Goal: Task Accomplishment & Management: Use online tool/utility

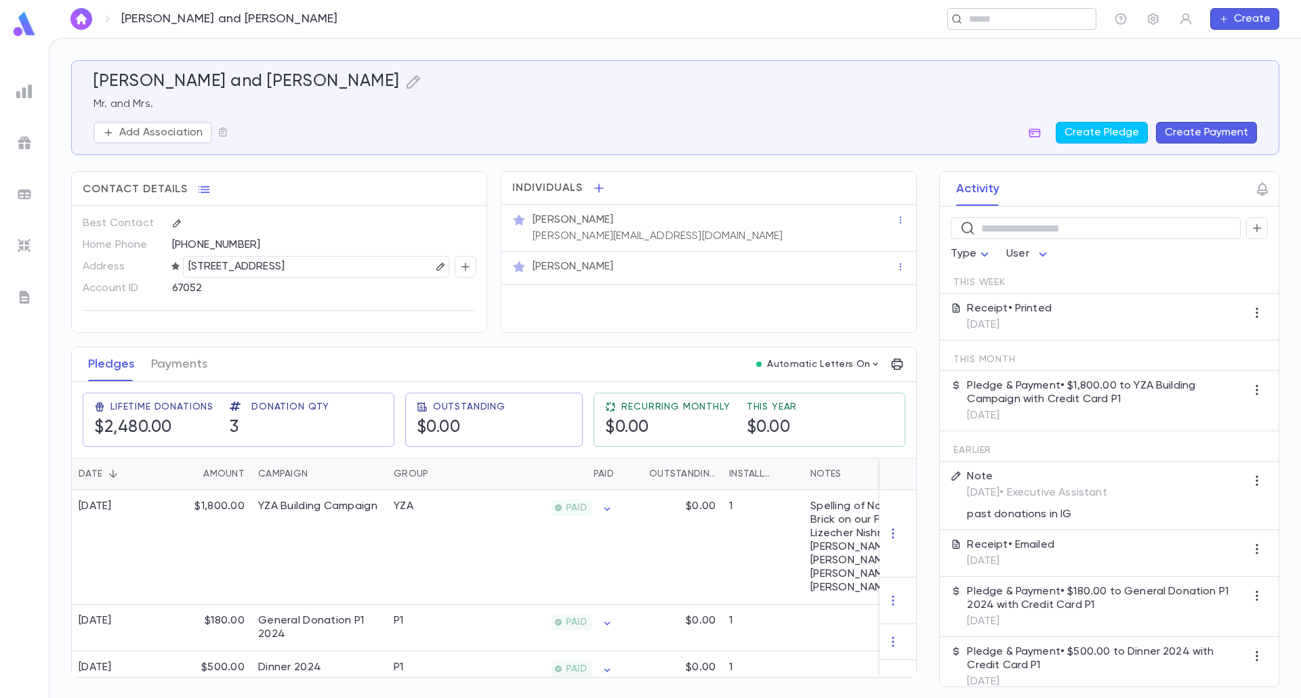
click at [990, 25] on input "text" at bounding box center [1017, 19] width 105 height 13
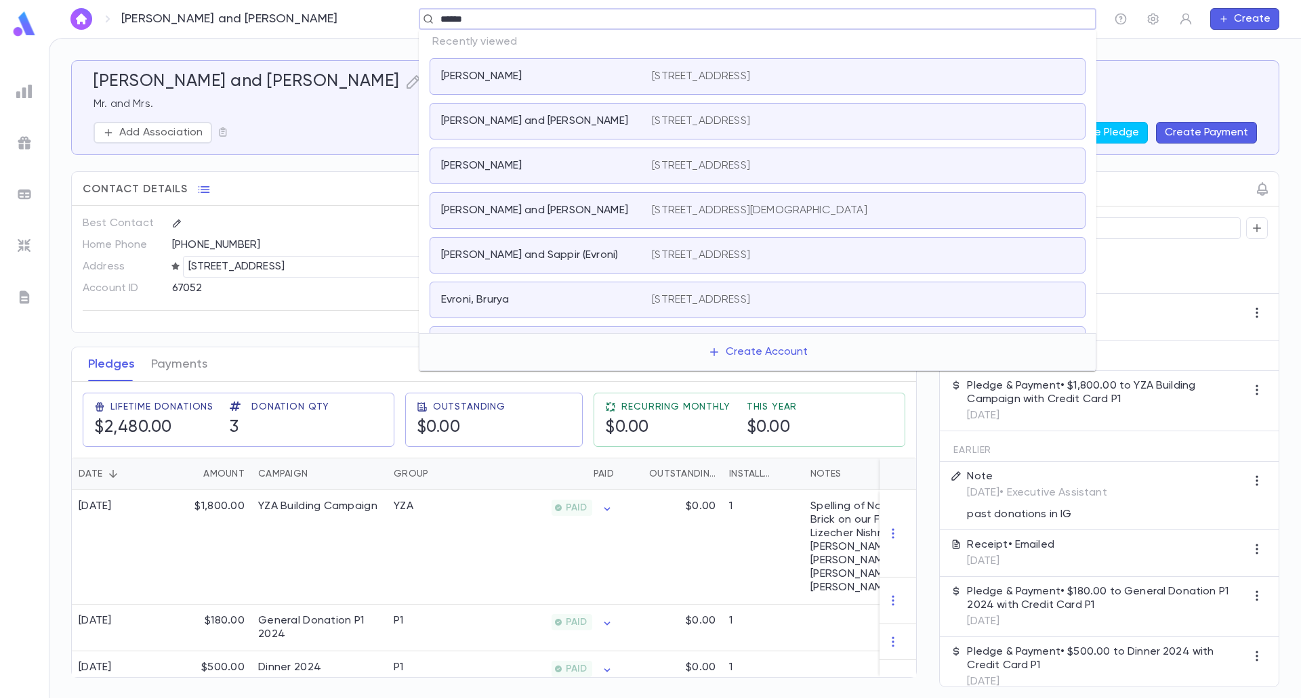
type input "*******"
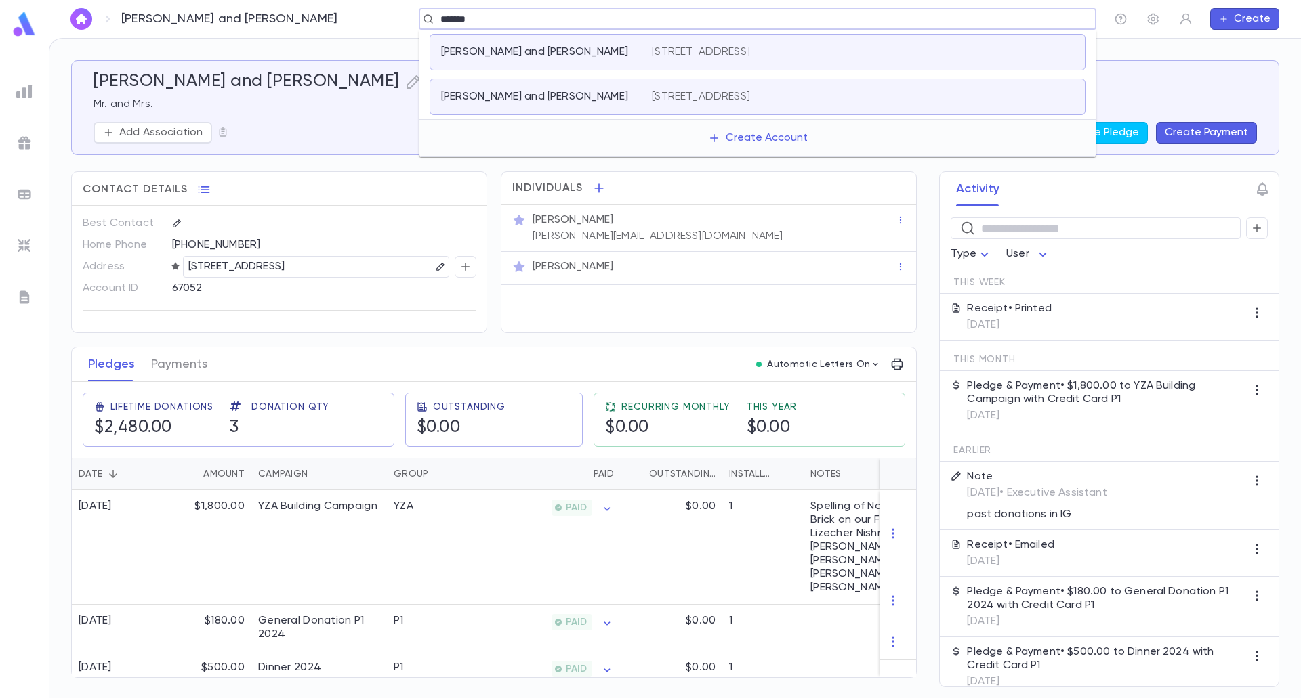
click at [688, 51] on p "[STREET_ADDRESS]" at bounding box center [701, 52] width 98 height 14
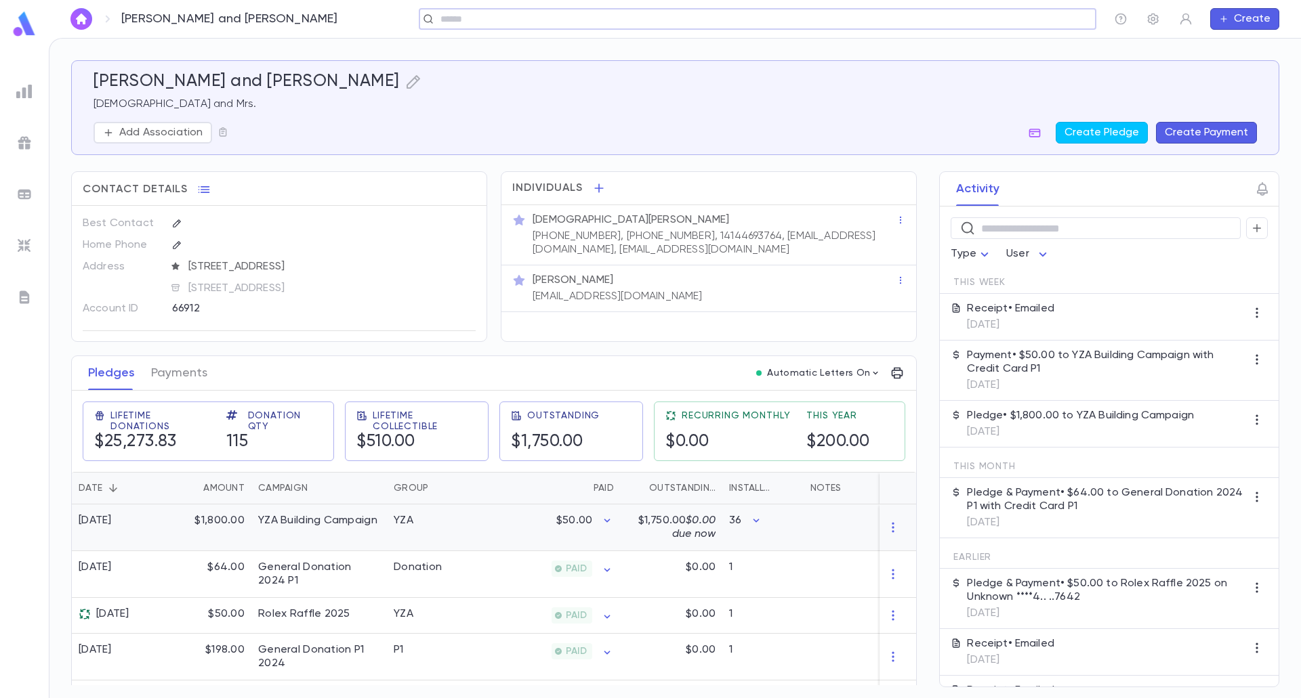
click at [331, 534] on div "YZA Building Campaign" at bounding box center [318, 528] width 135 height 47
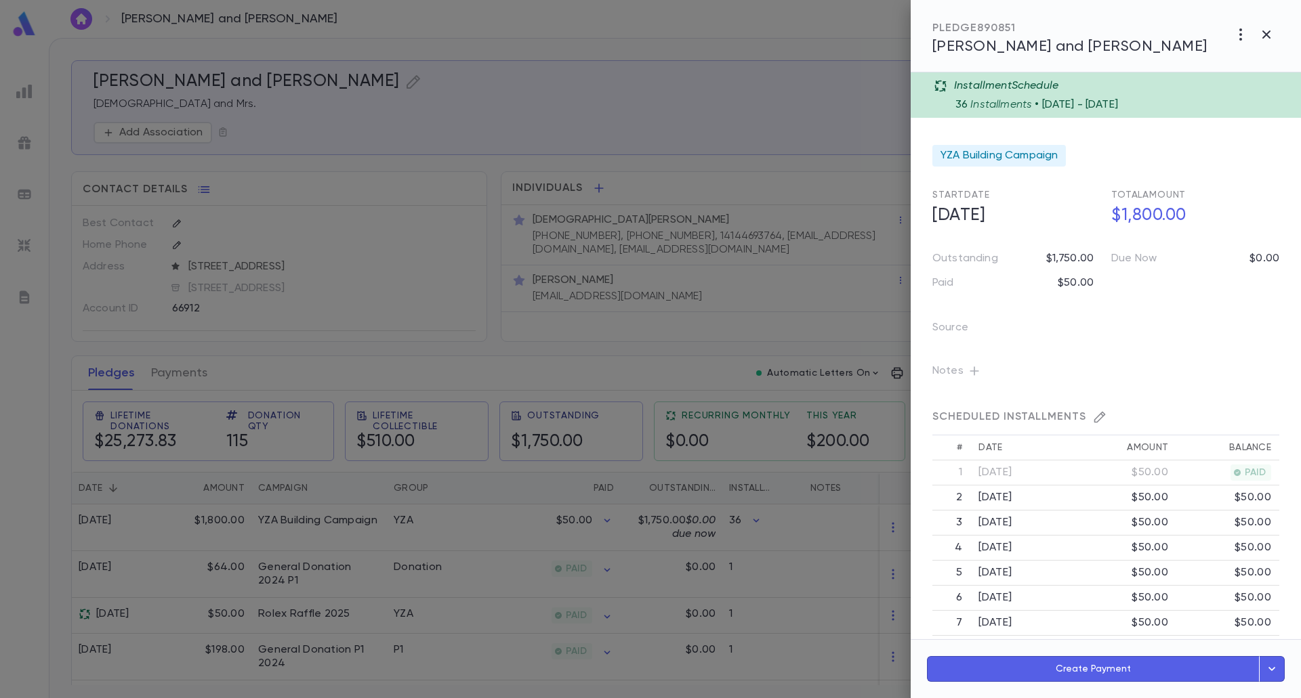
click at [971, 372] on icon "button" at bounding box center [974, 371] width 14 height 14
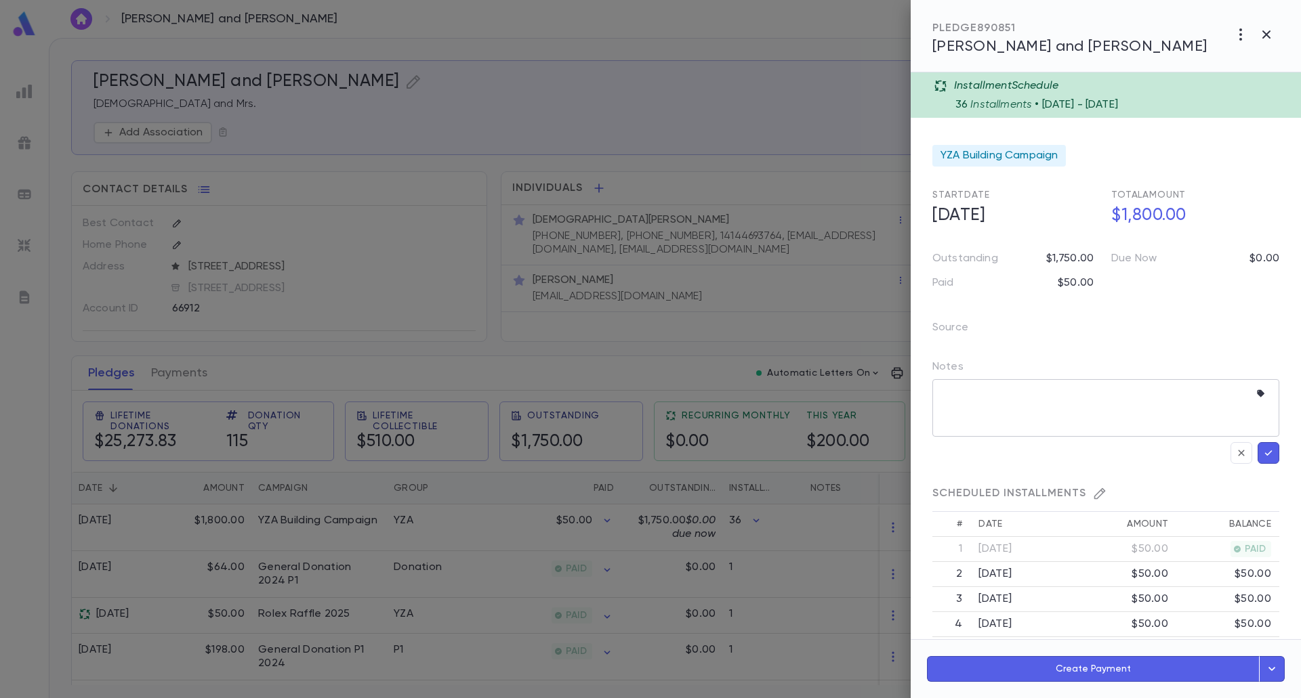
click at [963, 396] on textarea at bounding box center [1096, 408] width 308 height 58
paste textarea "**********"
type textarea "**********"
click at [1268, 459] on icon "button" at bounding box center [1268, 453] width 12 height 14
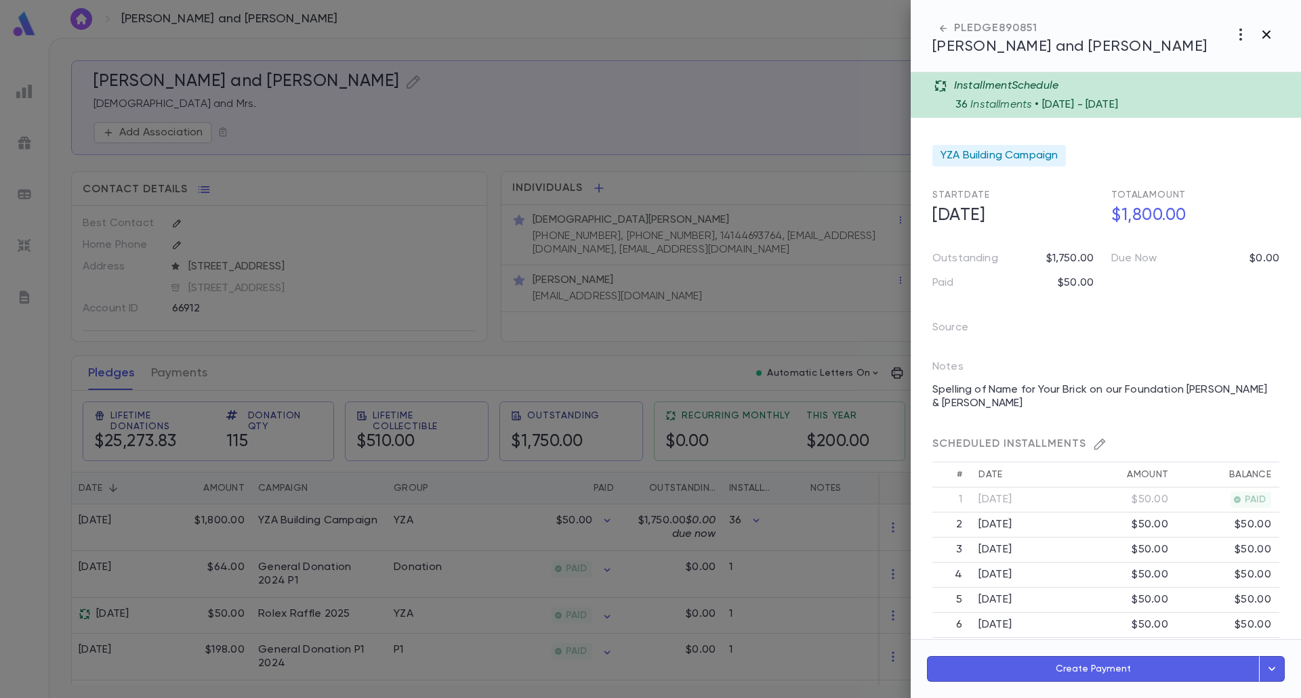
click at [1261, 36] on icon "button" at bounding box center [1266, 34] width 16 height 16
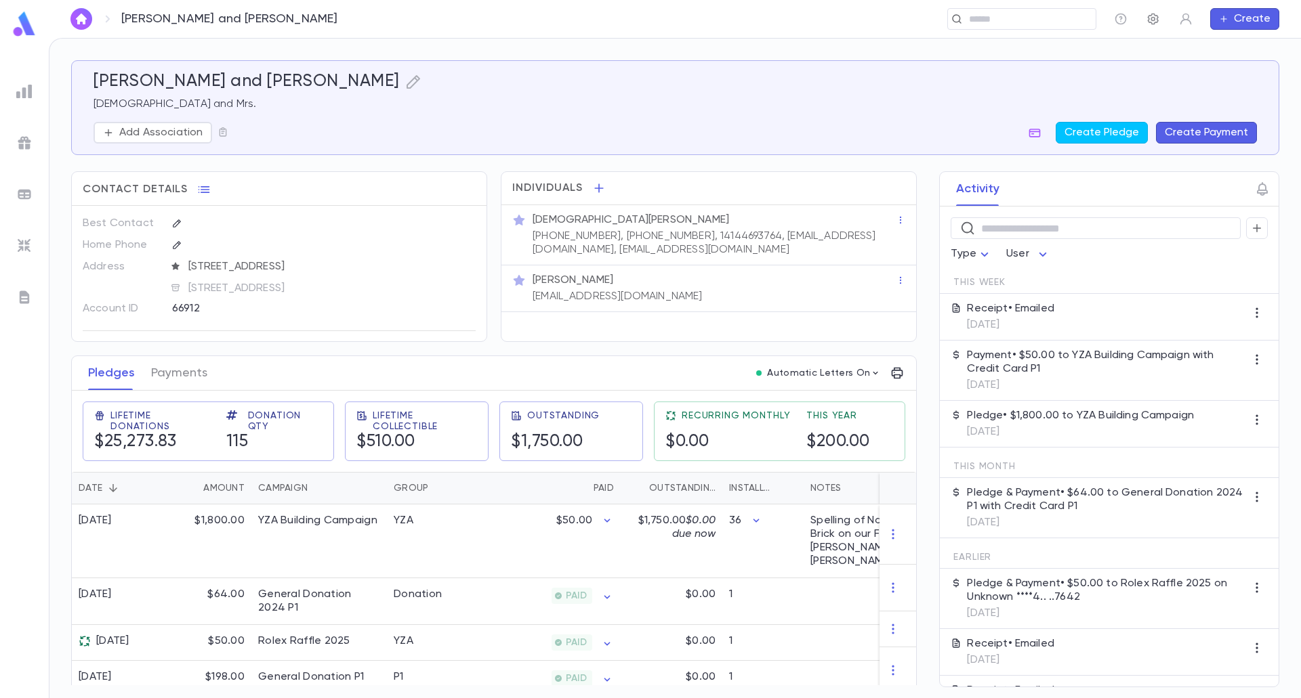
click at [1157, 18] on icon "button" at bounding box center [1152, 20] width 11 height 12
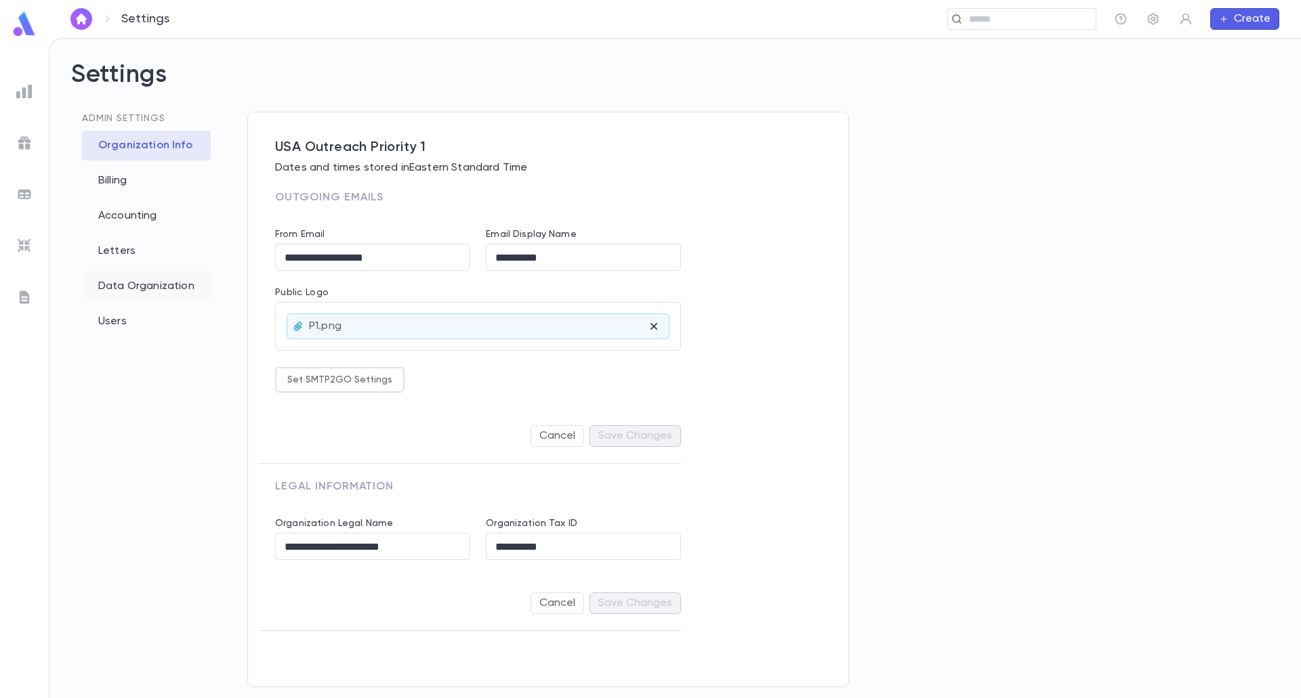
click at [131, 283] on div "Data Organization" at bounding box center [146, 287] width 129 height 30
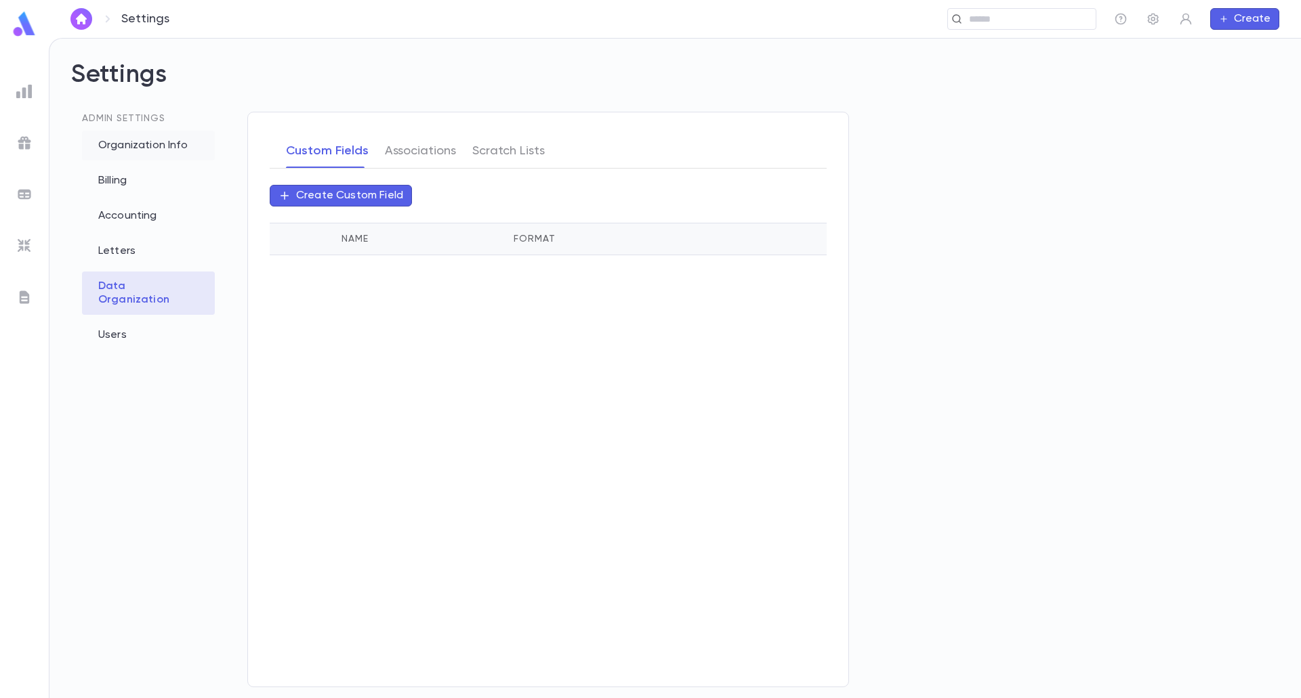
click at [142, 143] on div "Organization Info" at bounding box center [148, 146] width 133 height 30
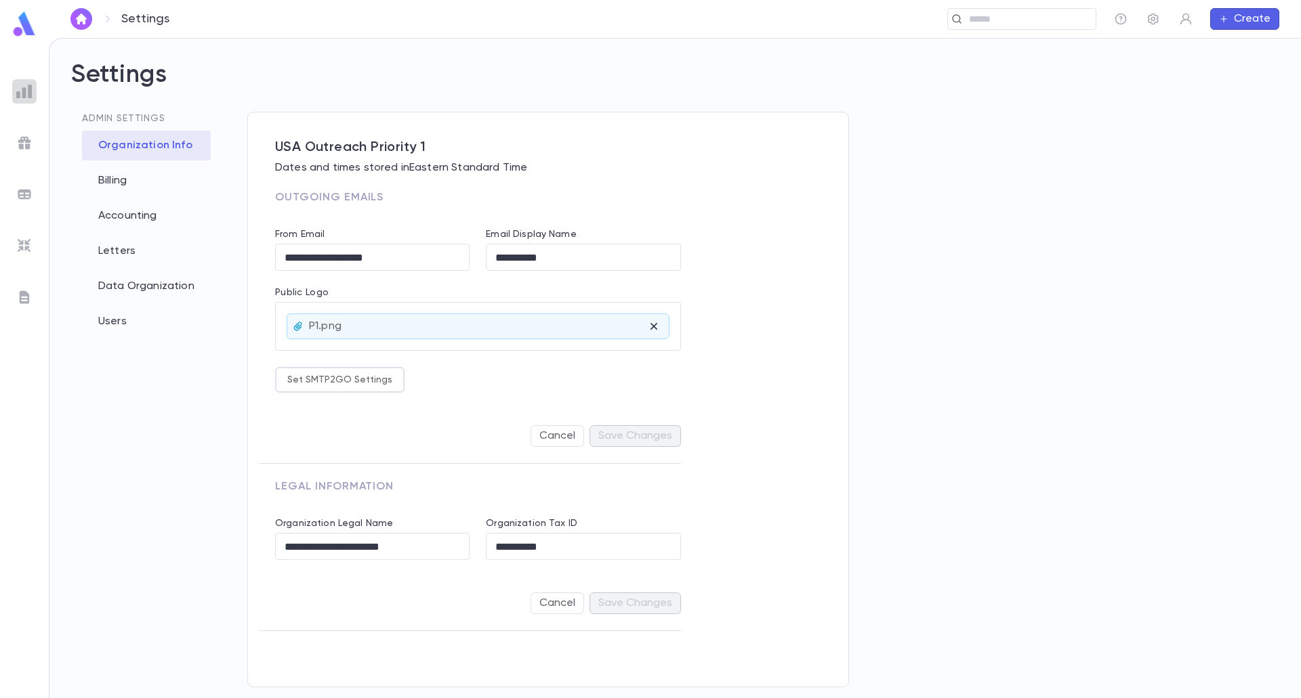
click at [28, 87] on img at bounding box center [24, 91] width 16 height 16
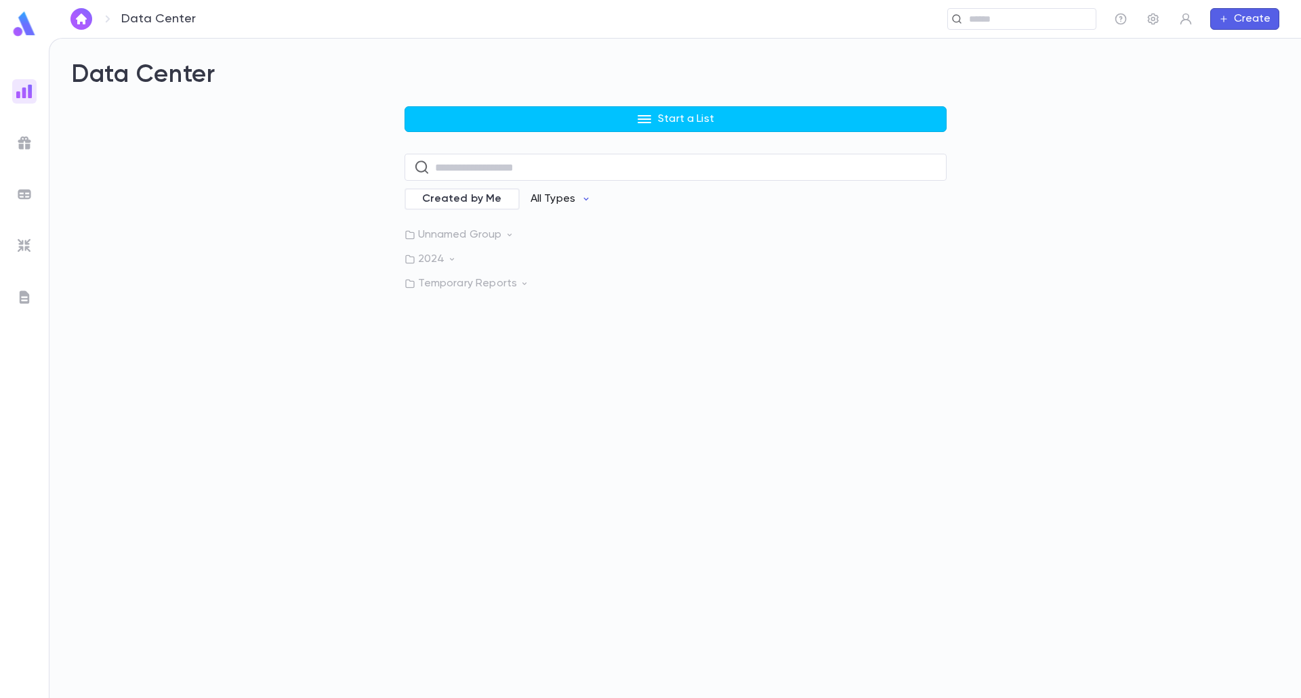
click at [559, 200] on p "All Types" at bounding box center [552, 199] width 45 height 14
click at [559, 200] on div at bounding box center [650, 349] width 1301 height 698
click at [28, 195] on img at bounding box center [24, 194] width 16 height 16
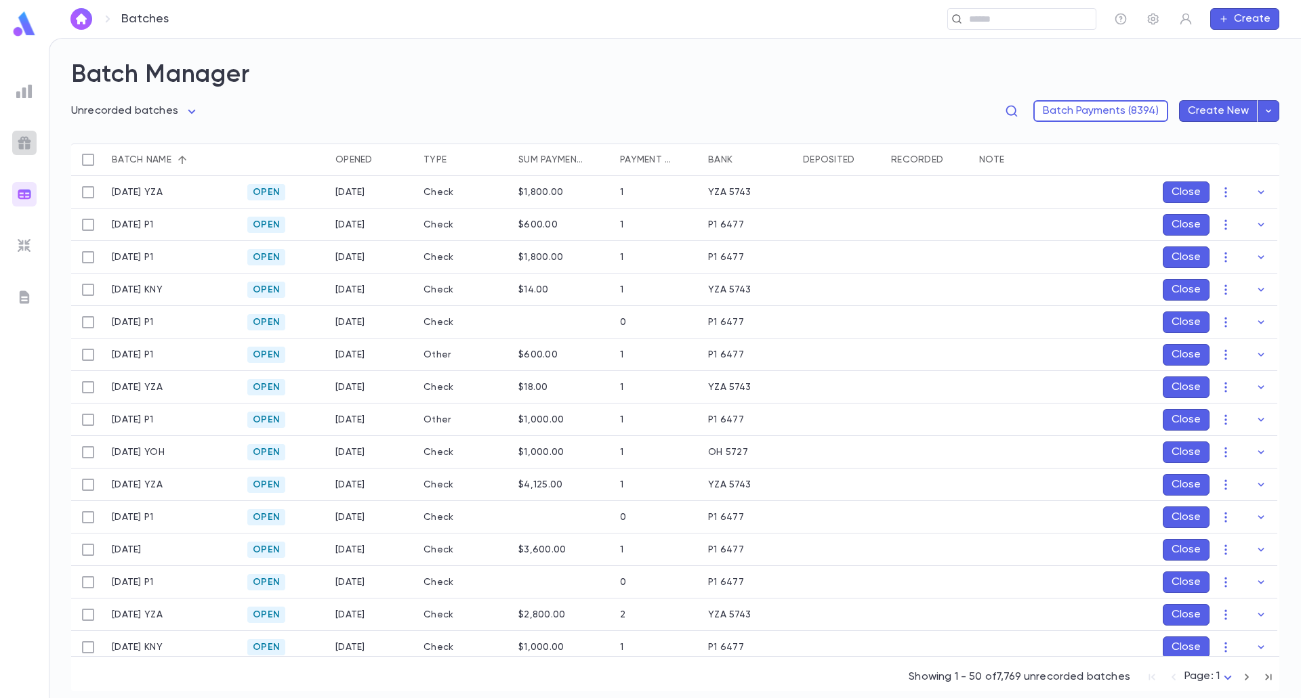
click at [25, 138] on img at bounding box center [24, 143] width 16 height 16
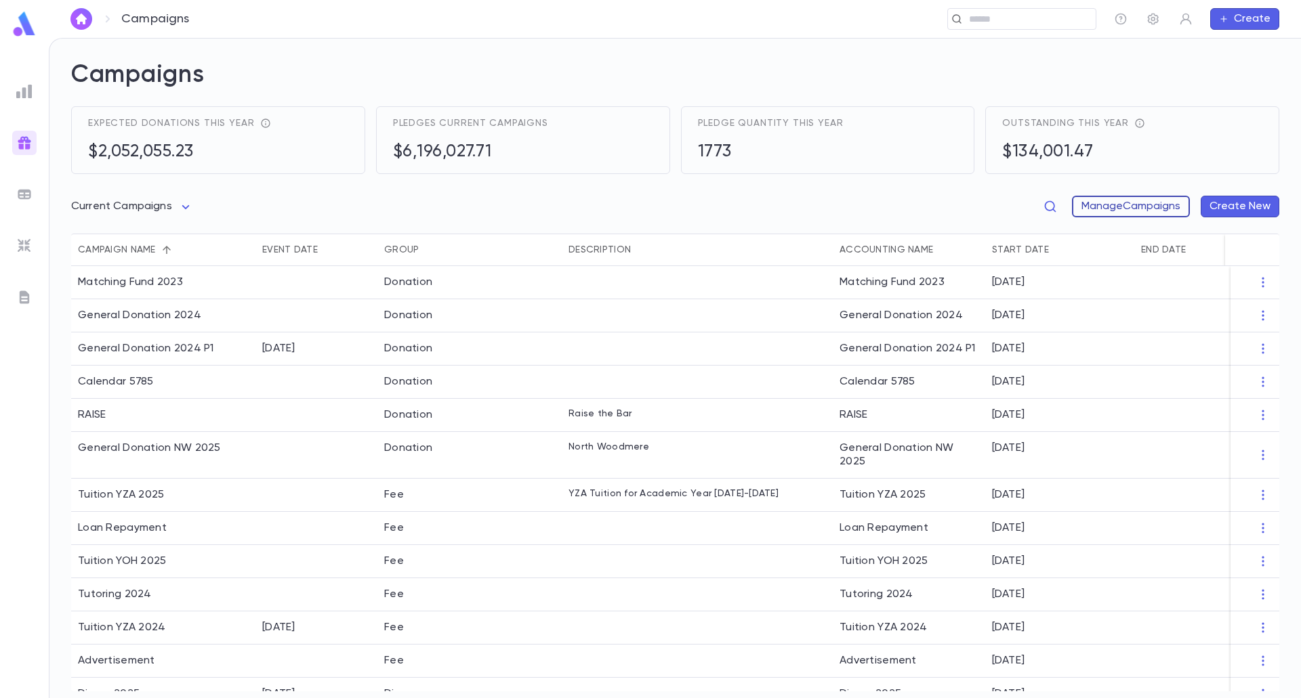
click at [1176, 198] on button "Manage Campaigns" at bounding box center [1131, 207] width 118 height 22
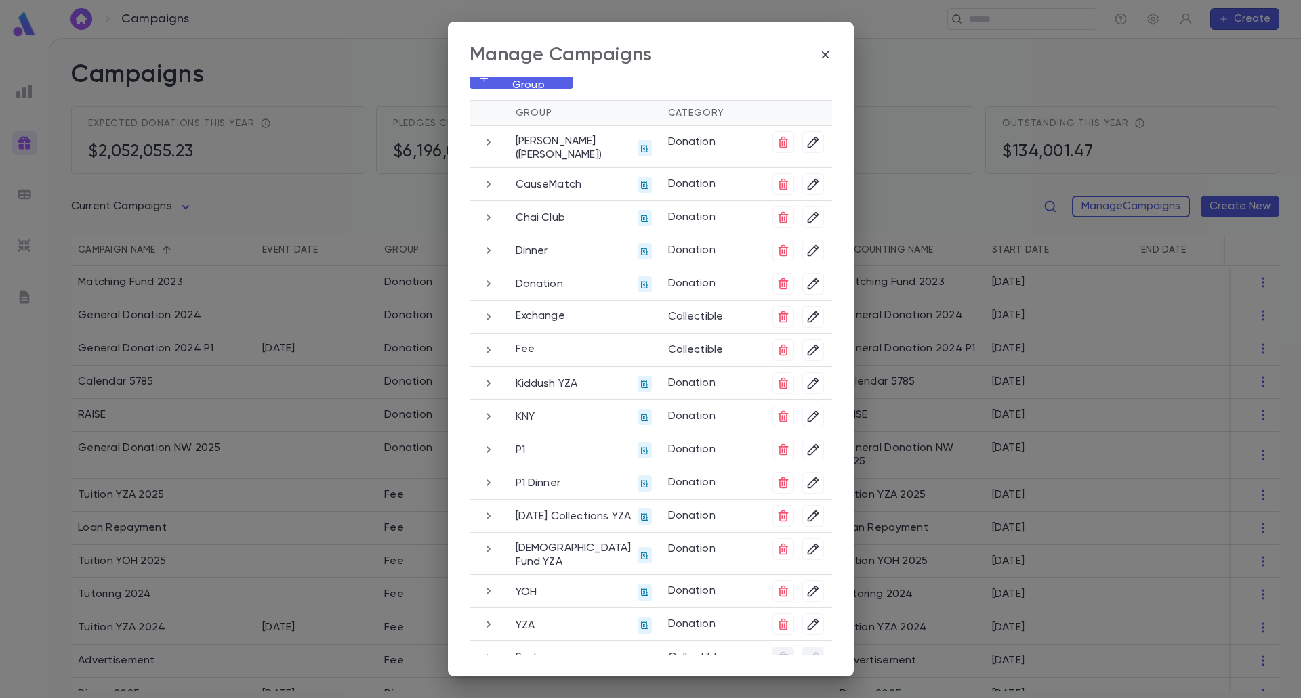
scroll to position [20, 0]
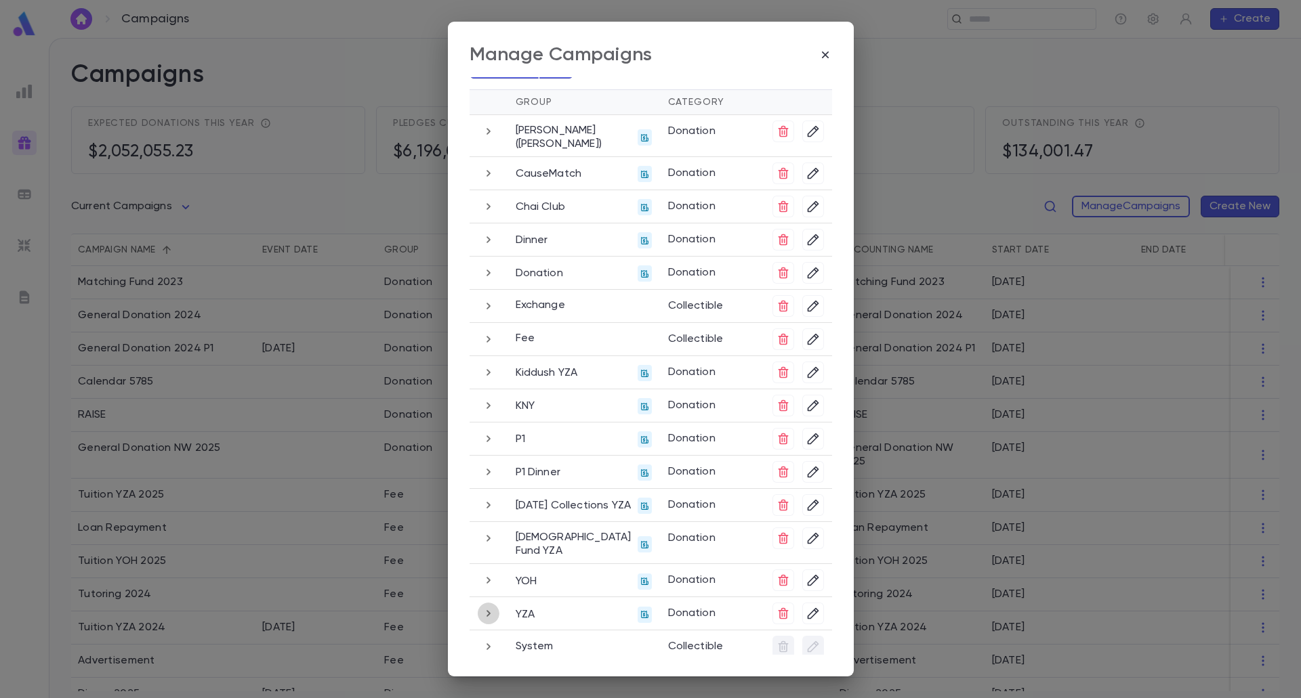
click at [481, 608] on icon "button" at bounding box center [488, 614] width 15 height 16
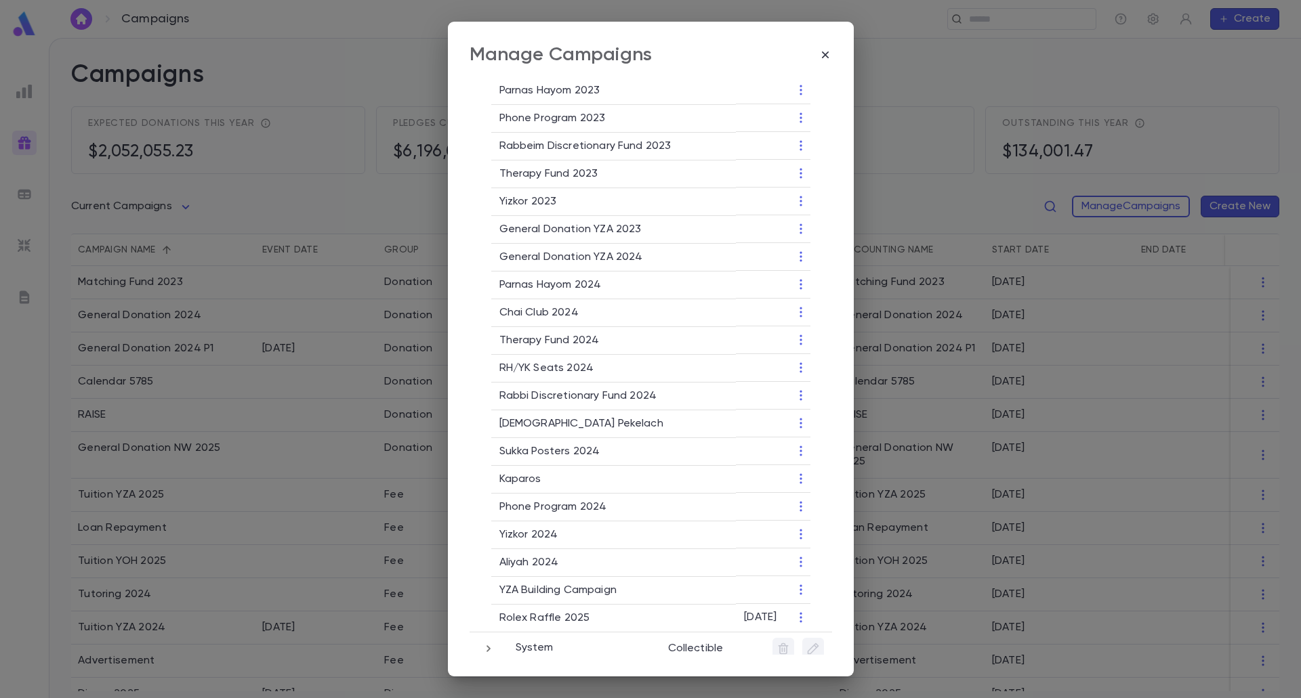
scroll to position [1074, 0]
click at [798, 581] on icon "button" at bounding box center [801, 588] width 14 height 14
click at [820, 600] on li "Edit" at bounding box center [844, 602] width 98 height 22
type input "***"
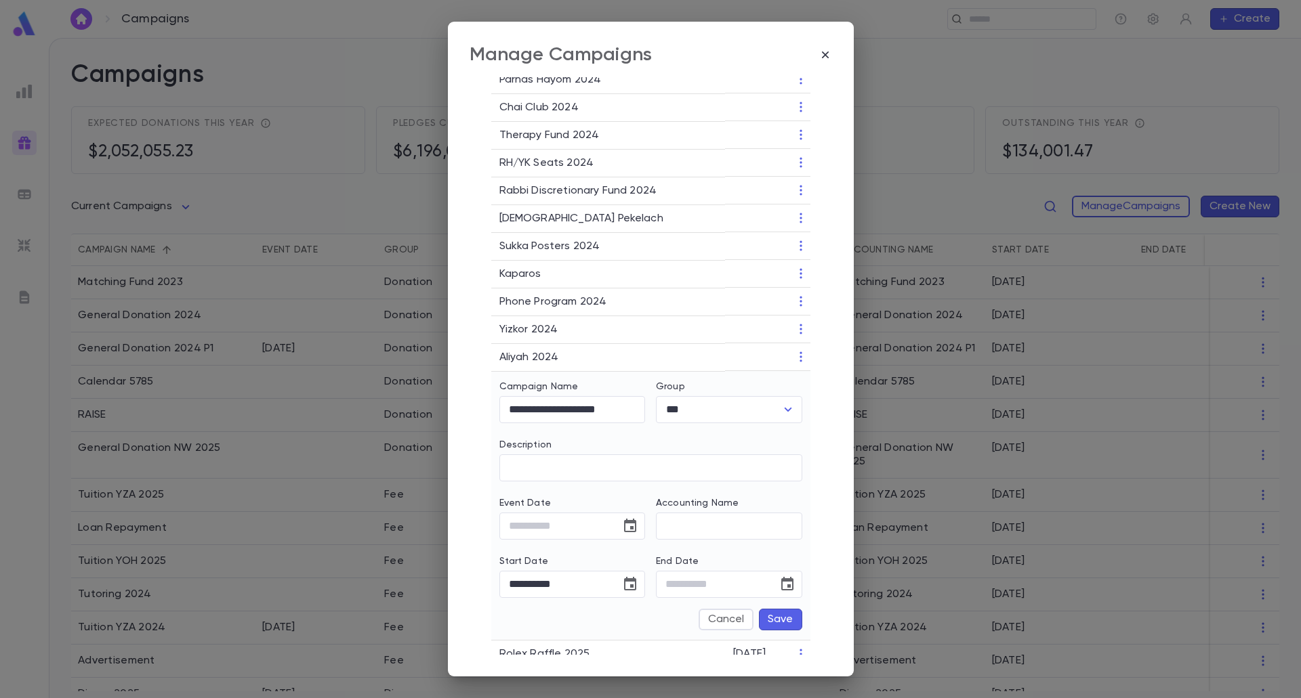
scroll to position [1315, 0]
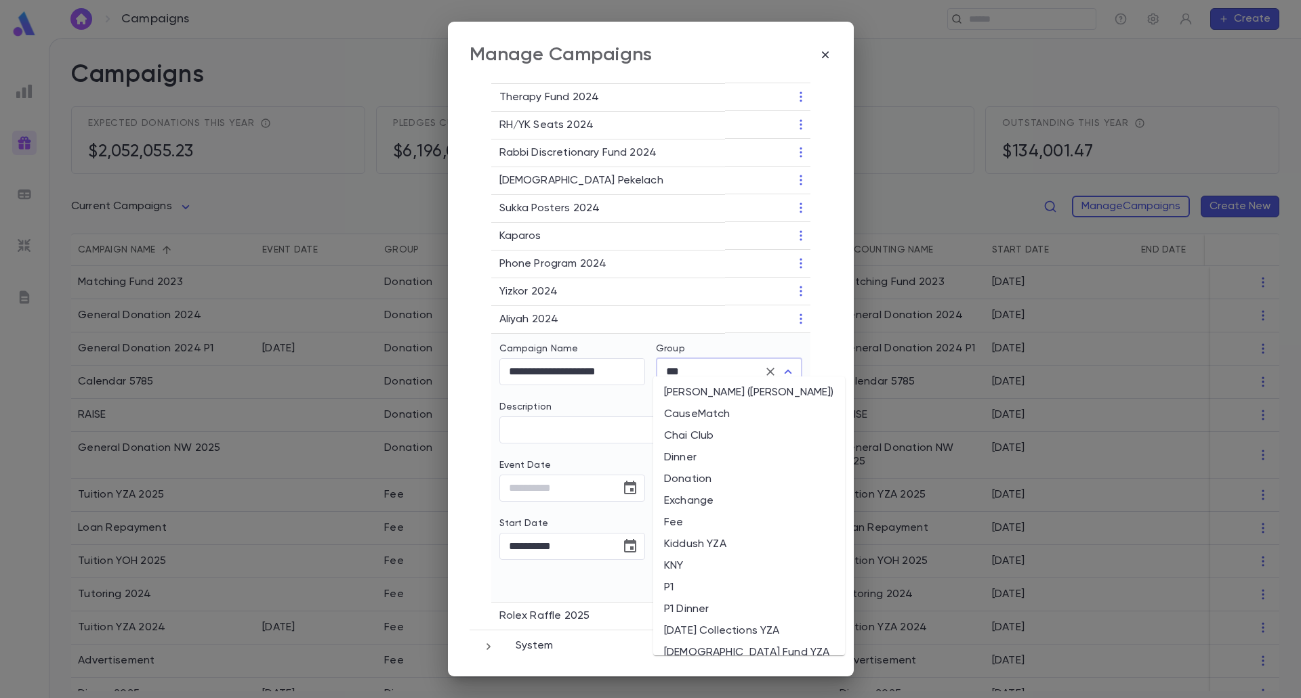
click at [705, 367] on input "***" at bounding box center [710, 372] width 96 height 26
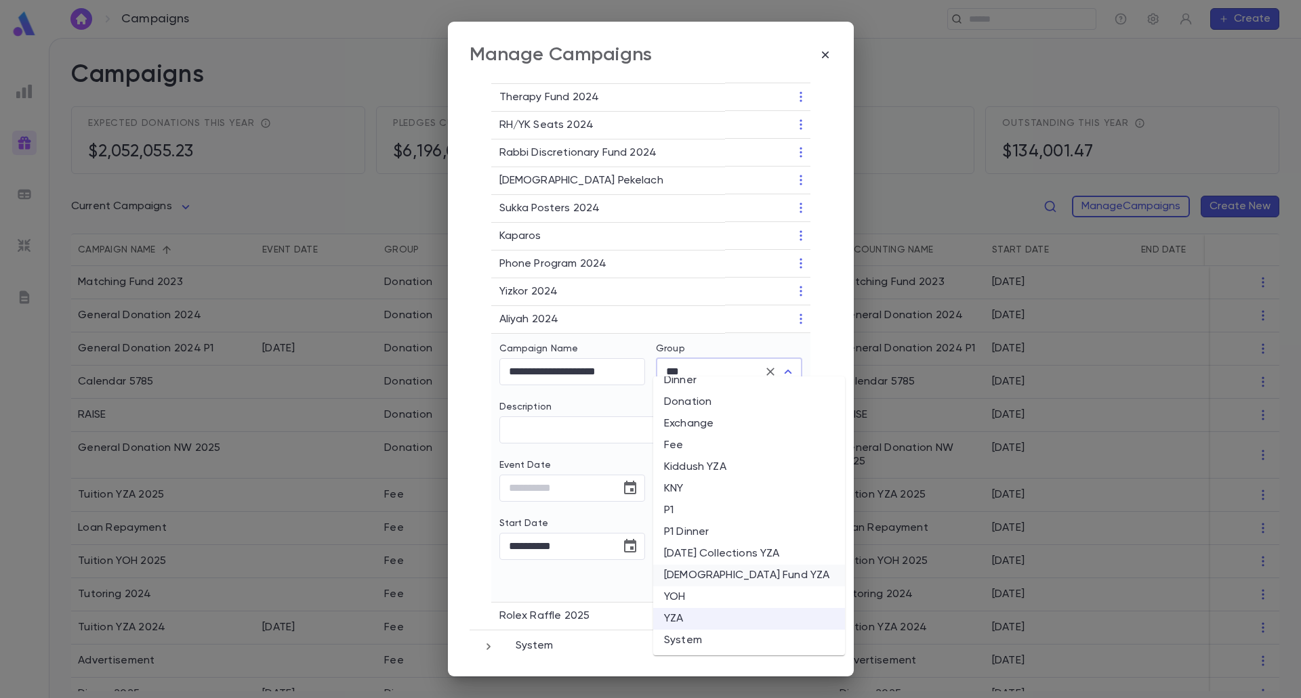
scroll to position [79, 0]
click at [545, 402] on label "Description" at bounding box center [525, 407] width 53 height 11
click at [545, 417] on input "Description" at bounding box center [650, 430] width 303 height 26
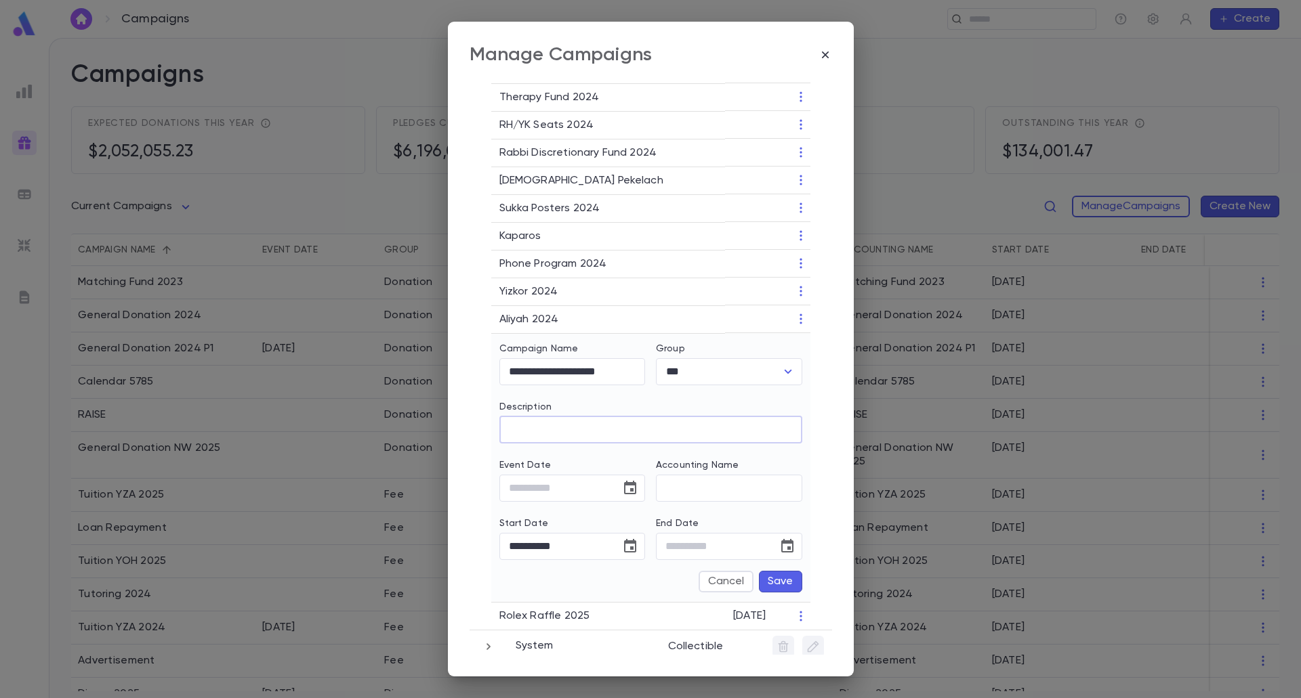
click at [784, 576] on button "Save" at bounding box center [780, 582] width 43 height 22
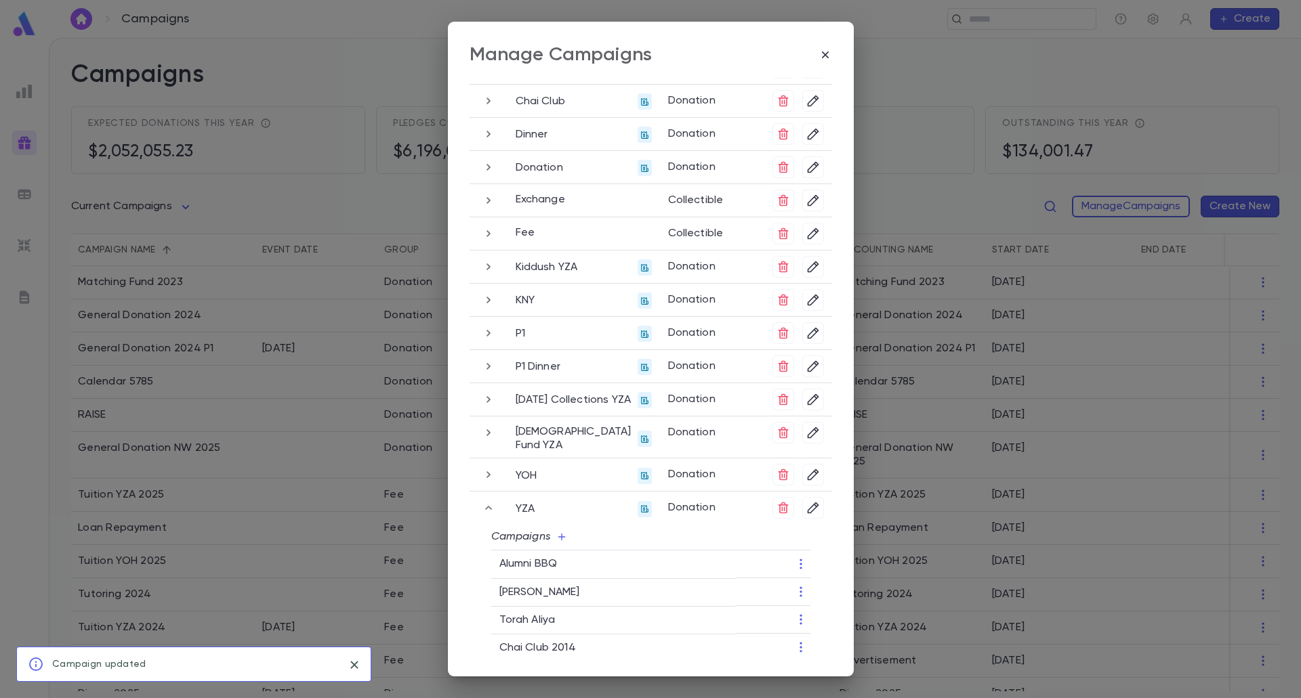
scroll to position [0, 0]
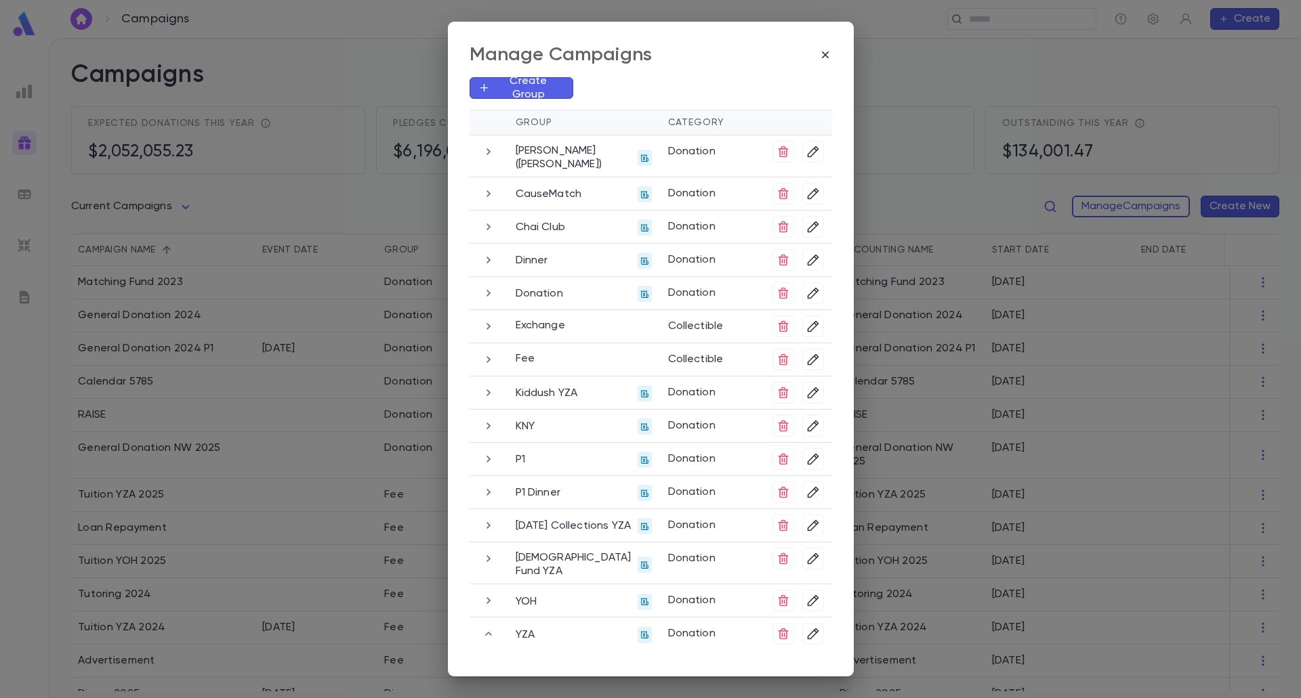
click at [520, 89] on p "Create Group" at bounding box center [527, 88] width 74 height 27
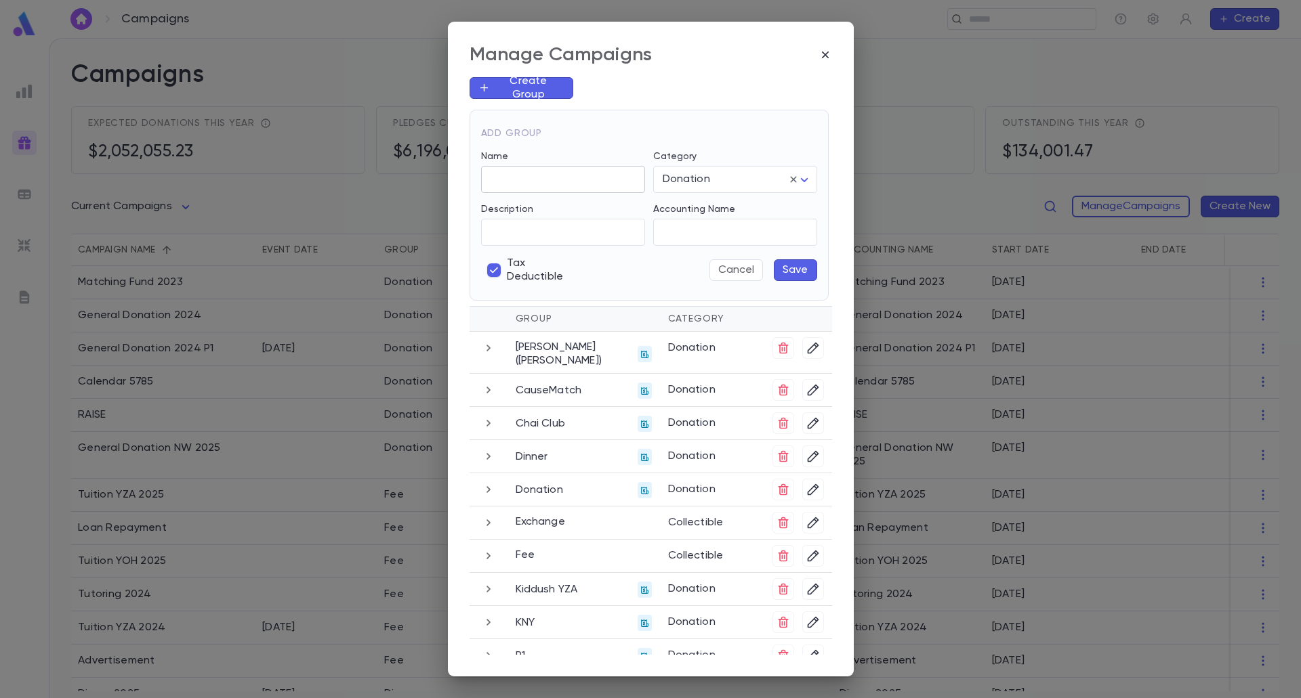
click at [564, 176] on input "Name" at bounding box center [563, 180] width 164 height 26
type input "**********"
click at [790, 270] on button "Save" at bounding box center [795, 270] width 43 height 22
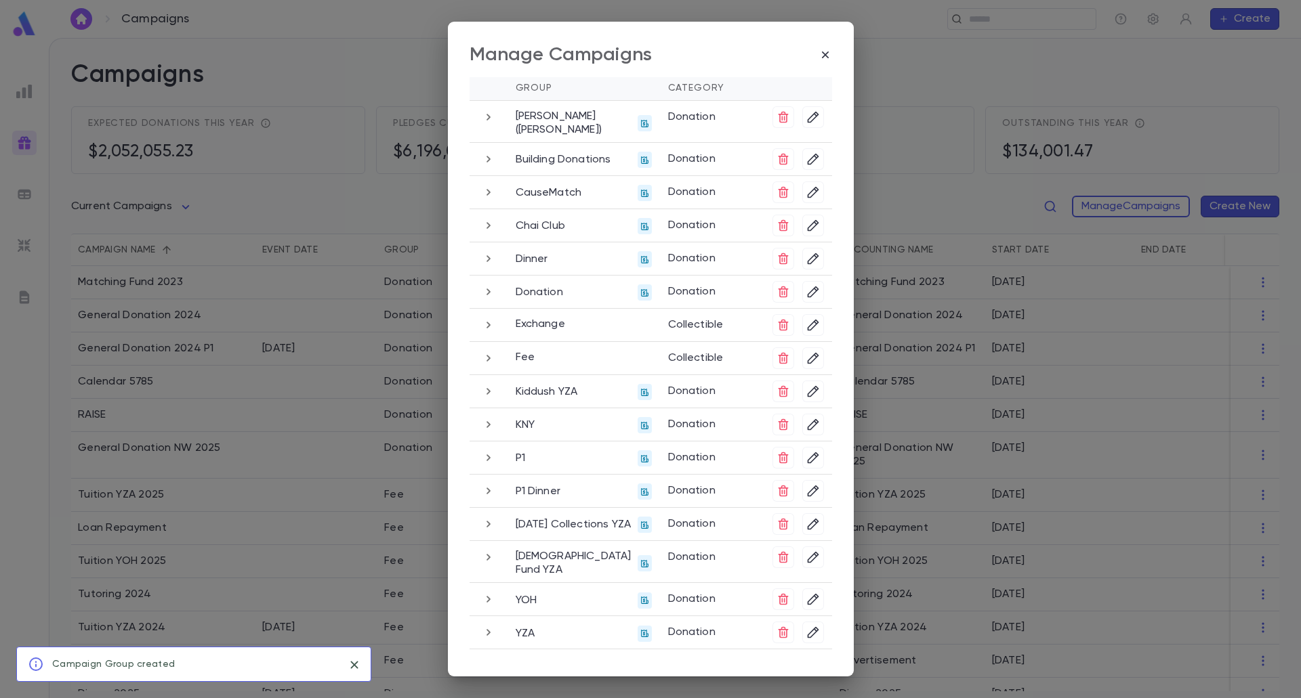
scroll to position [54, 0]
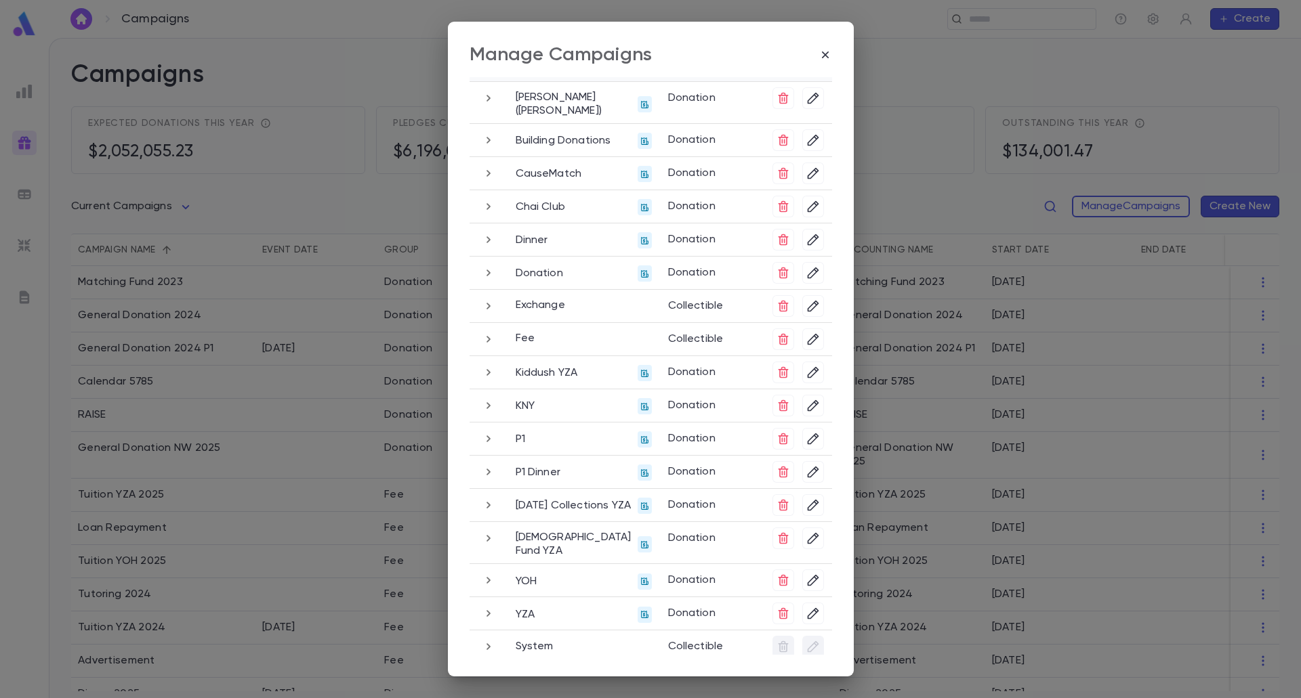
click at [488, 606] on icon "button" at bounding box center [488, 614] width 15 height 16
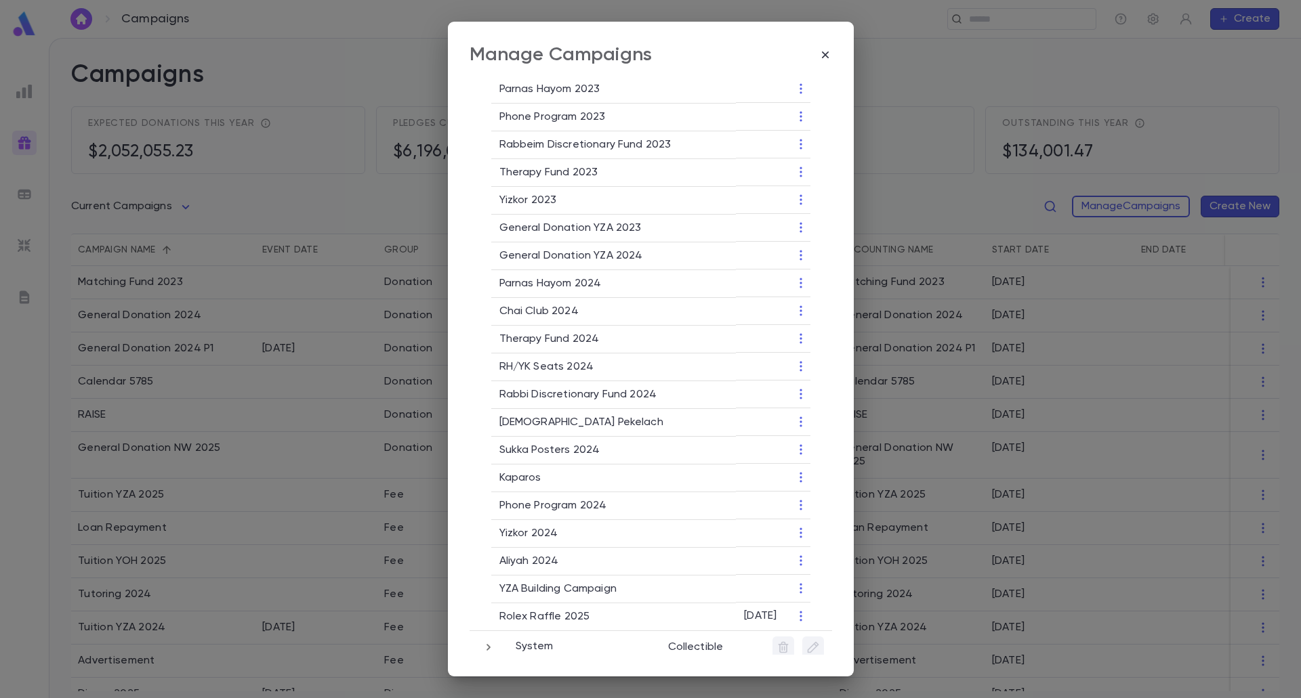
scroll to position [1107, 0]
click at [802, 581] on icon "button" at bounding box center [801, 588] width 14 height 14
click at [827, 639] on li "Change Group" at bounding box center [844, 645] width 98 height 22
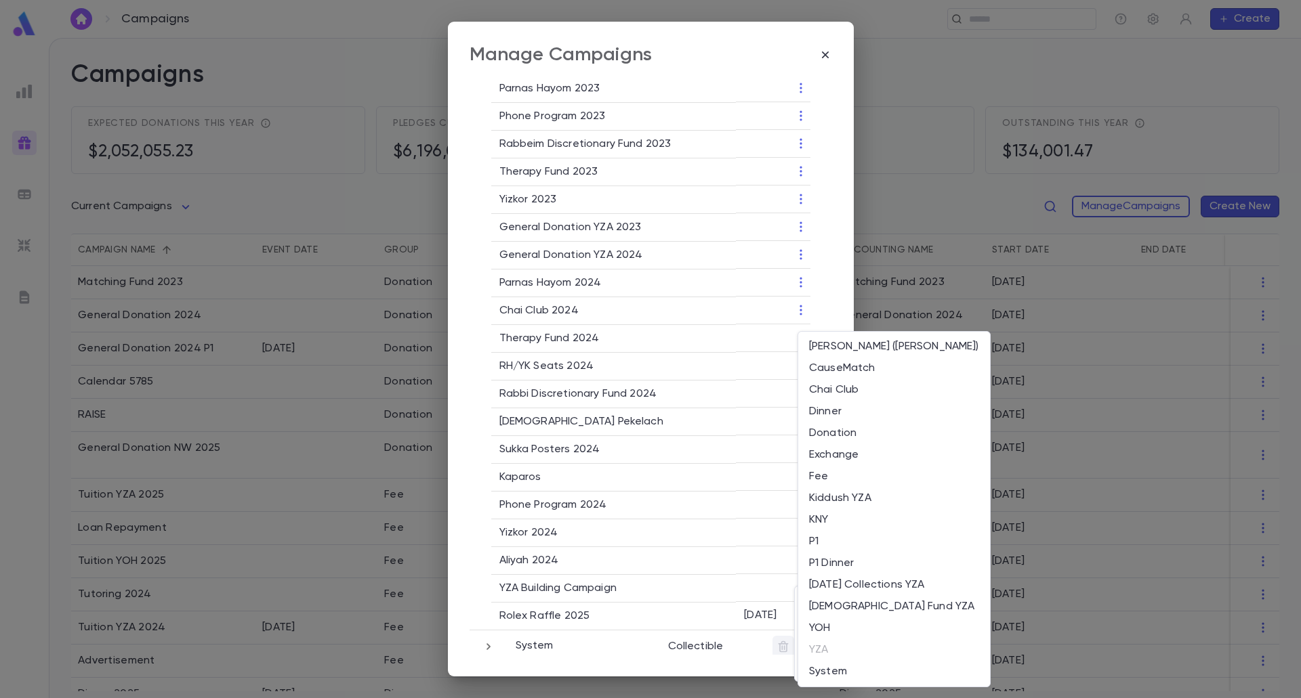
click at [680, 599] on div at bounding box center [650, 349] width 1301 height 698
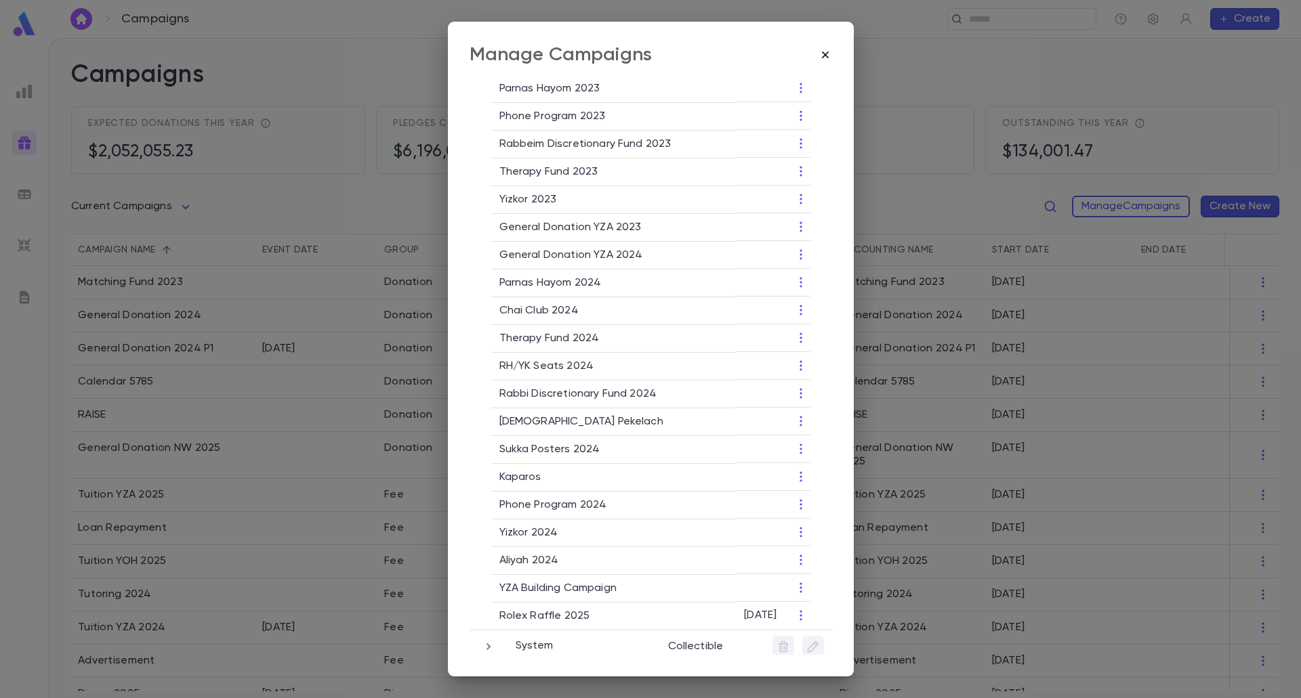
click at [832, 56] on icon "button" at bounding box center [825, 55] width 14 height 14
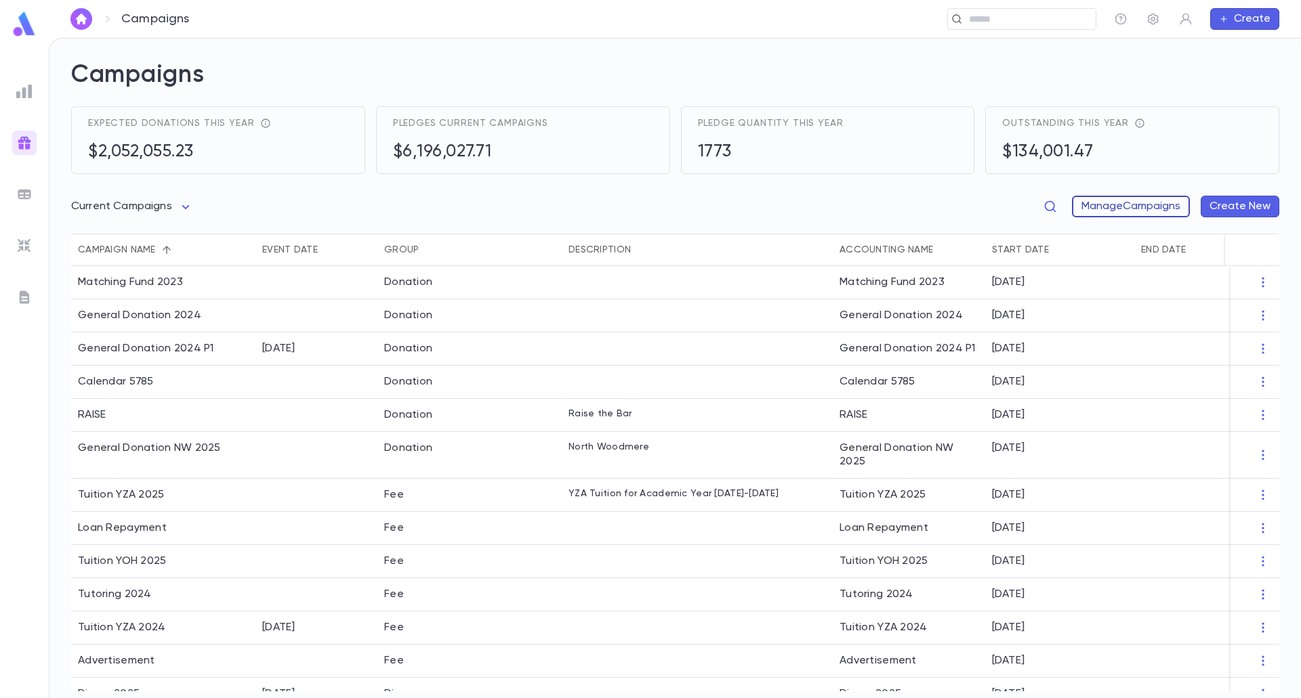
click at [1162, 213] on button "Manage Campaigns" at bounding box center [1131, 207] width 118 height 22
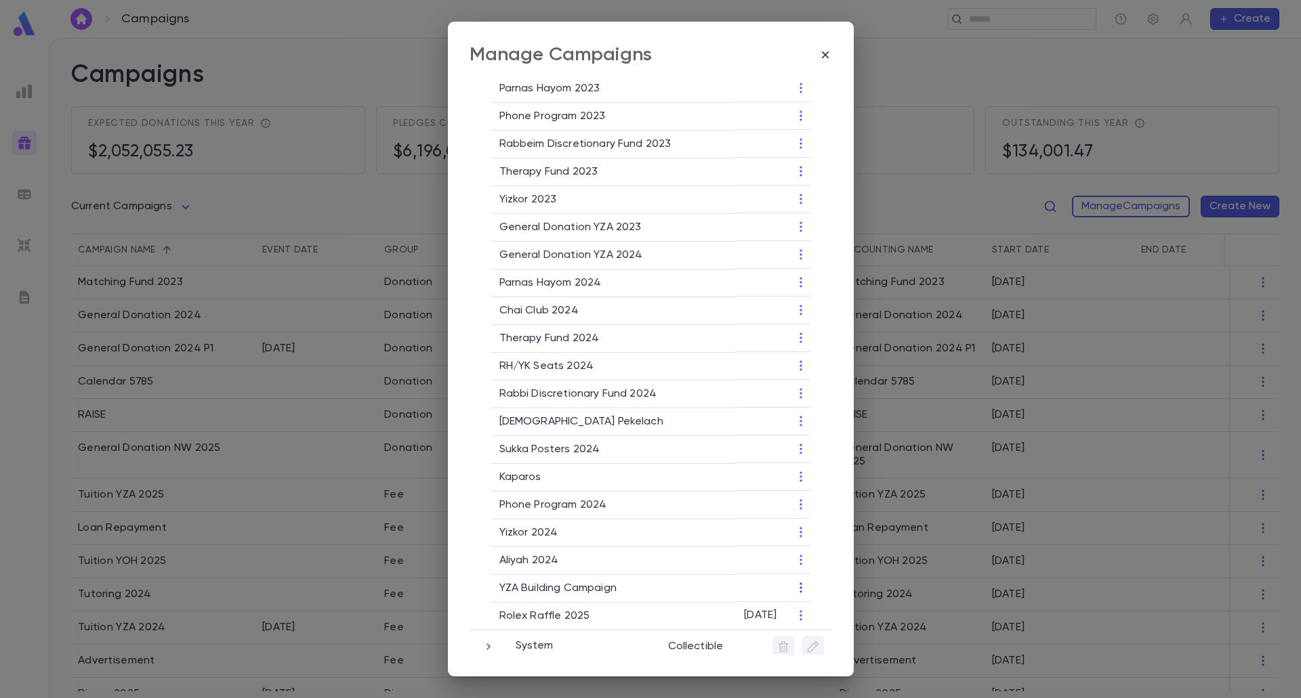
click at [797, 581] on icon "button" at bounding box center [801, 588] width 14 height 14
click at [833, 643] on li "Change Group" at bounding box center [844, 645] width 98 height 22
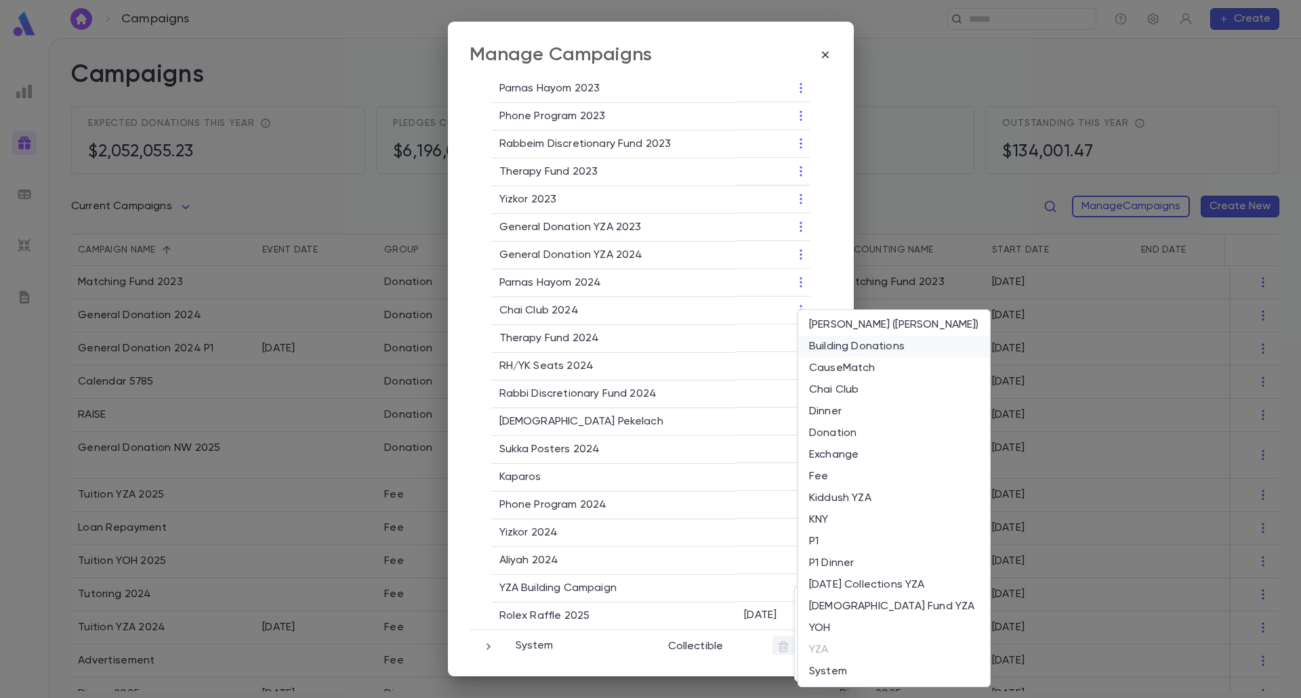
click at [874, 343] on li "Building Donations" at bounding box center [894, 347] width 192 height 22
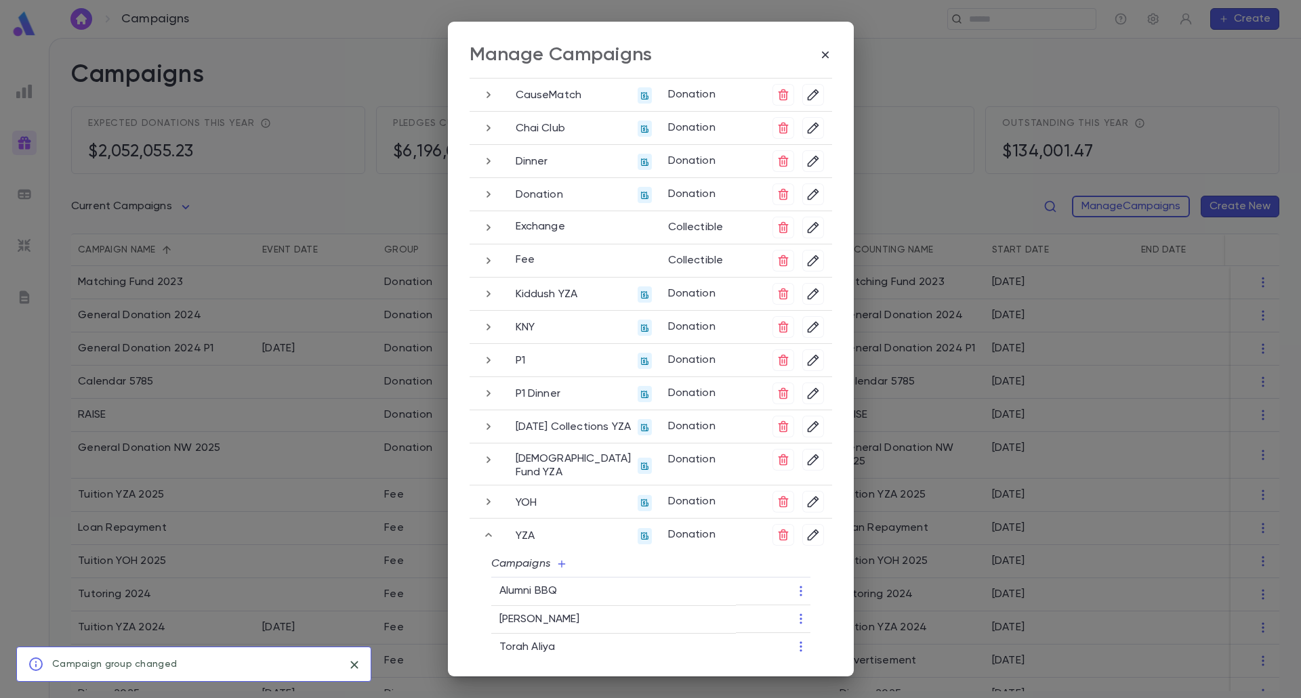
scroll to position [0, 0]
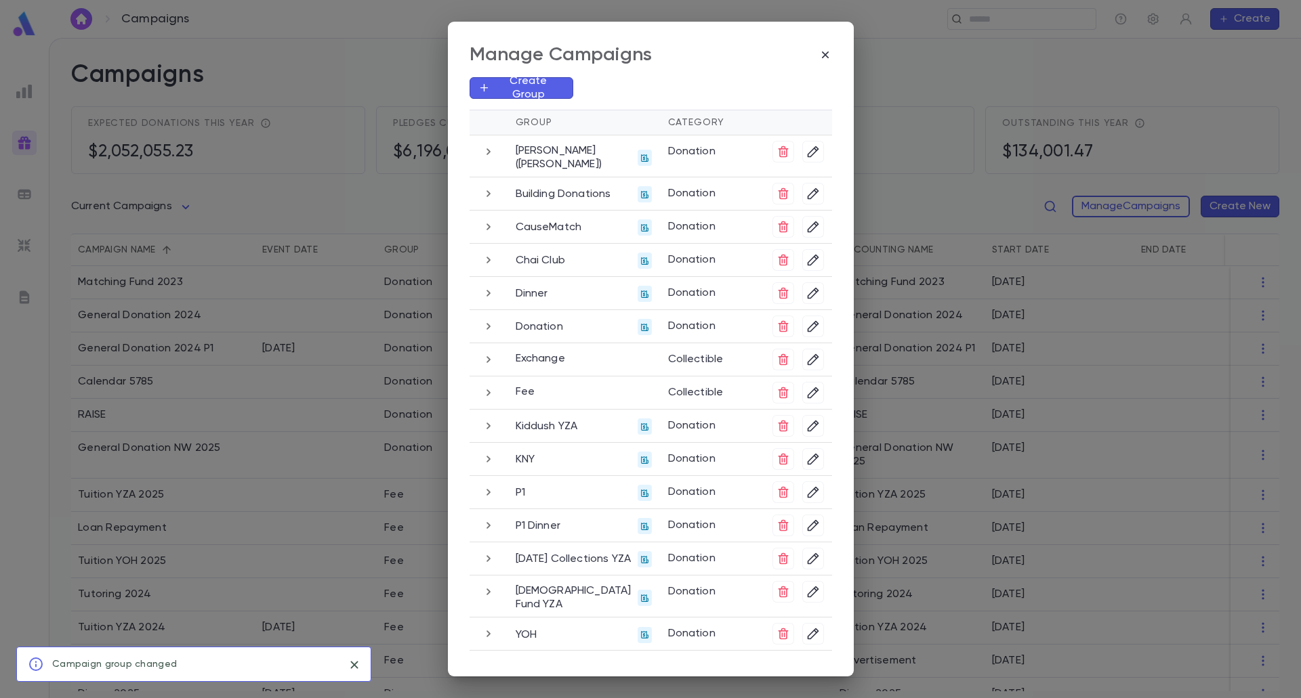
click at [493, 197] on button "button" at bounding box center [489, 194] width 22 height 22
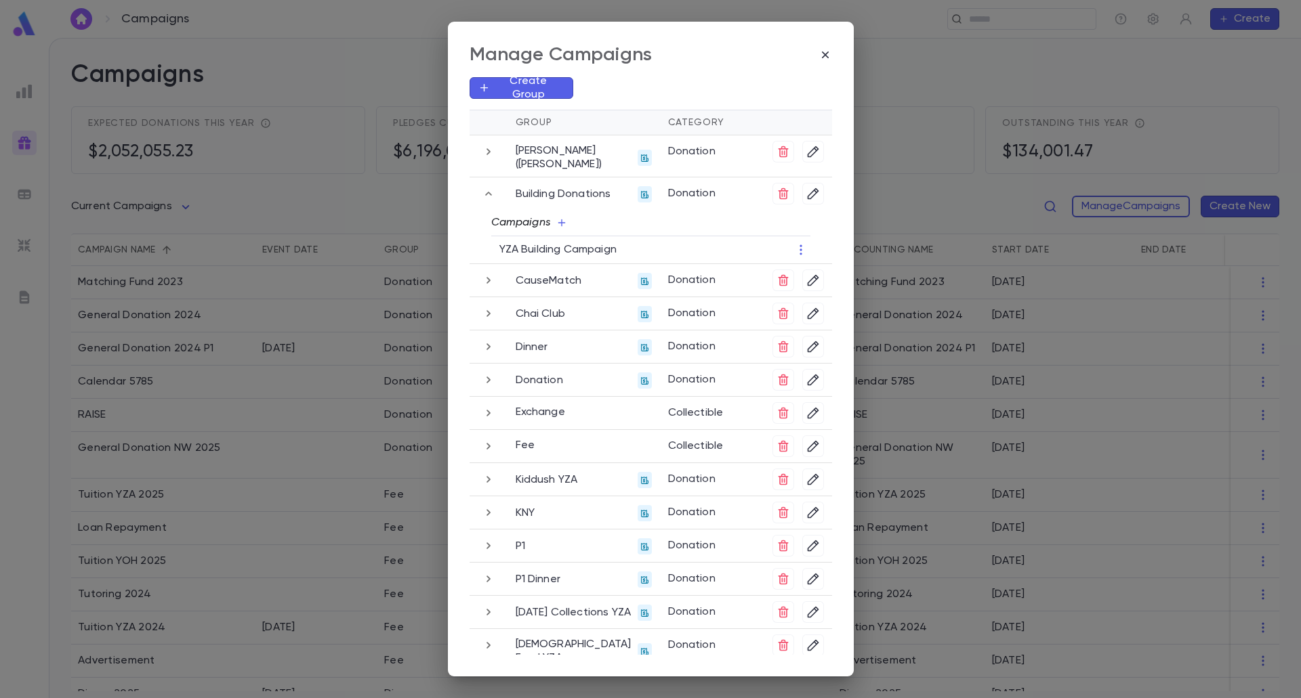
click at [558, 222] on icon "button" at bounding box center [561, 222] width 7 height 7
click at [537, 270] on li "Add New" at bounding box center [529, 273] width 97 height 22
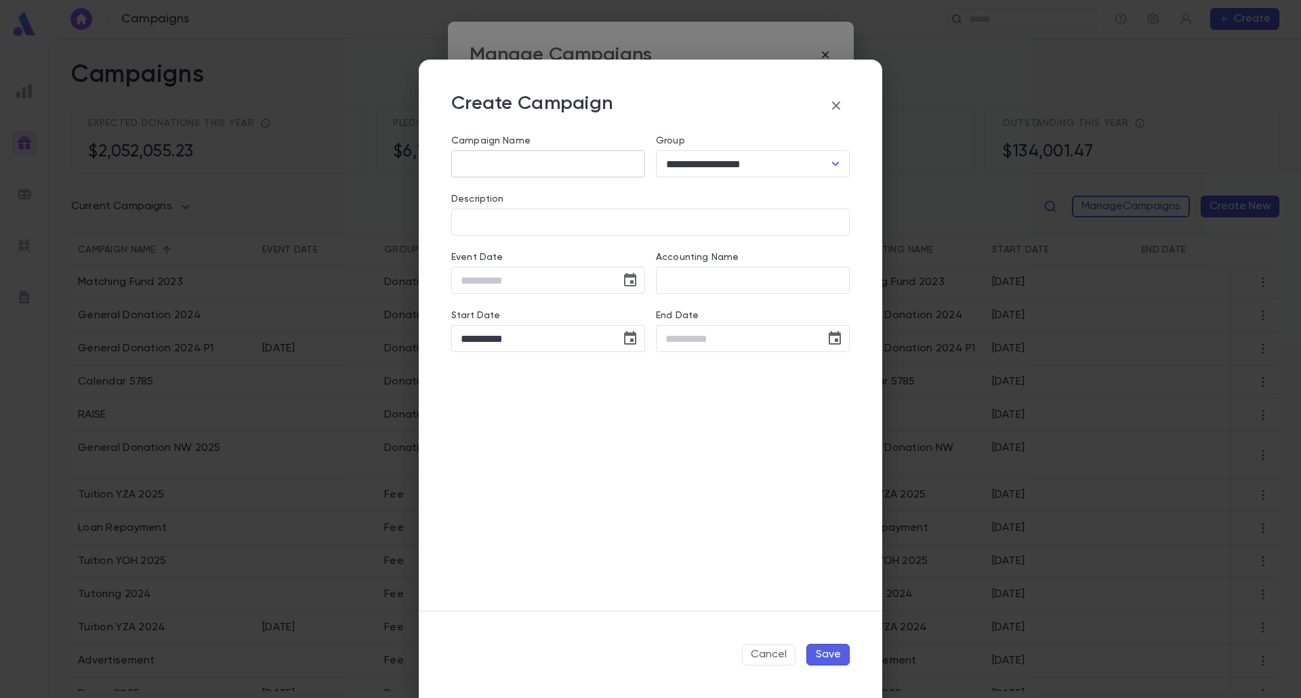
click at [524, 161] on input "Campaign Name" at bounding box center [548, 164] width 194 height 26
click at [568, 159] on input "**********" at bounding box center [548, 164] width 194 height 26
drag, startPoint x: 568, startPoint y: 159, endPoint x: 609, endPoint y: 159, distance: 40.6
click at [609, 159] on input "**********" at bounding box center [548, 164] width 194 height 26
type input "**********"
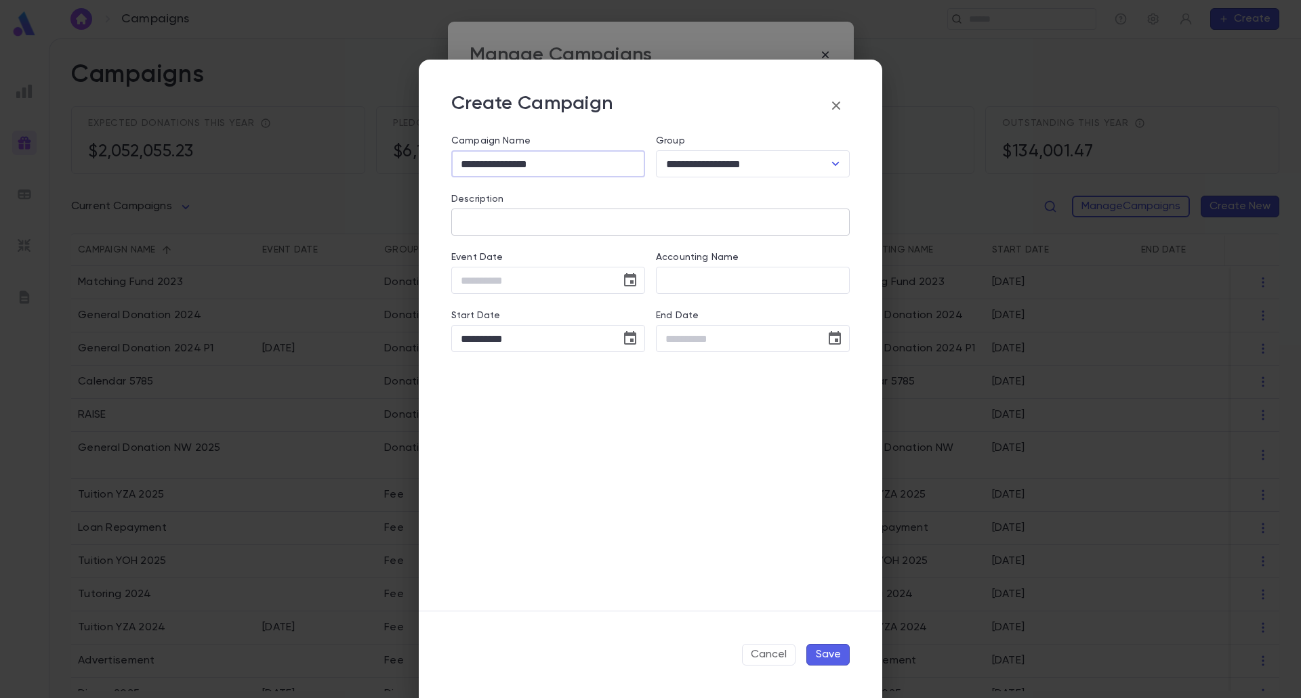
type input "**********"
click at [530, 219] on input "Description" at bounding box center [650, 222] width 398 height 26
paste input "**********"
click at [507, 218] on input "**********" at bounding box center [650, 222] width 398 height 26
drag, startPoint x: 507, startPoint y: 218, endPoint x: 530, endPoint y: 220, distance: 23.1
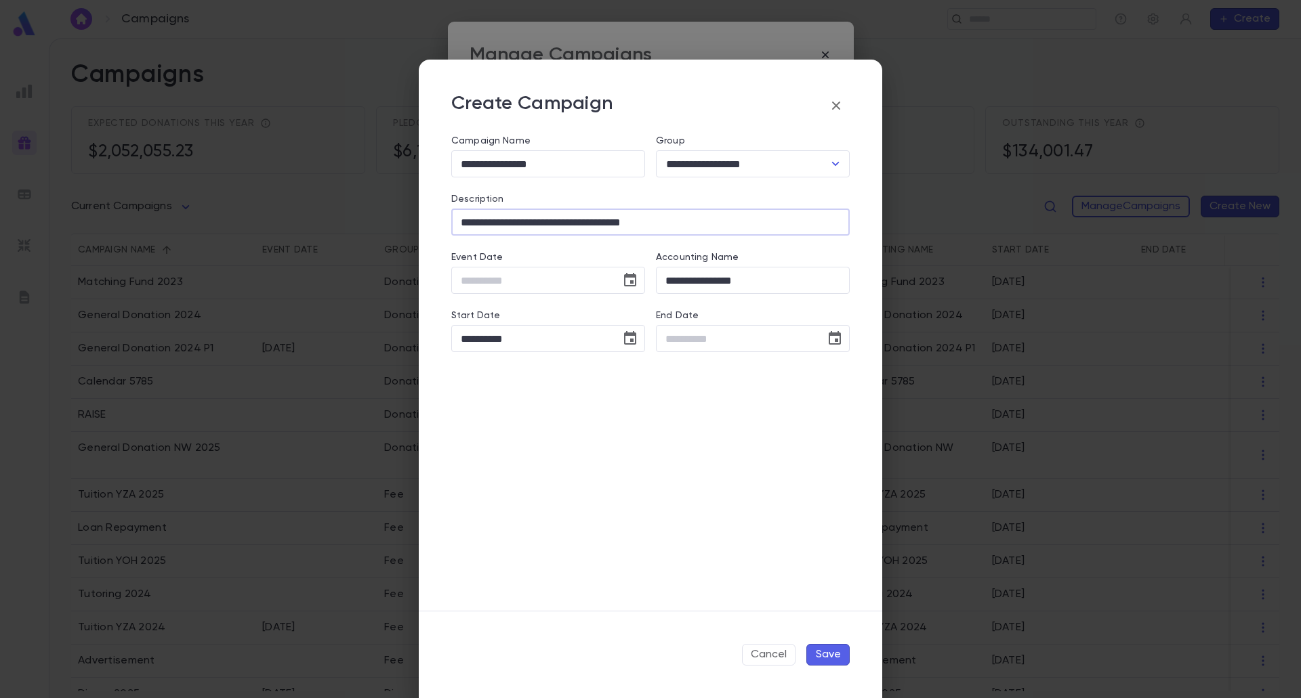
click at [530, 220] on input "**********" at bounding box center [650, 222] width 398 height 26
click at [601, 222] on input "**********" at bounding box center [650, 222] width 398 height 26
click at [708, 230] on input "**********" at bounding box center [650, 222] width 398 height 26
type input "**********"
click at [825, 646] on button "Save" at bounding box center [827, 655] width 43 height 22
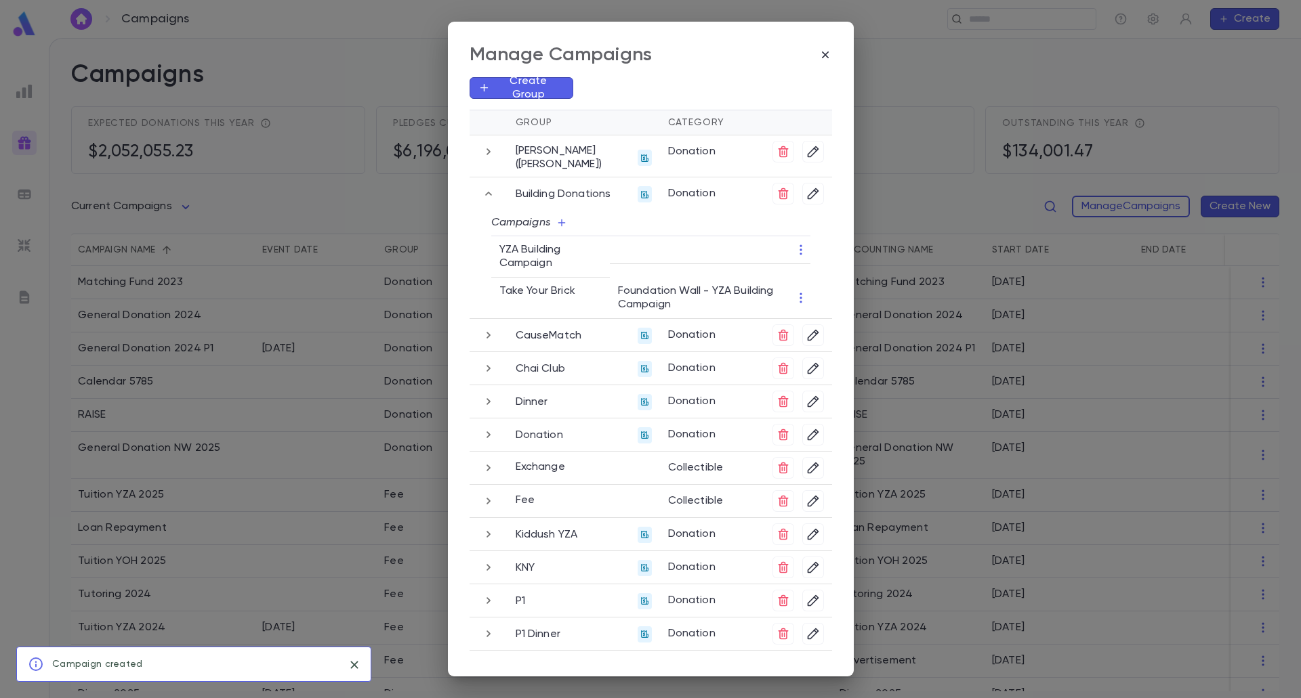
click at [899, 86] on div "Manage Campaigns Create Group Group Category Aniyei Eretz [PERSON_NAME] ([PERSO…" at bounding box center [650, 349] width 1301 height 698
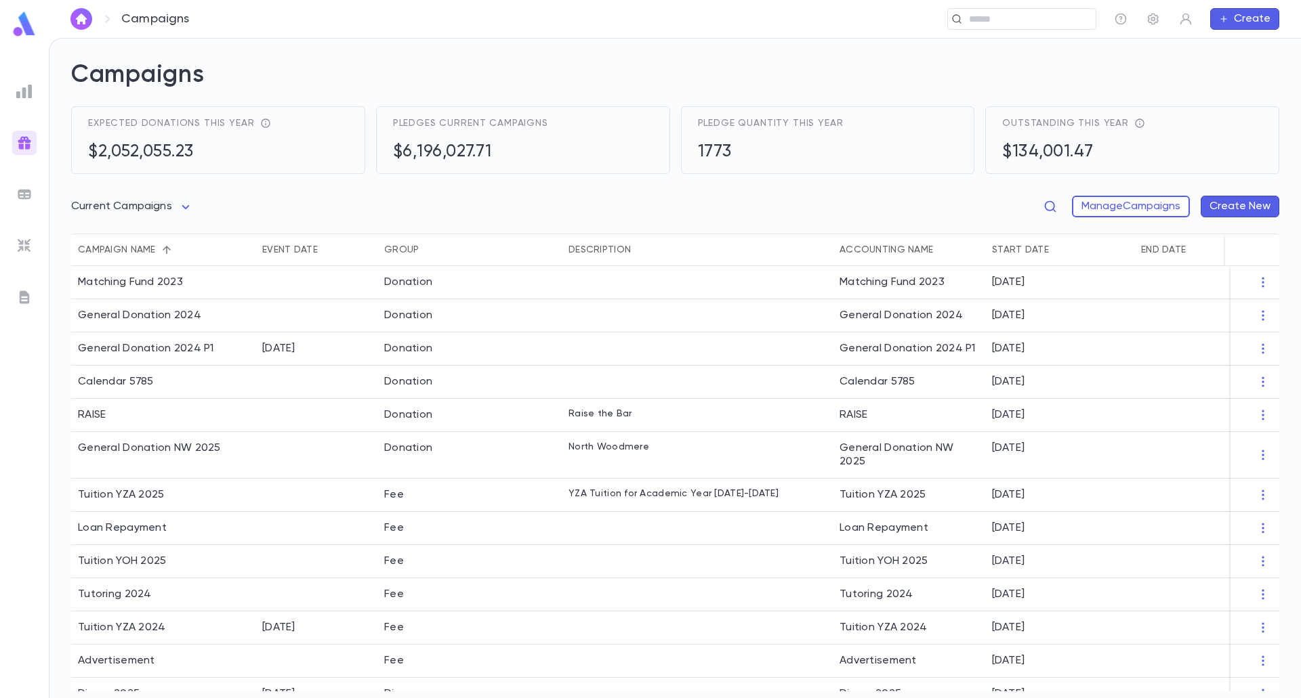
click at [29, 23] on img at bounding box center [24, 24] width 27 height 26
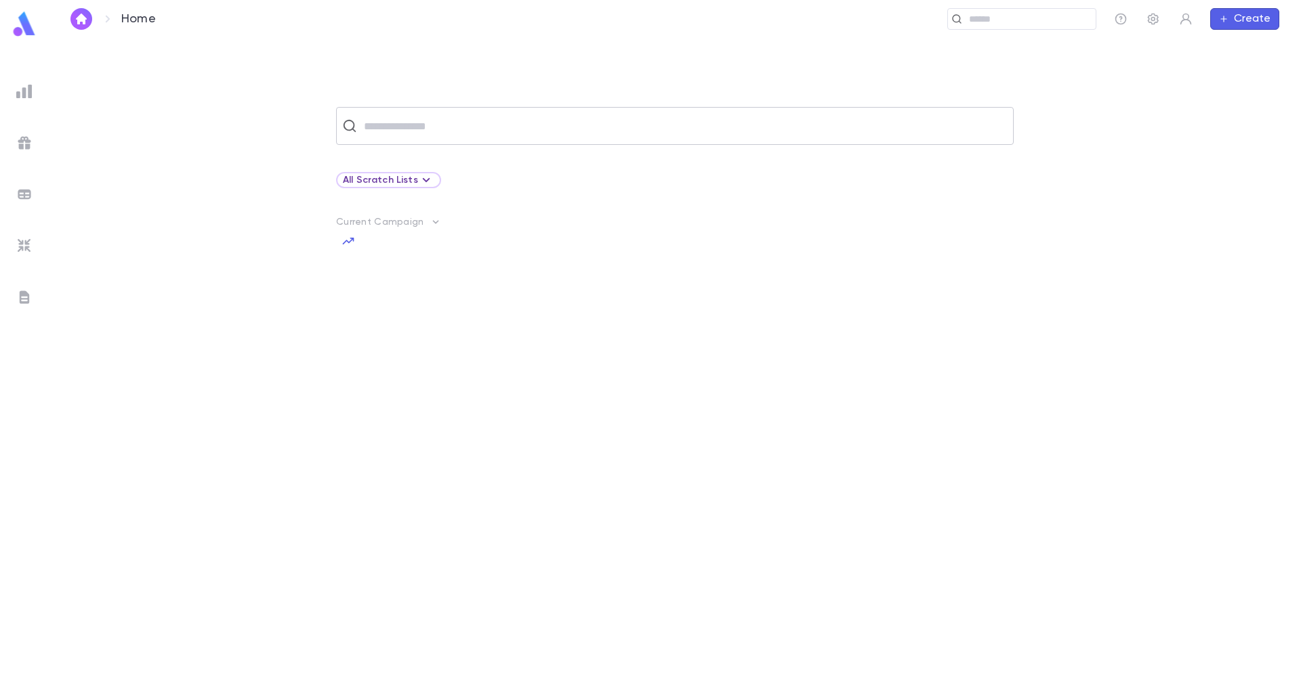
click at [432, 139] on div "​" at bounding box center [674, 126] width 677 height 38
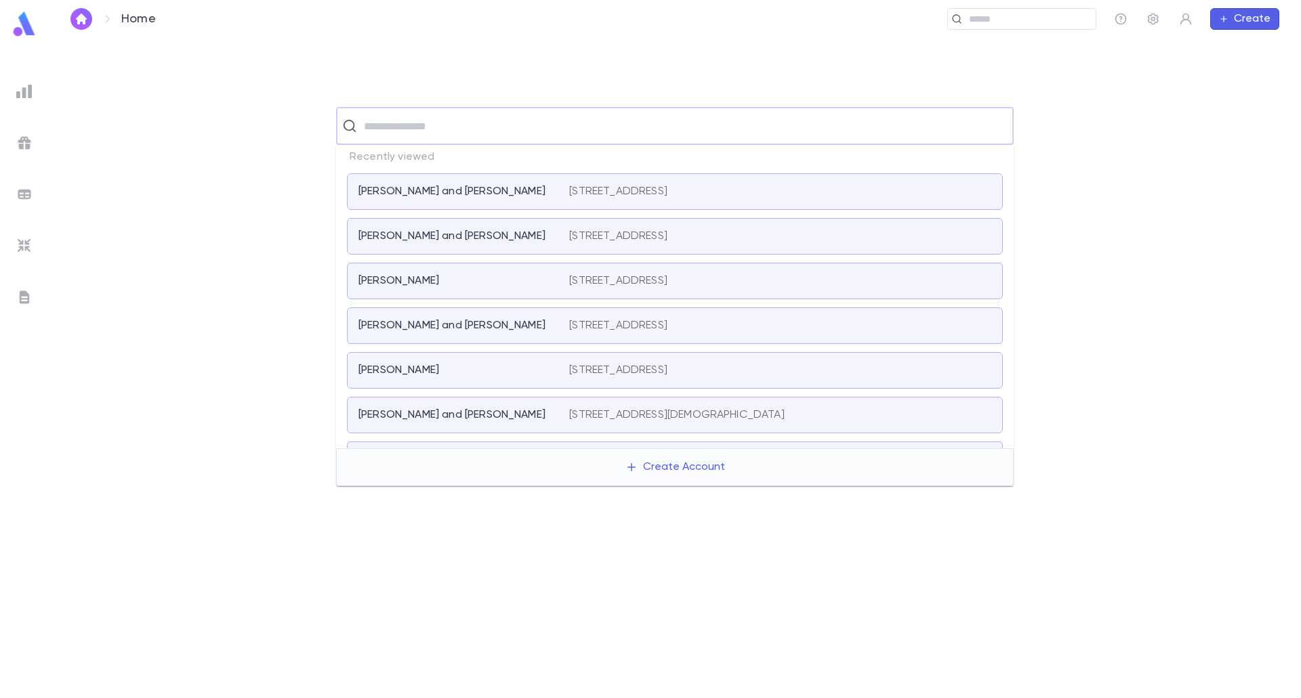
click at [415, 124] on input "text" at bounding box center [684, 126] width 648 height 26
click at [418, 191] on p "[PERSON_NAME] and [PERSON_NAME]" at bounding box center [451, 192] width 187 height 14
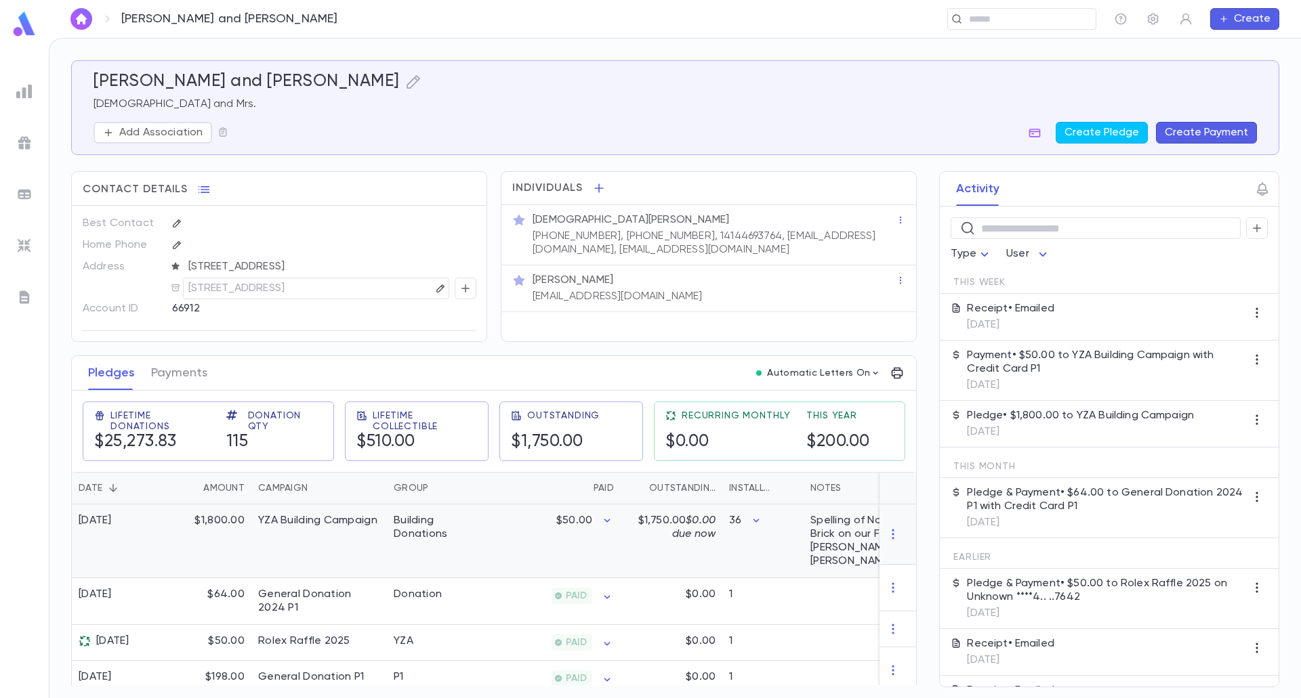
click at [305, 528] on div "YZA Building Campaign" at bounding box center [318, 542] width 135 height 74
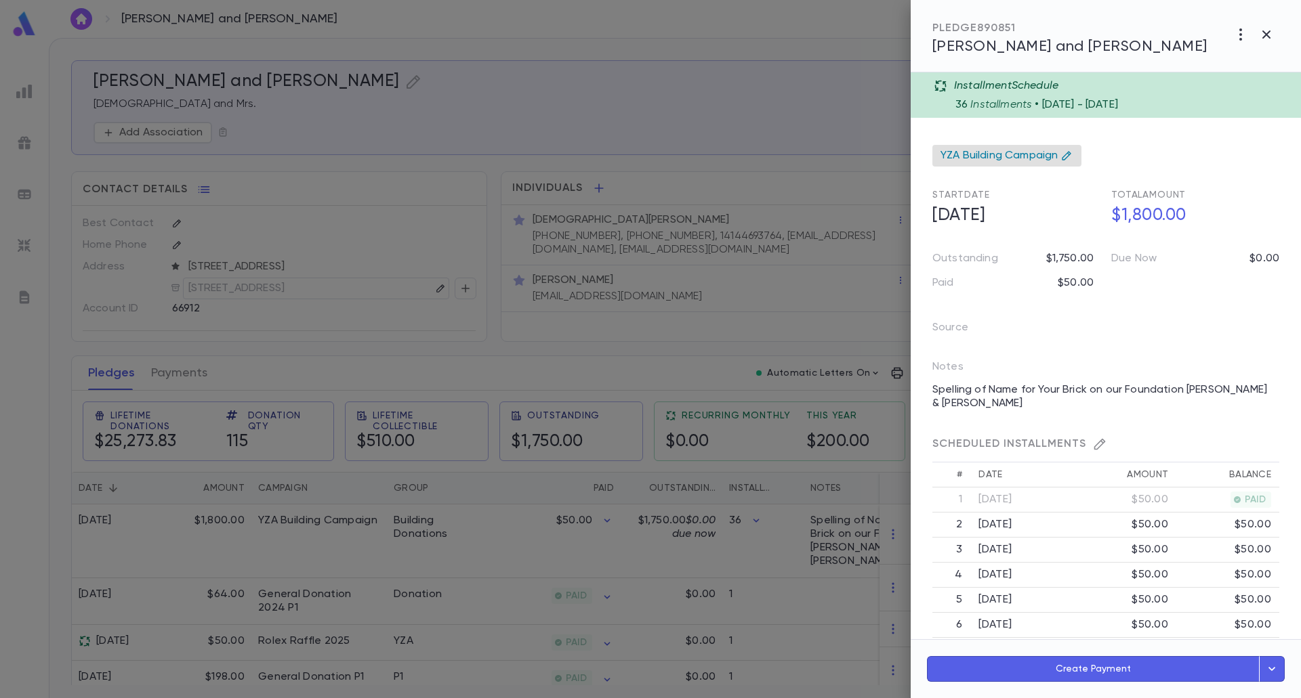
click at [993, 154] on span "YZA Building Campaign" at bounding box center [998, 156] width 117 height 14
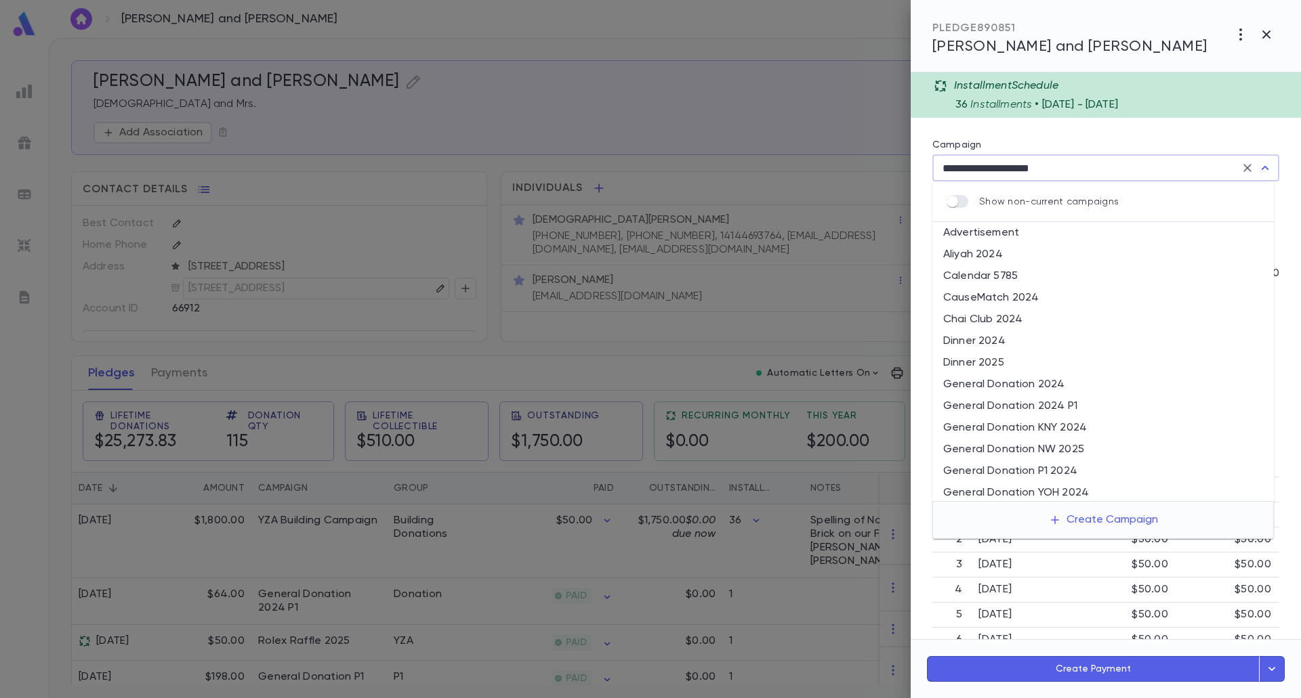
scroll to position [545, 0]
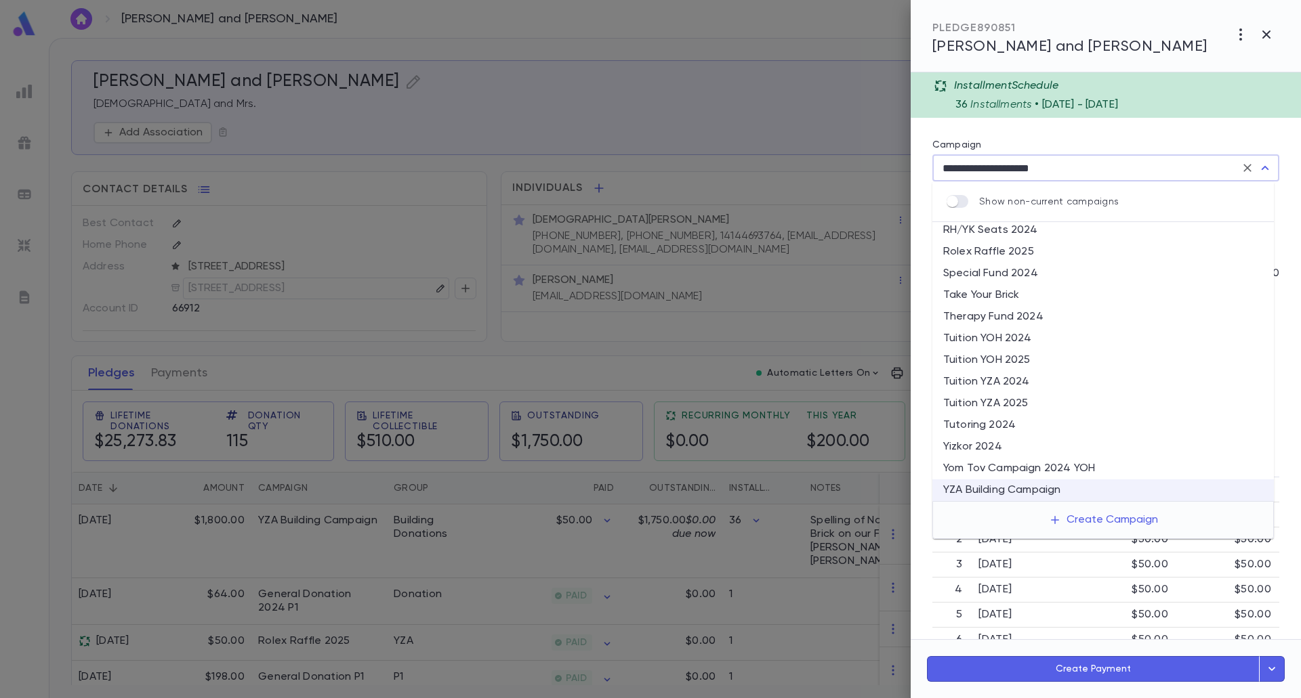
click at [991, 301] on li "Take Your Brick" at bounding box center [1102, 295] width 341 height 22
type input "**********"
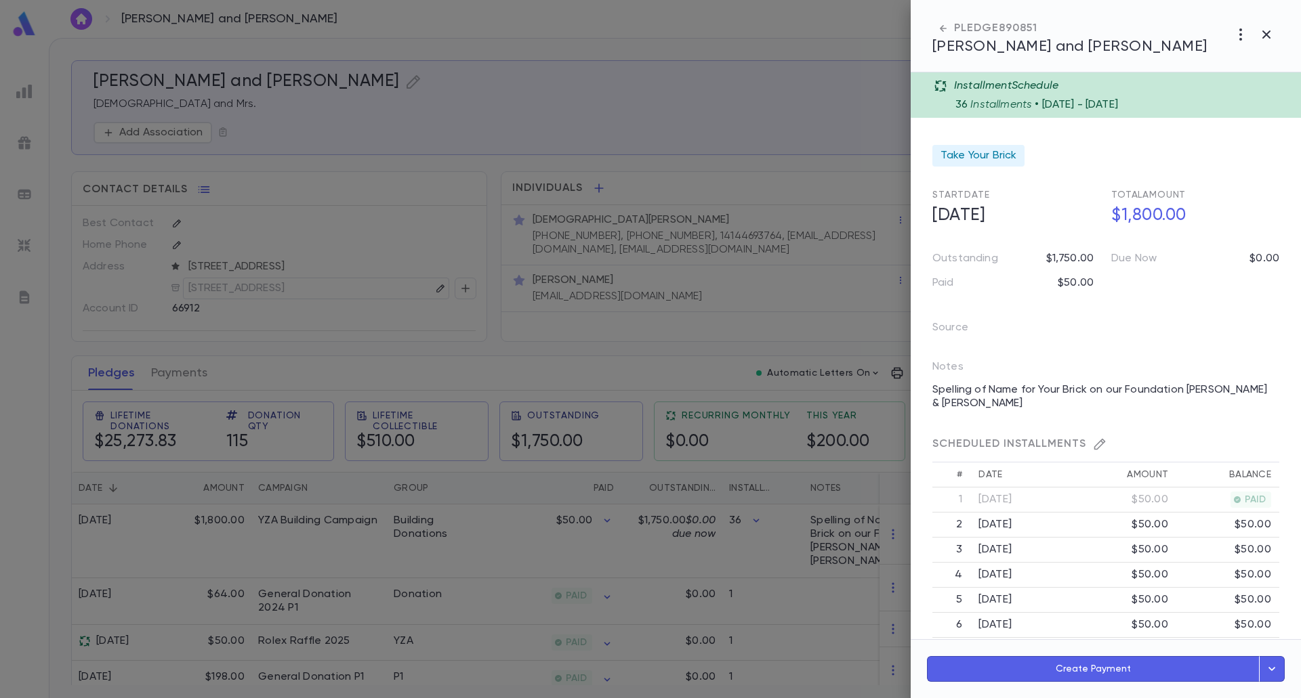
click at [461, 549] on div at bounding box center [650, 349] width 1301 height 698
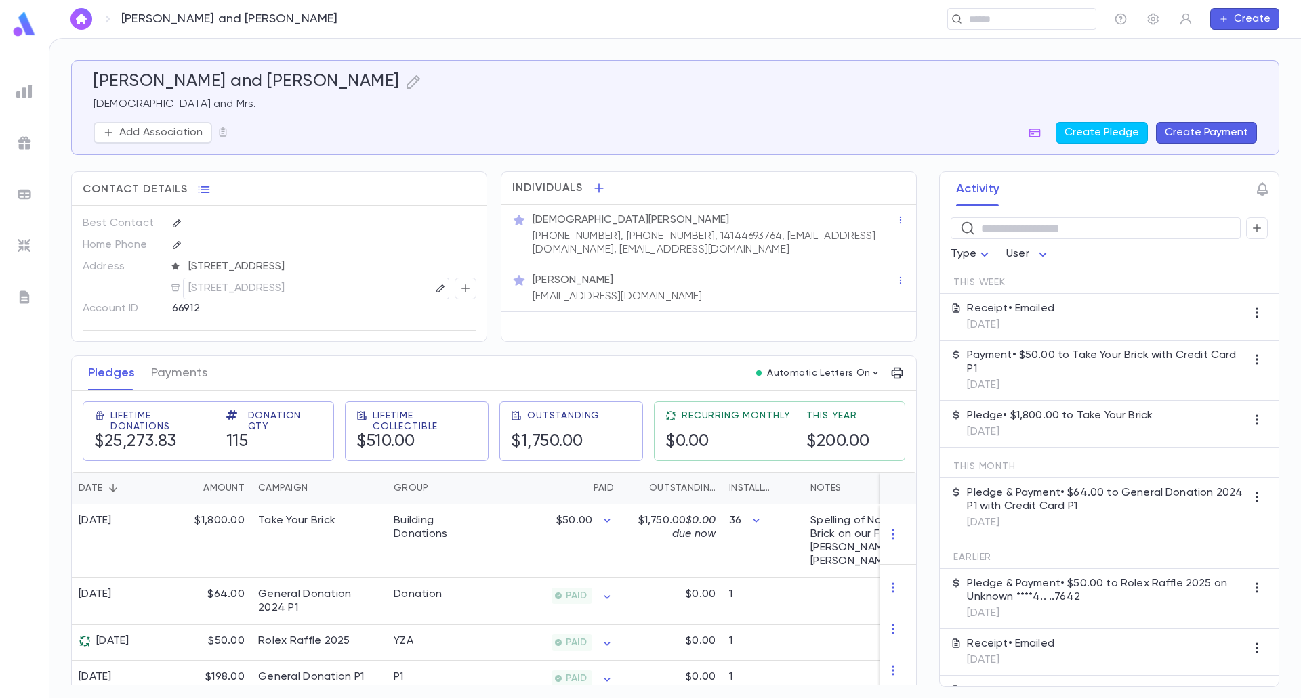
click at [986, 26] on div "​" at bounding box center [1021, 19] width 149 height 22
click at [570, 14] on input "text" at bounding box center [752, 19] width 633 height 13
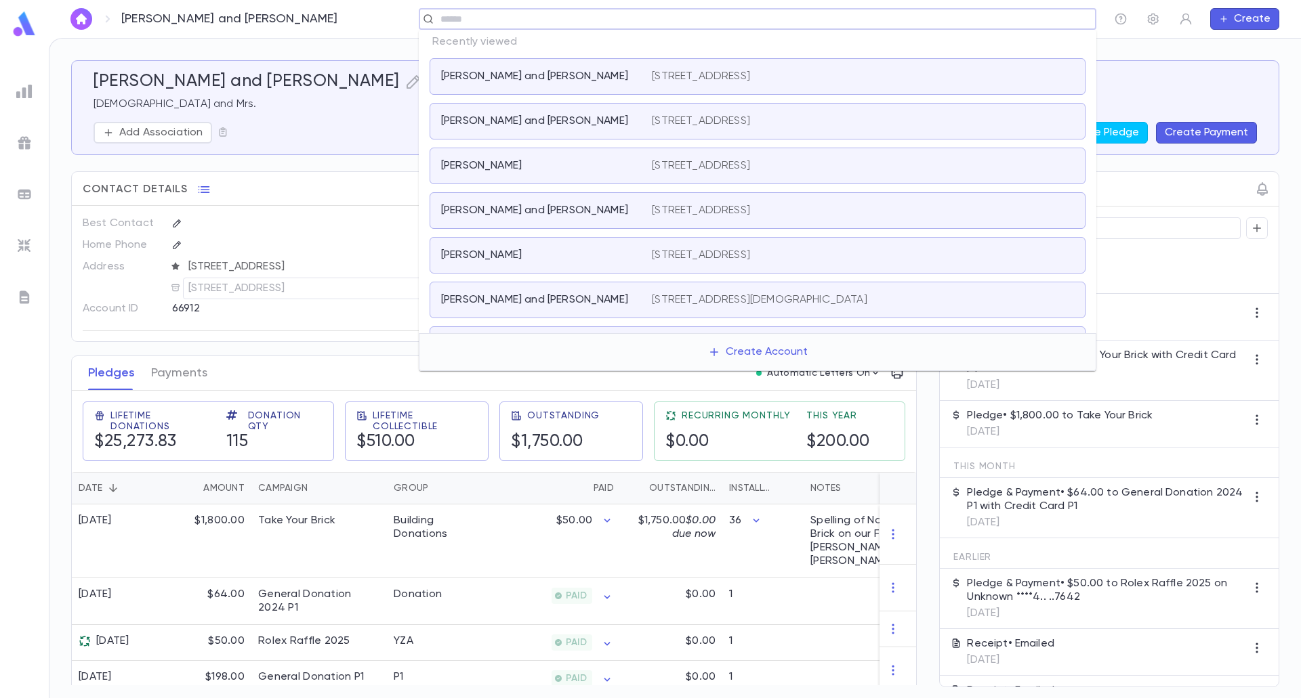
click at [522, 119] on p "[PERSON_NAME] and [PERSON_NAME]" at bounding box center [534, 121] width 187 height 14
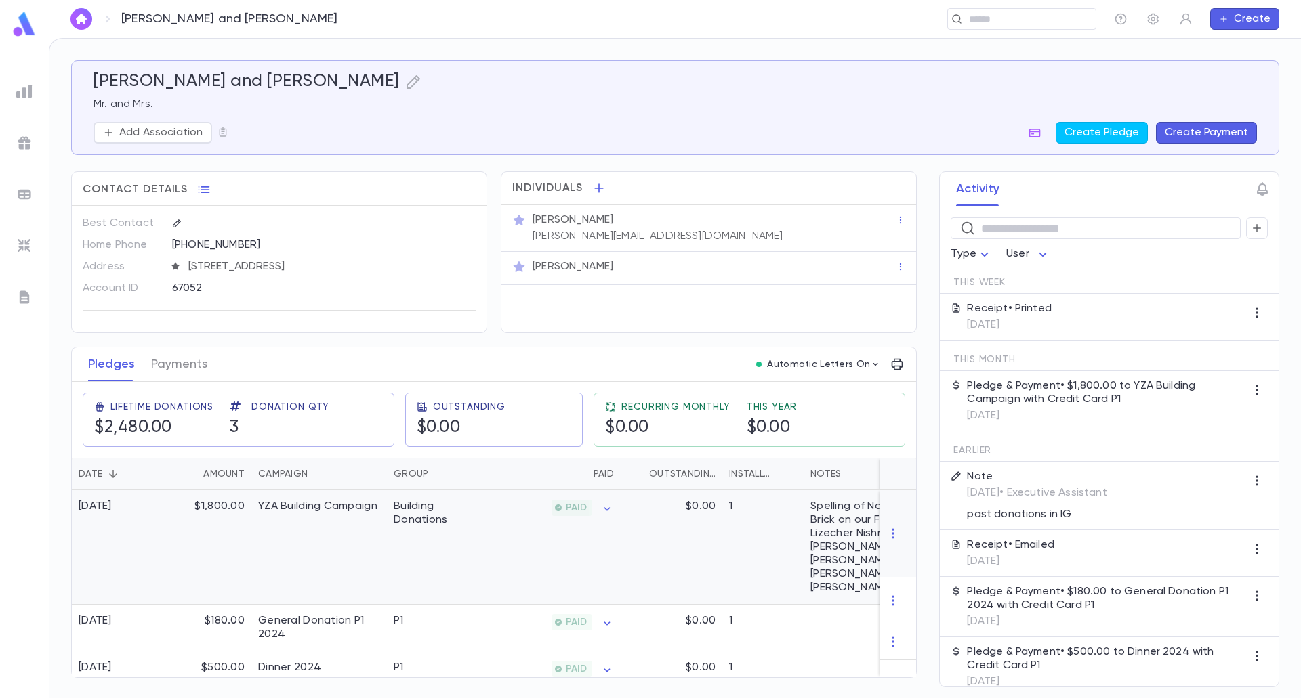
click at [296, 515] on div "YZA Building Campaign" at bounding box center [318, 547] width 135 height 114
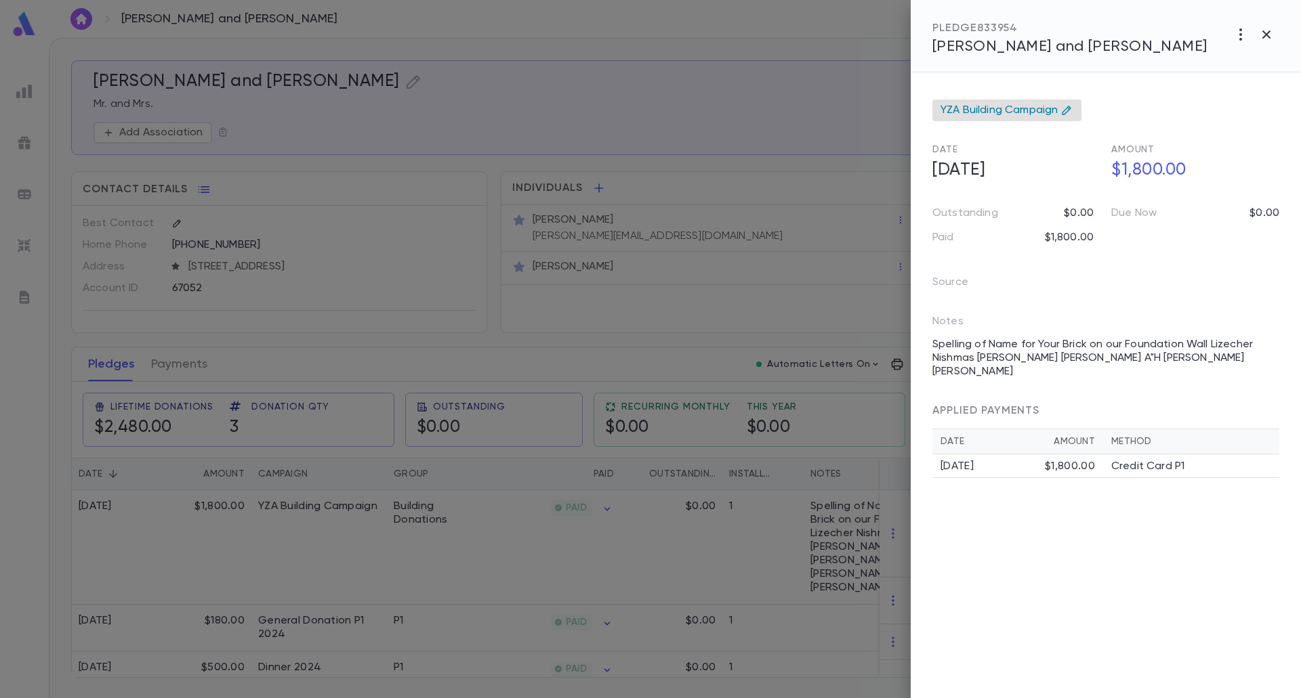
click at [984, 110] on span "YZA Building Campaign" at bounding box center [998, 111] width 117 height 14
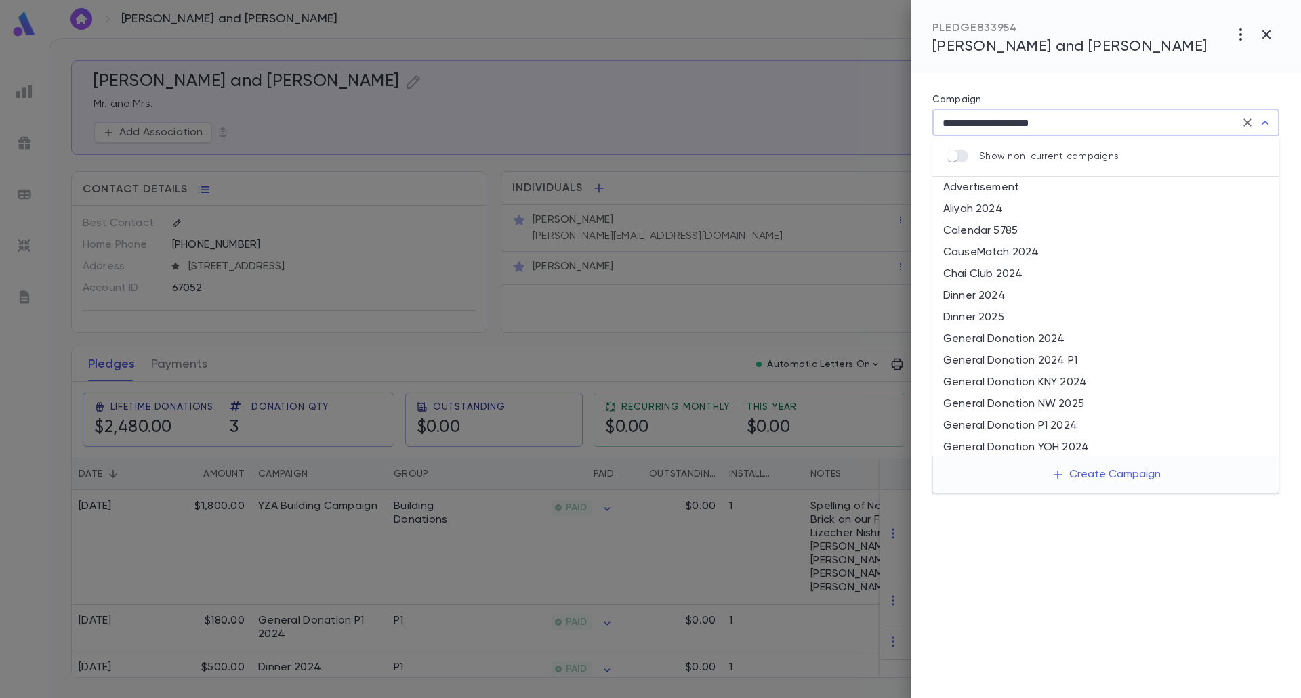
scroll to position [545, 0]
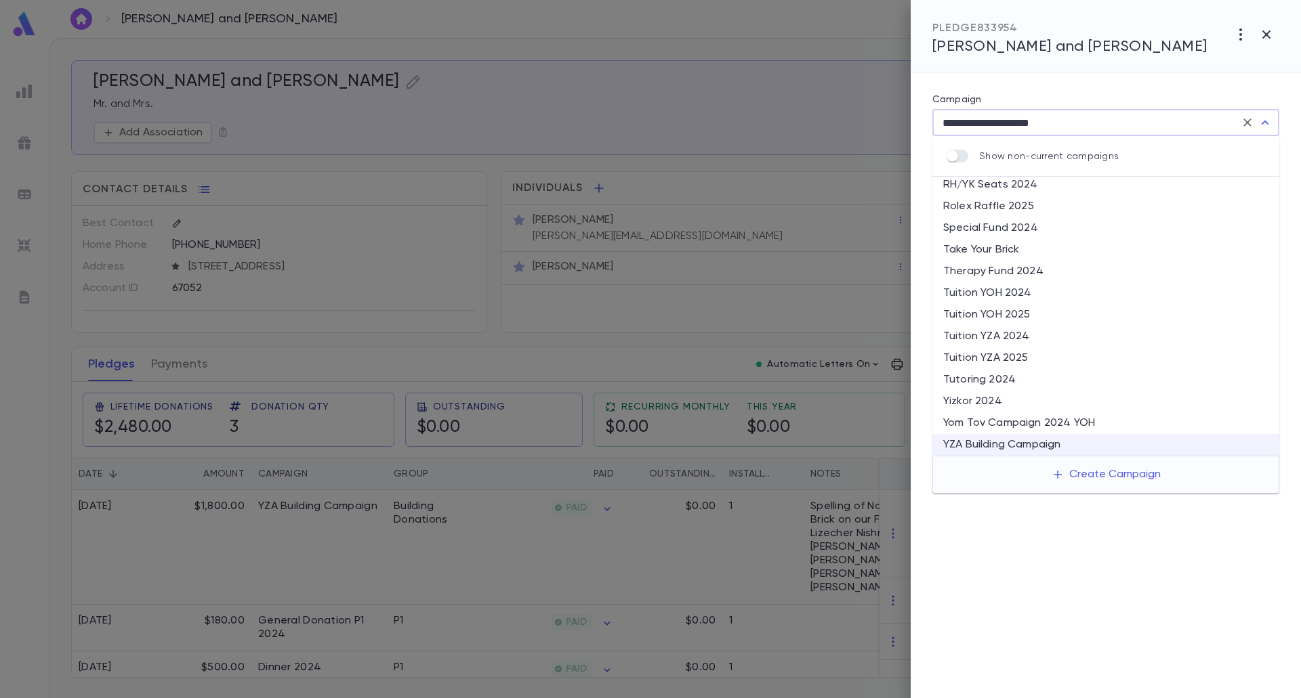
click at [1000, 247] on li "Take Your Brick" at bounding box center [1105, 250] width 347 height 22
type input "**********"
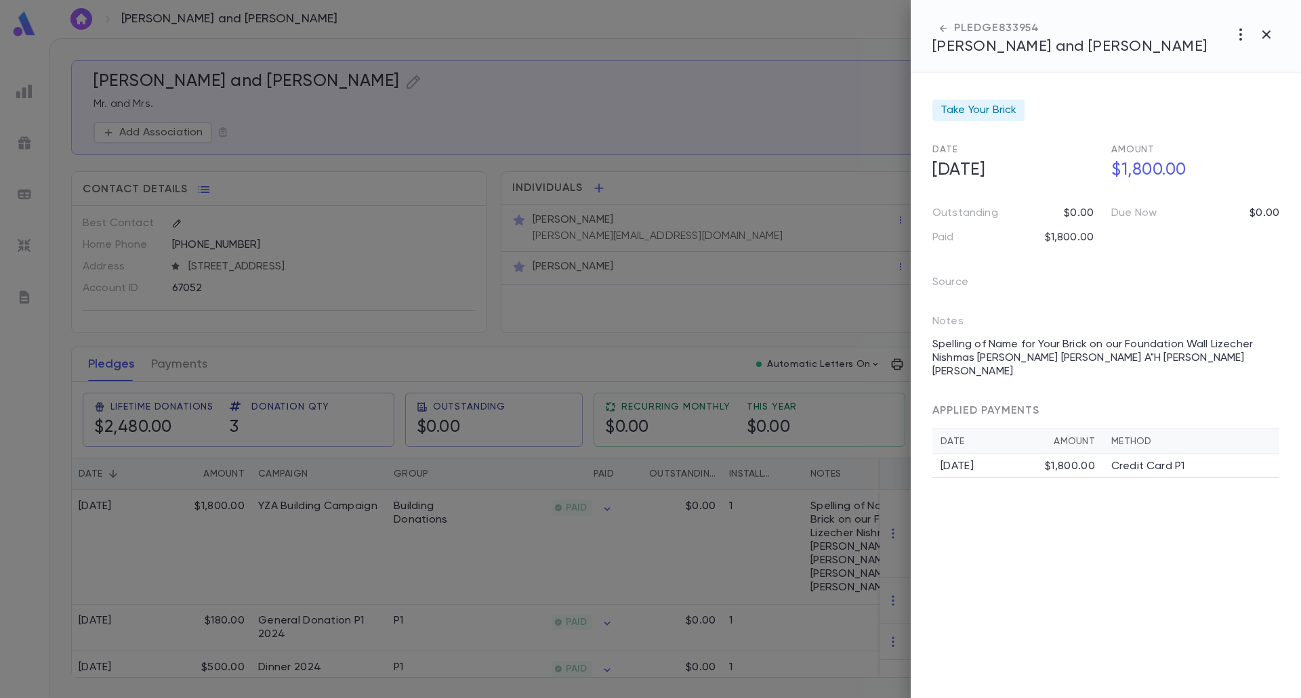
click at [513, 528] on div at bounding box center [650, 349] width 1301 height 698
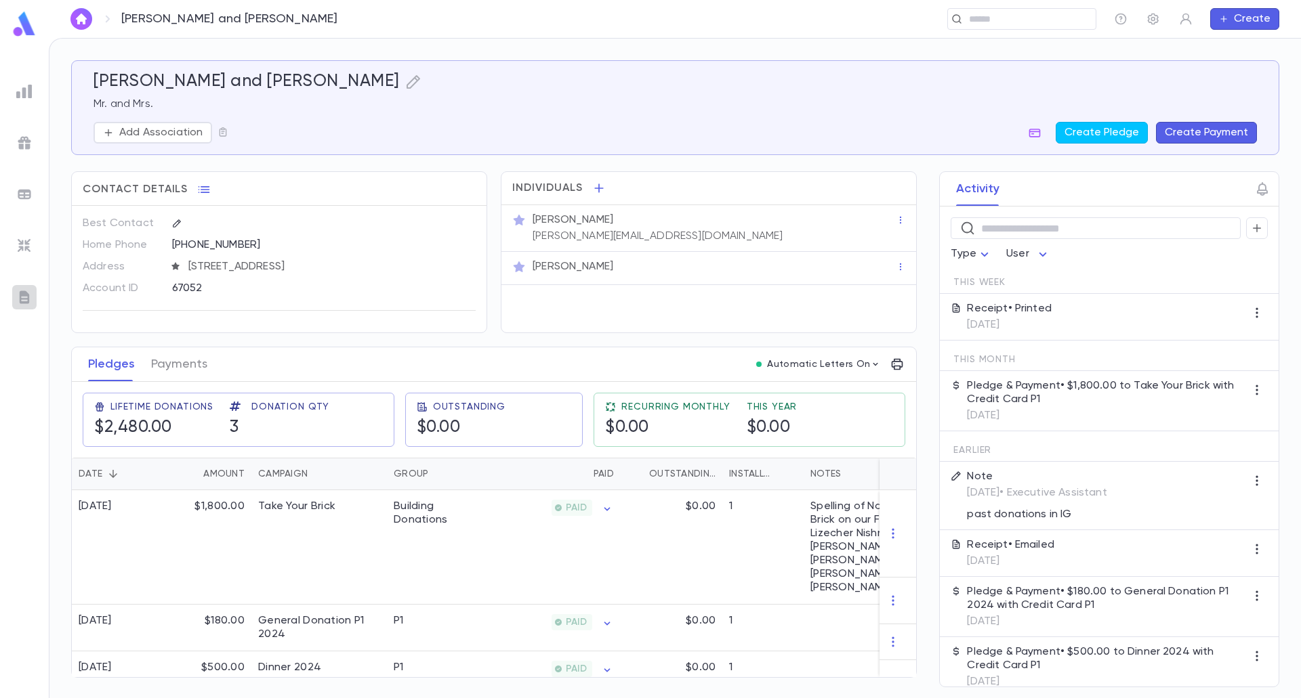
click at [27, 293] on img at bounding box center [24, 297] width 16 height 16
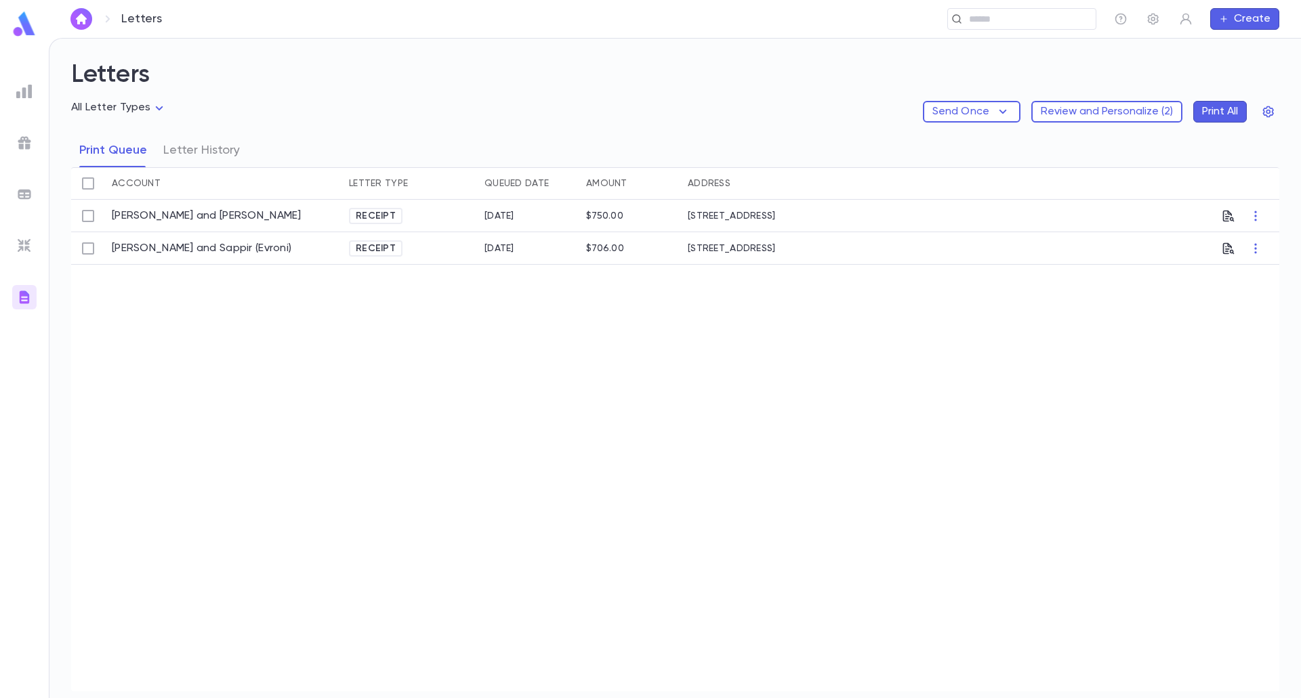
click at [29, 85] on img at bounding box center [24, 91] width 16 height 16
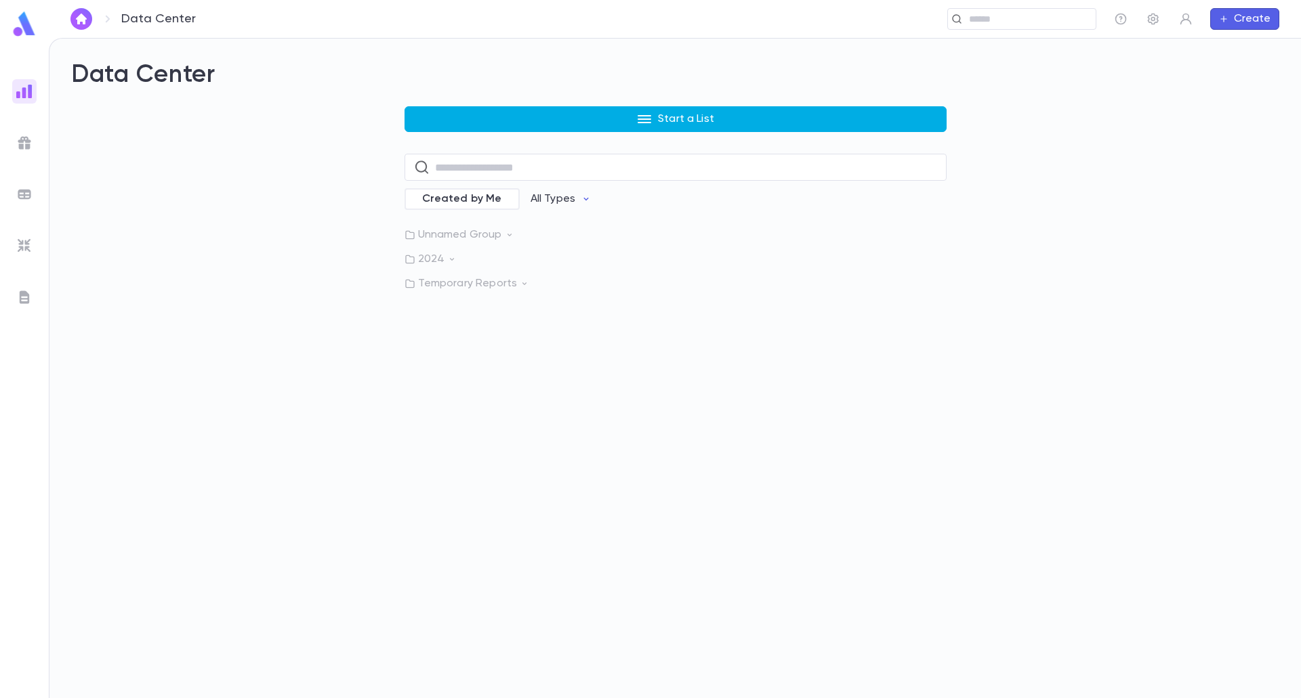
click at [570, 123] on button "Start a List" at bounding box center [675, 119] width 542 height 26
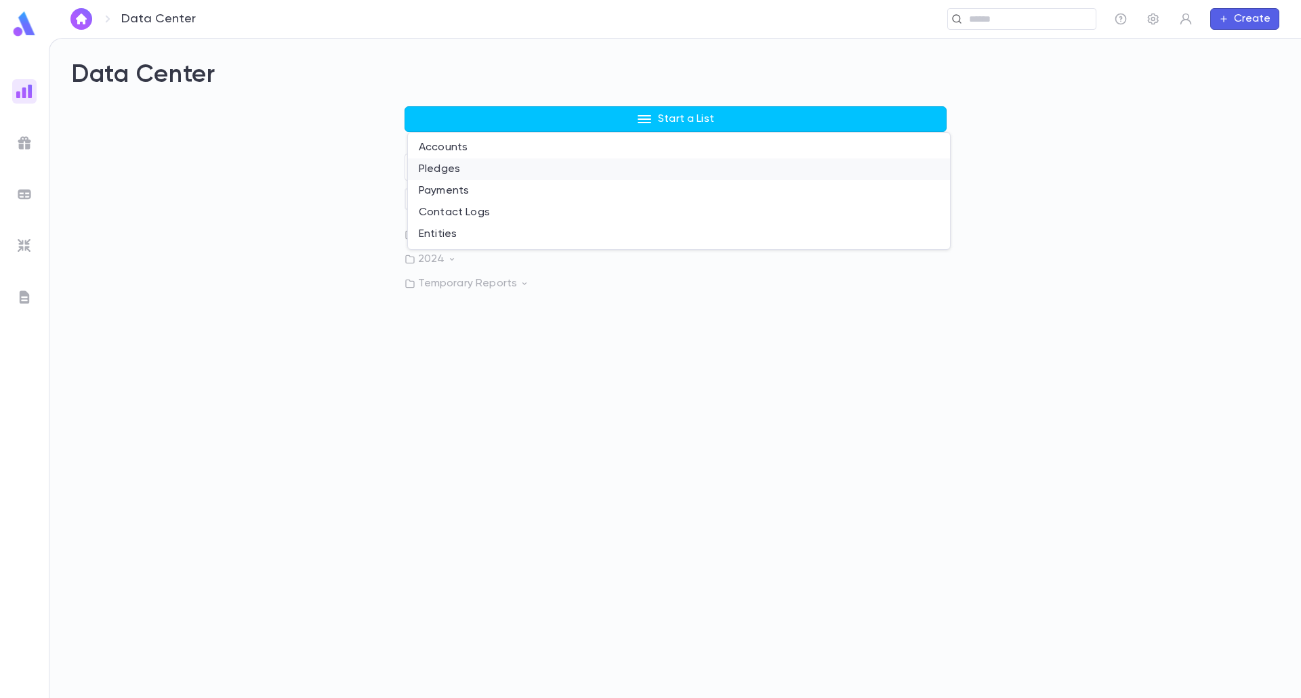
click at [450, 175] on li "Pledges" at bounding box center [679, 170] width 542 height 22
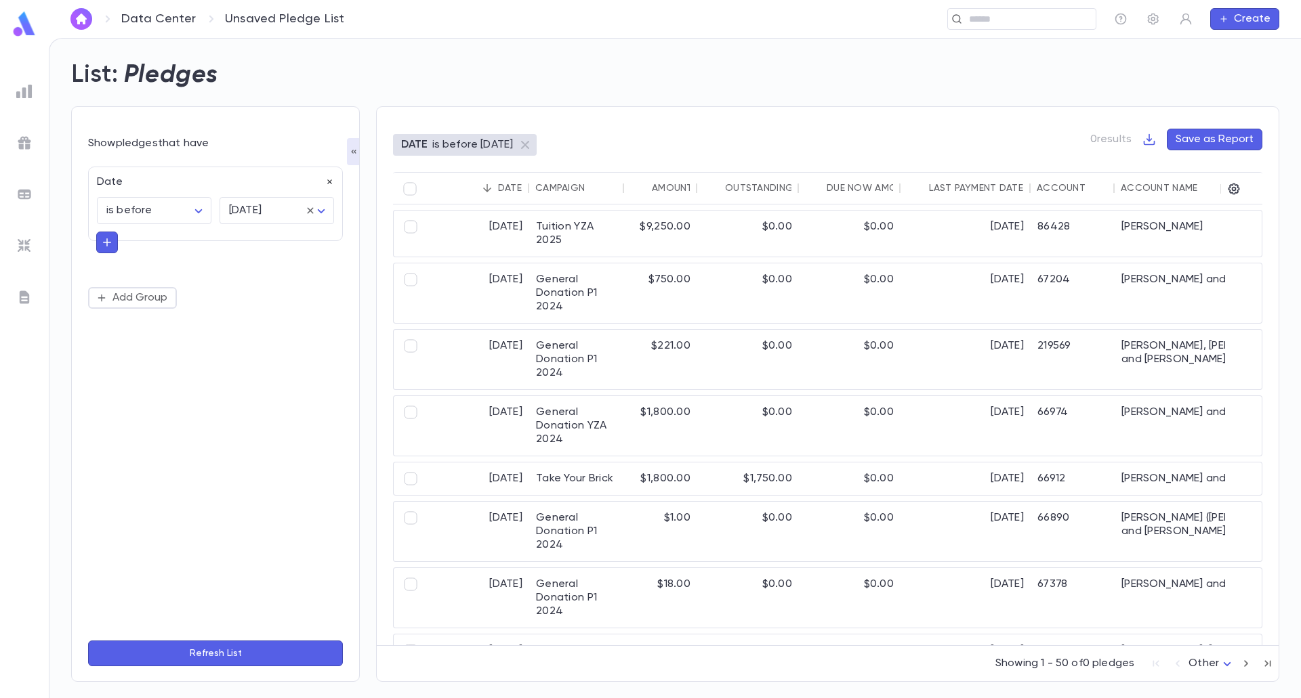
click at [330, 179] on icon "button" at bounding box center [329, 181] width 9 height 9
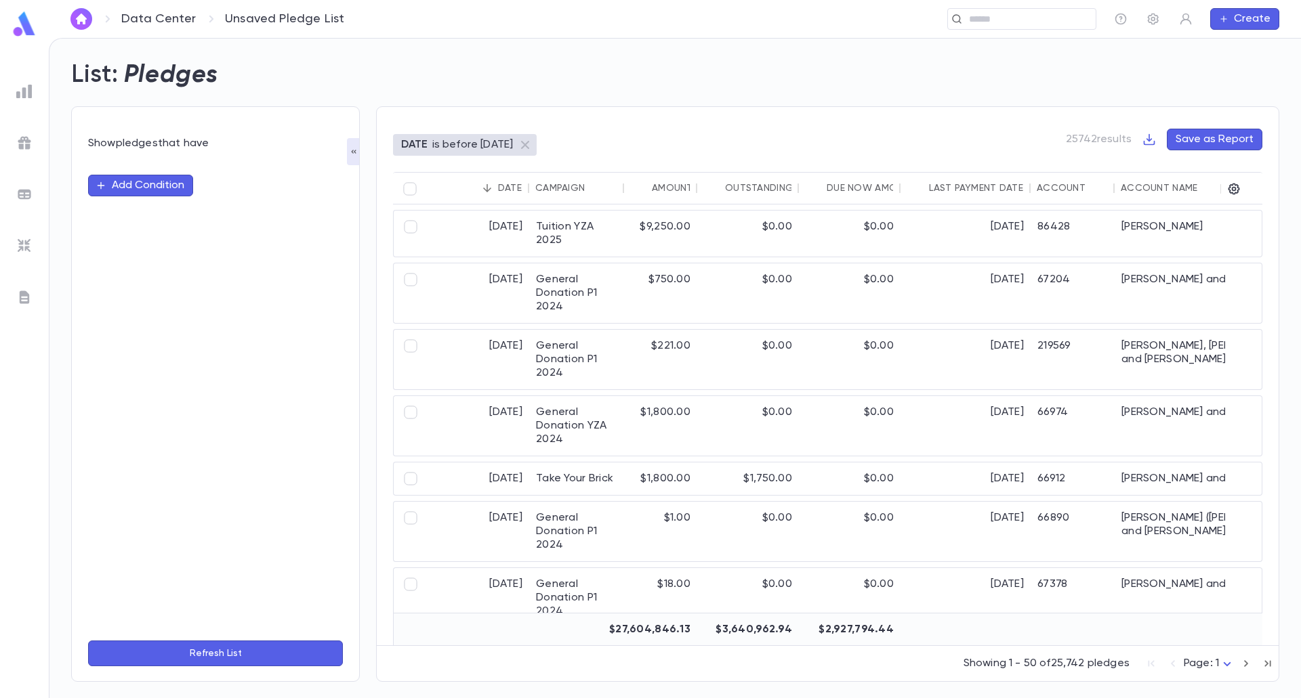
click at [124, 190] on button "Add Condition" at bounding box center [140, 186] width 105 height 22
type input "****"
click at [146, 215] on li "Campaign" at bounding box center [215, 213] width 255 height 22
click at [320, 210] on icon "Open" at bounding box center [320, 211] width 16 height 16
click at [301, 240] on li "YZA Building Campaign" at bounding box center [288, 241] width 139 height 22
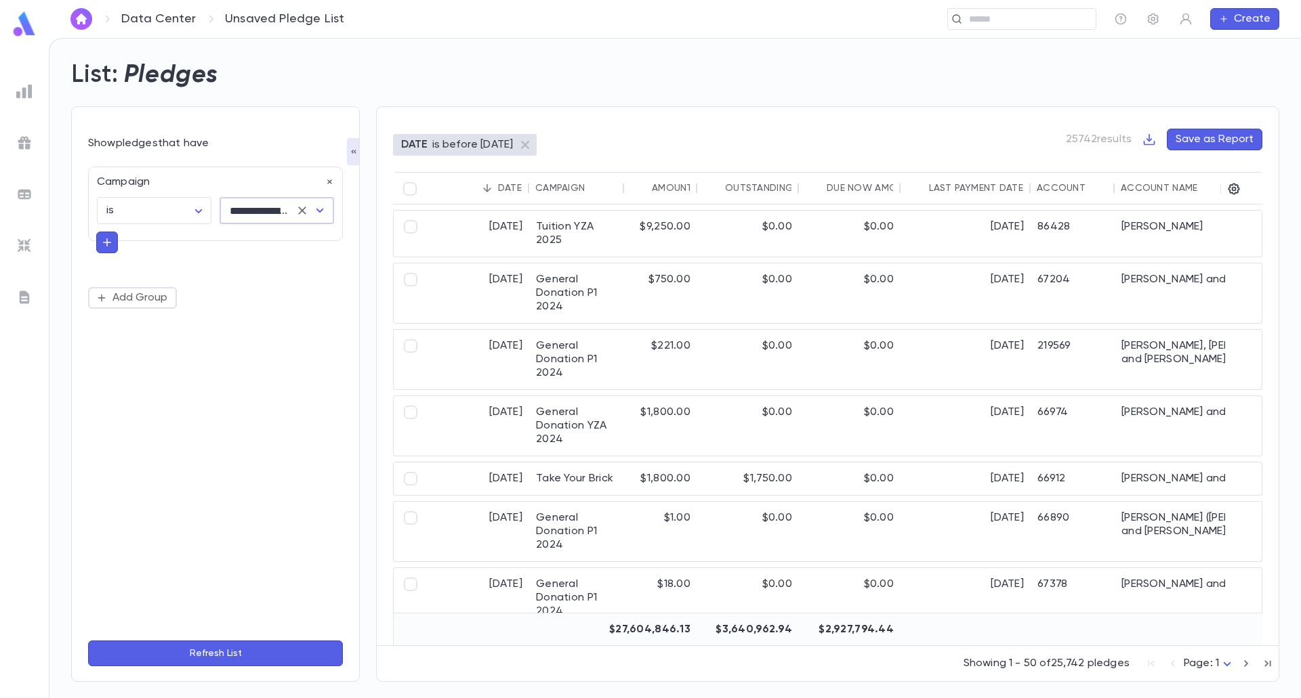
type input "**********"
click at [236, 651] on button "Refresh List" at bounding box center [215, 654] width 255 height 26
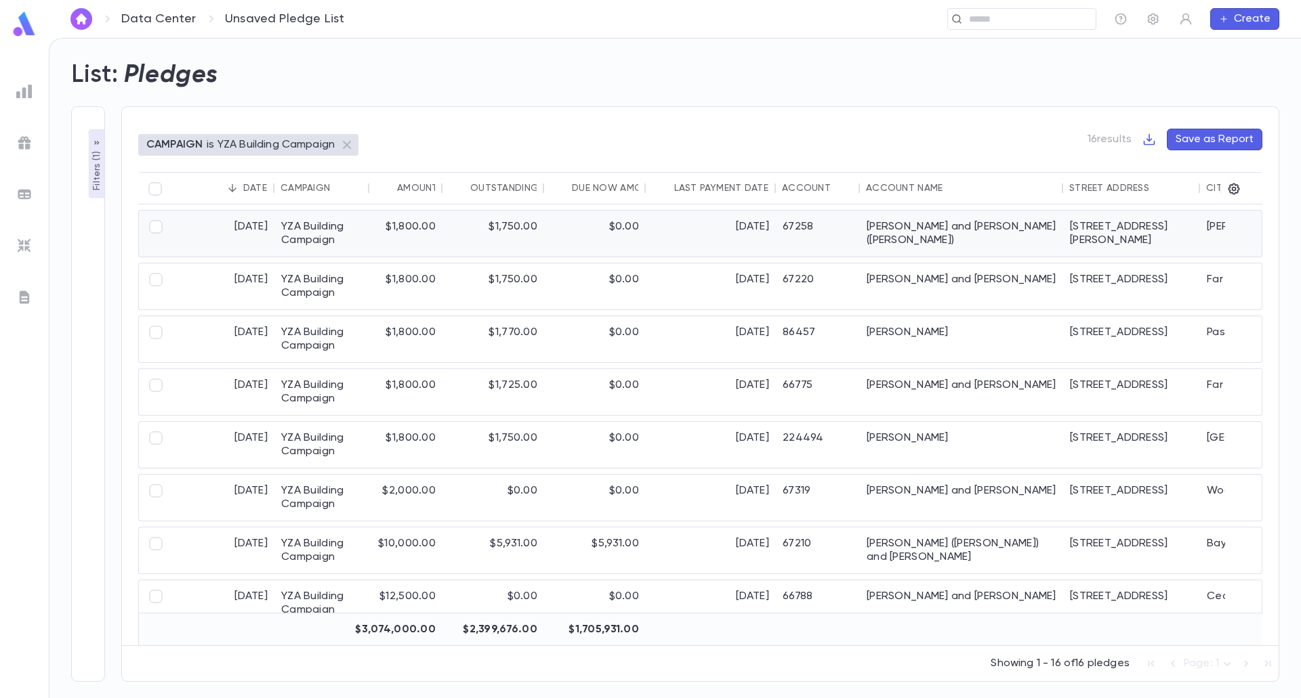
click at [339, 239] on div "YZA Building Campaign" at bounding box center [321, 234] width 95 height 46
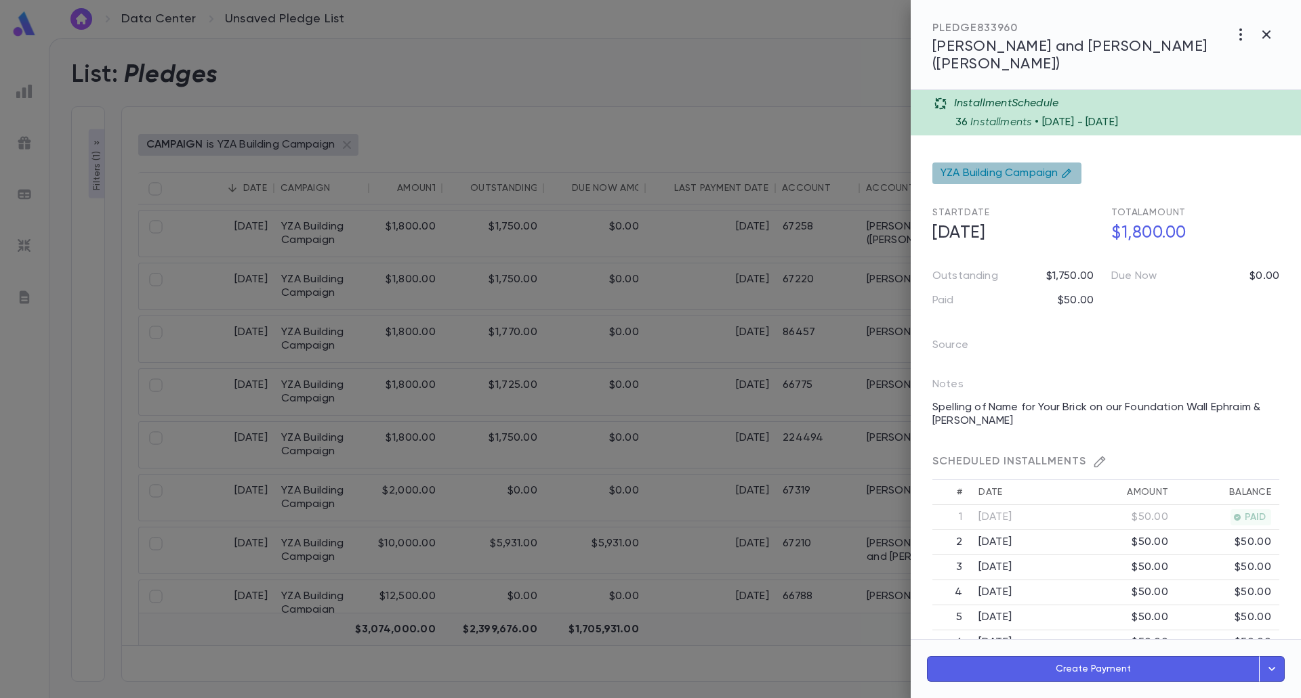
click at [975, 167] on span "YZA Building Campaign" at bounding box center [998, 174] width 117 height 14
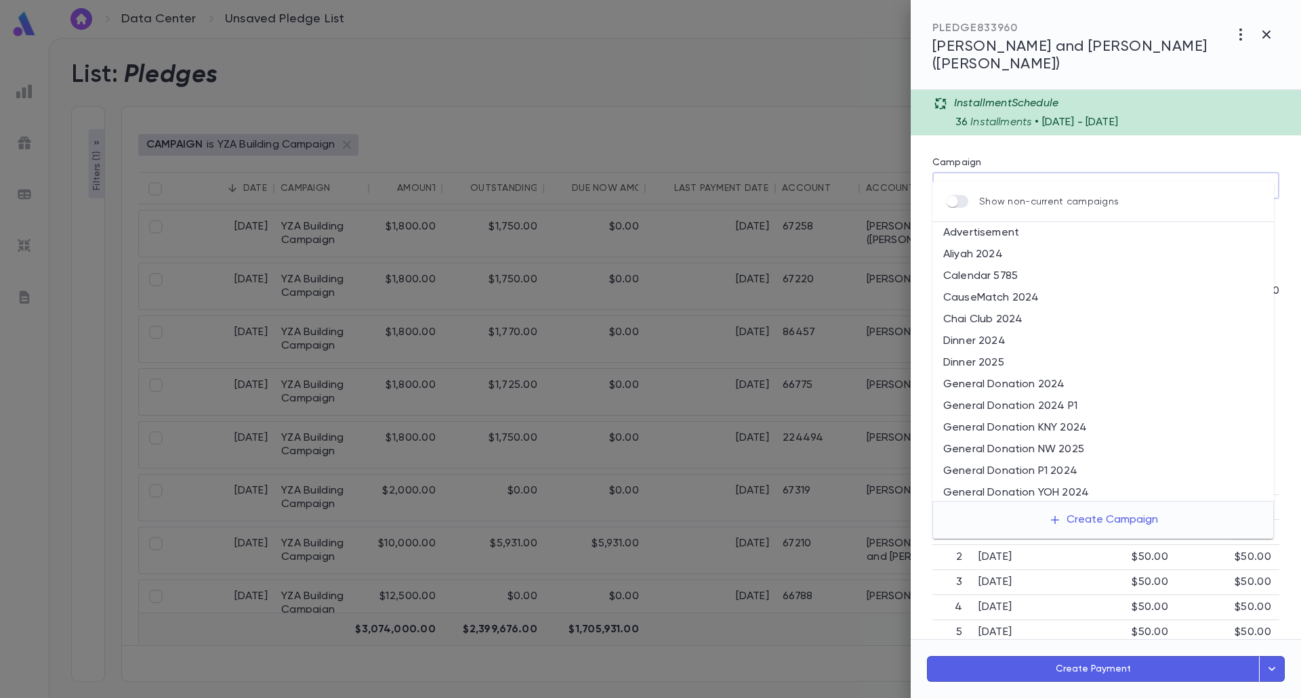
scroll to position [545, 0]
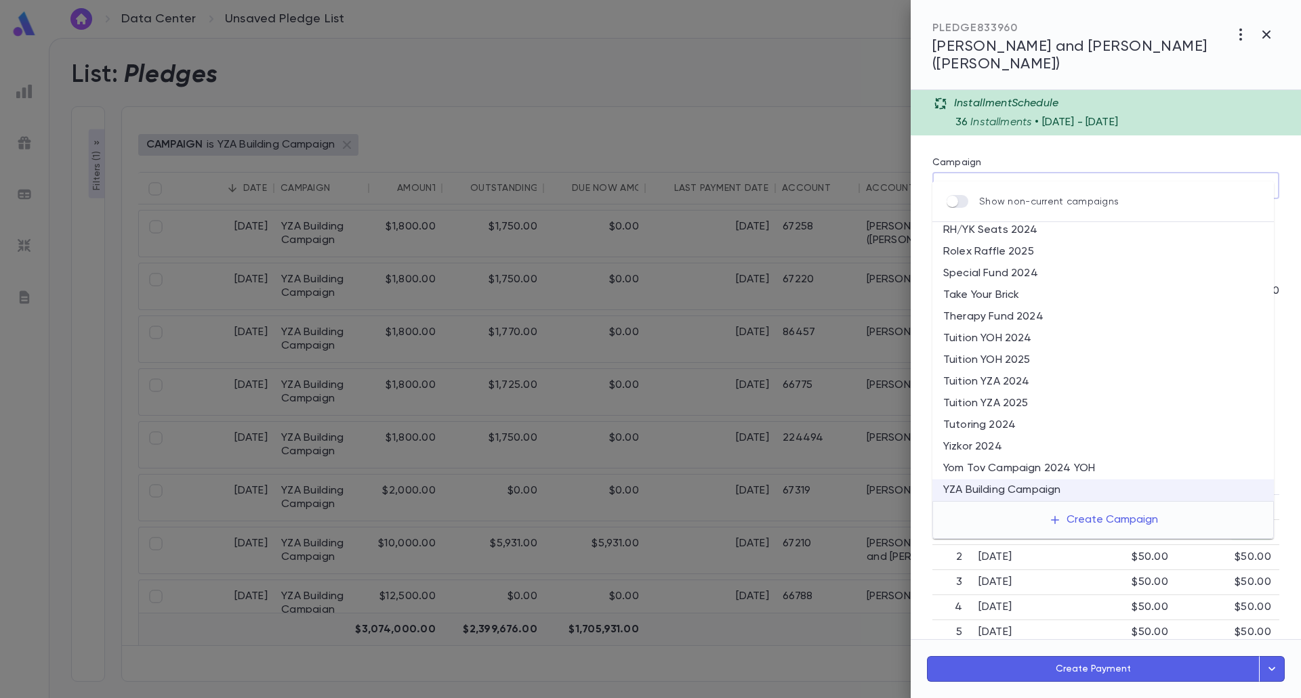
click at [1003, 292] on li "Take Your Brick" at bounding box center [1102, 295] width 341 height 22
type input "**********"
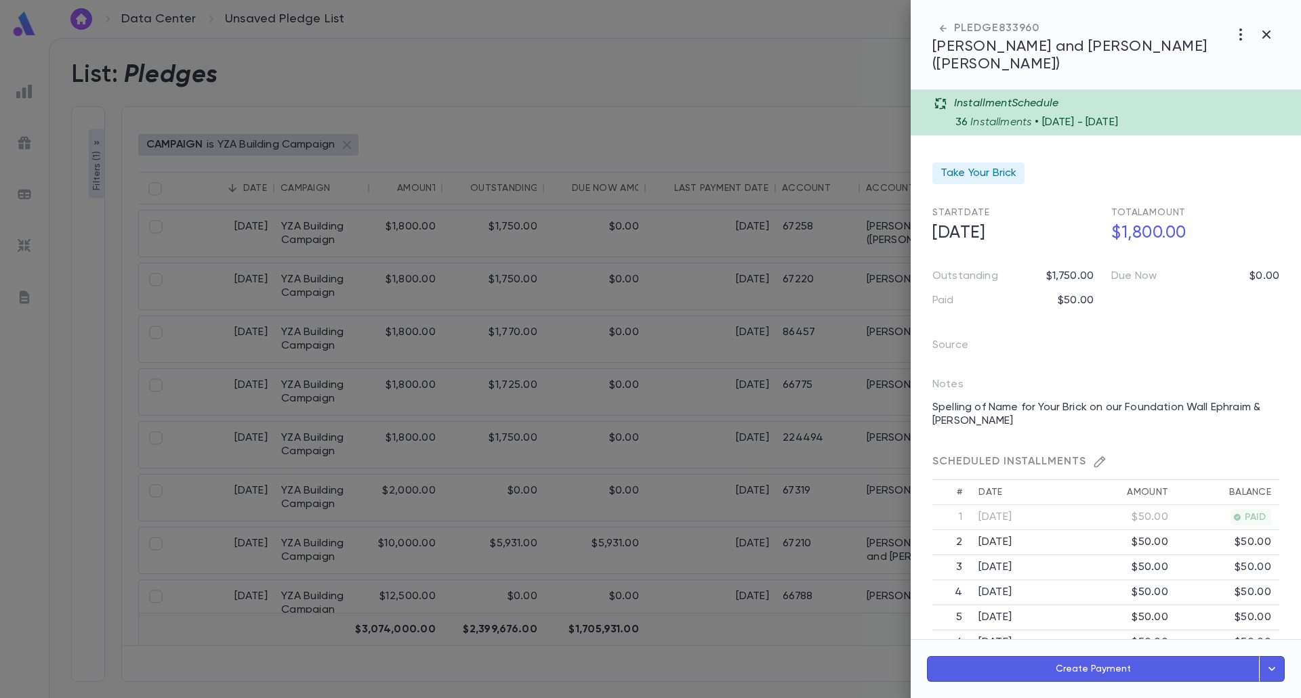
click at [402, 270] on div at bounding box center [650, 349] width 1301 height 698
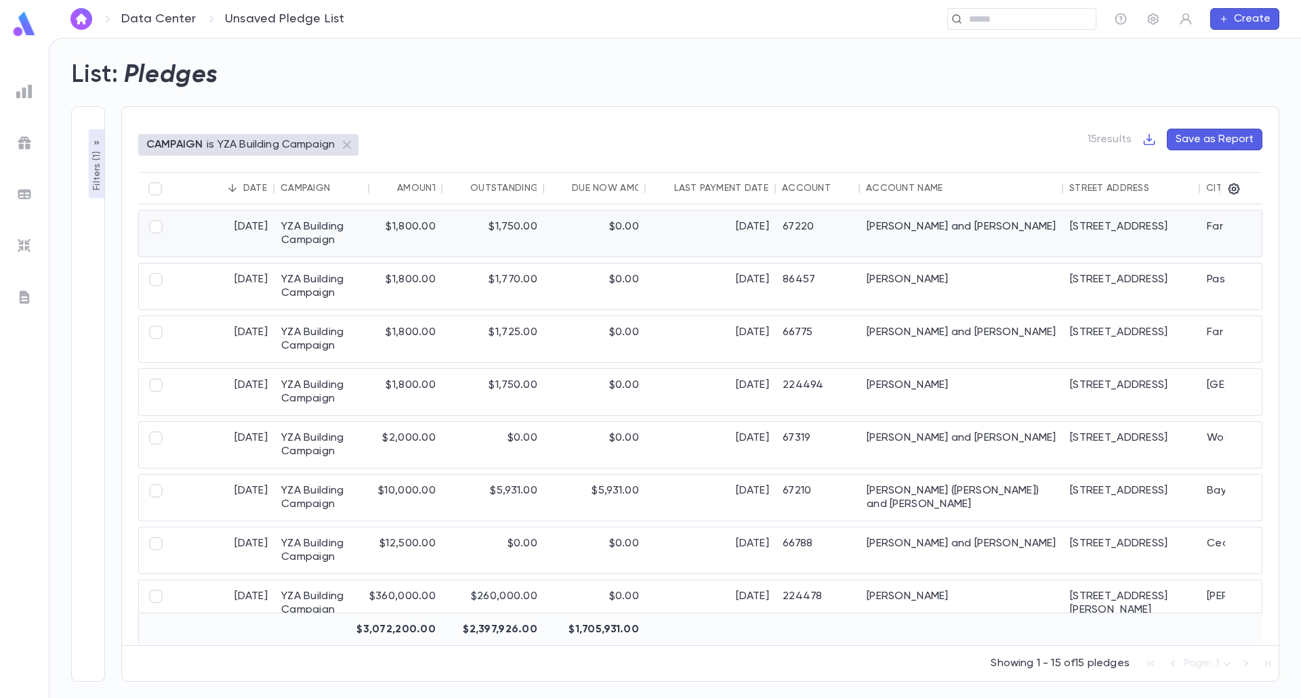
click at [425, 231] on div "$1,800.00" at bounding box center [405, 234] width 73 height 46
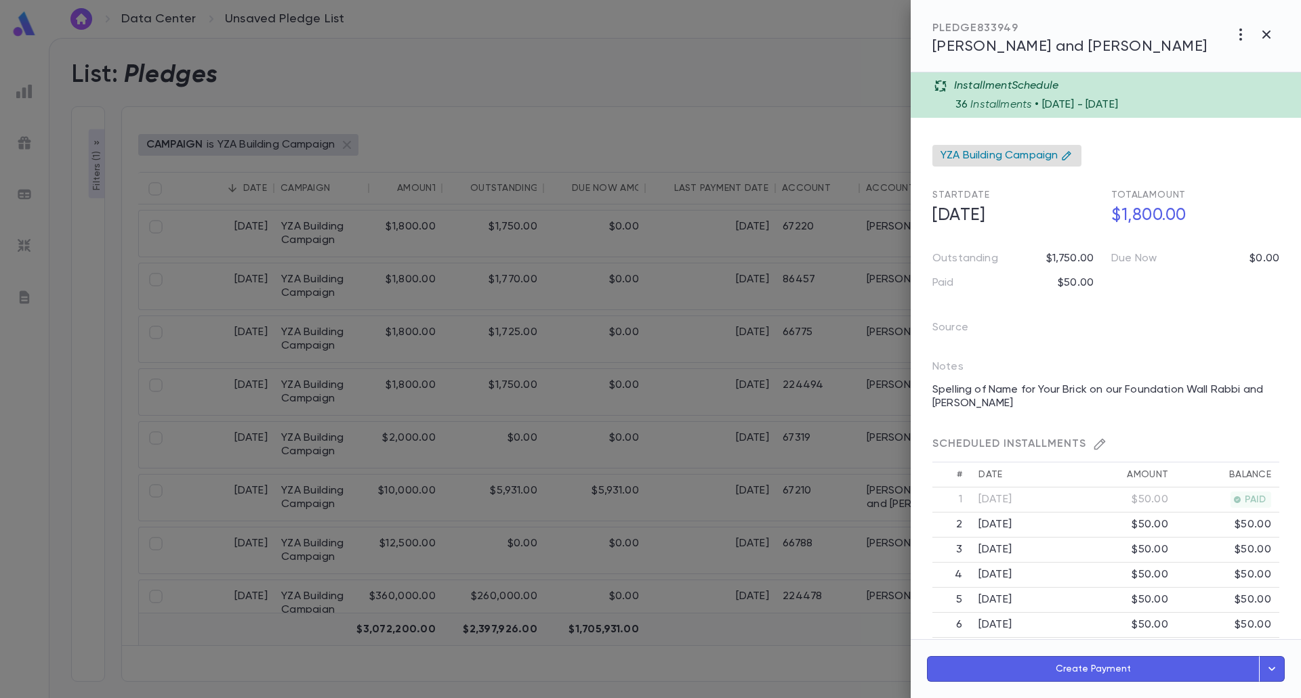
click at [975, 160] on span "YZA Building Campaign" at bounding box center [998, 156] width 117 height 14
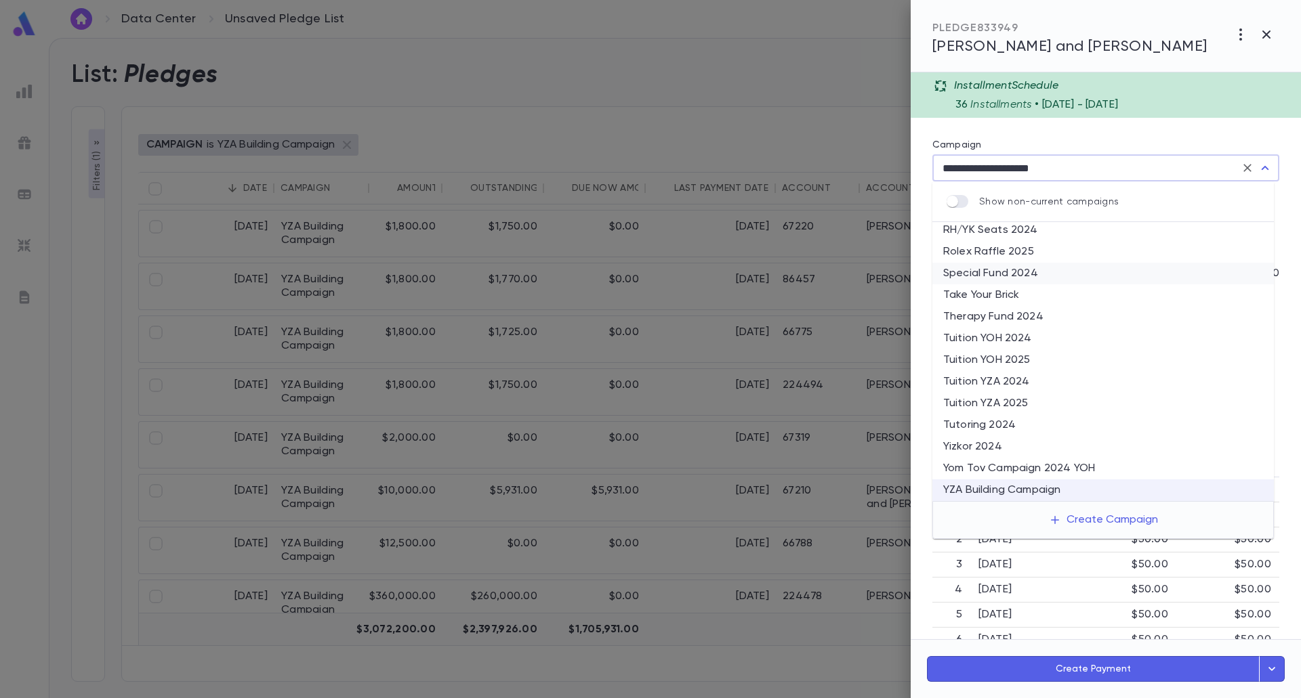
click at [989, 284] on li "Special Fund 2024" at bounding box center [1102, 274] width 341 height 22
type input "**********"
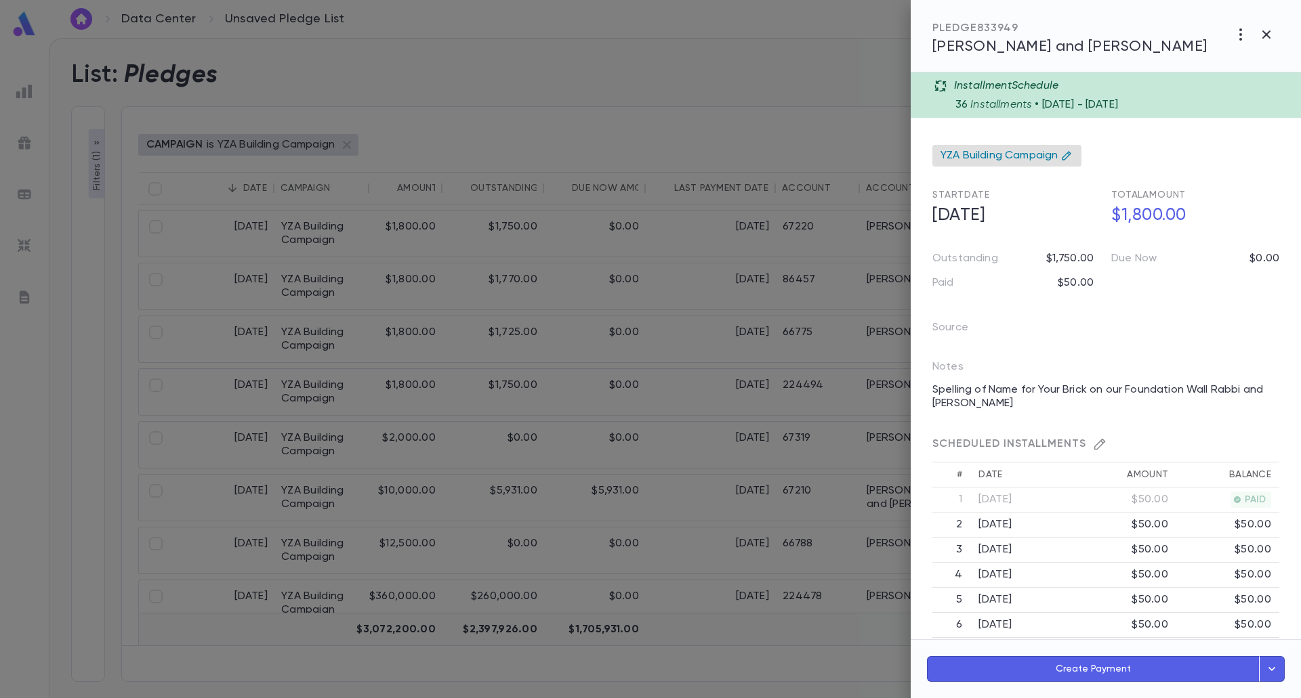
click at [1005, 154] on span "YZA Building Campaign" at bounding box center [998, 156] width 117 height 14
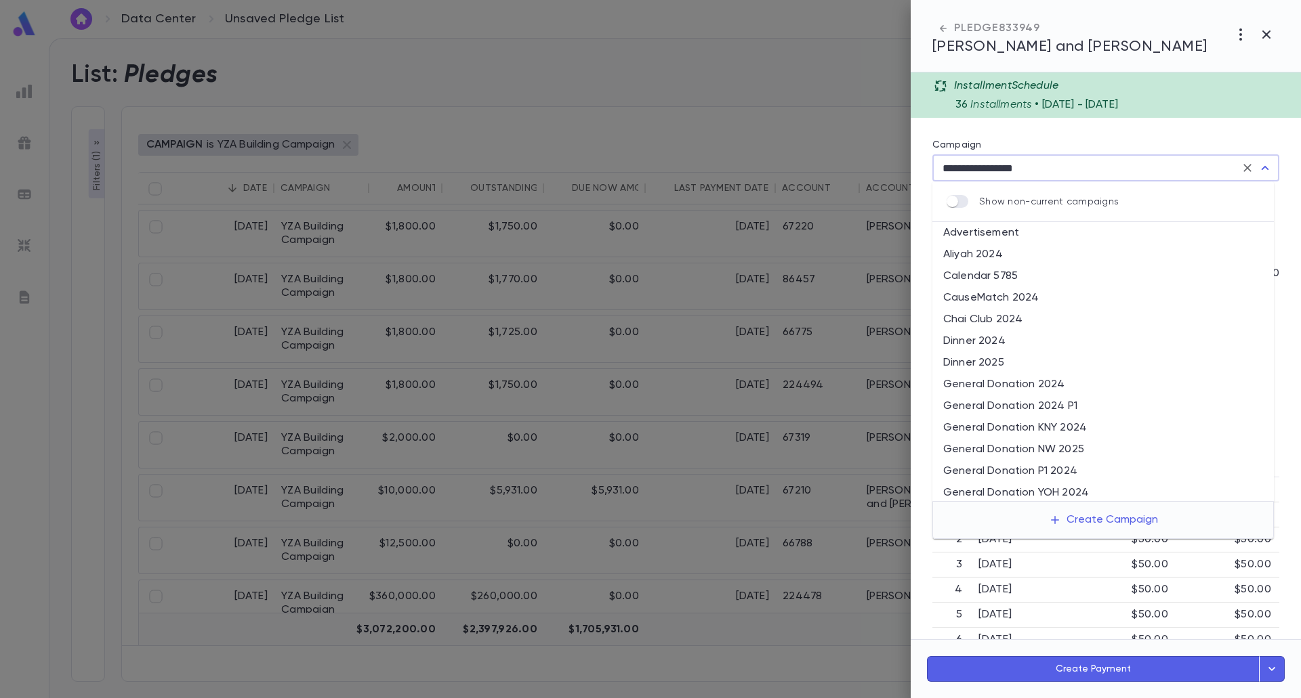
scroll to position [368, 0]
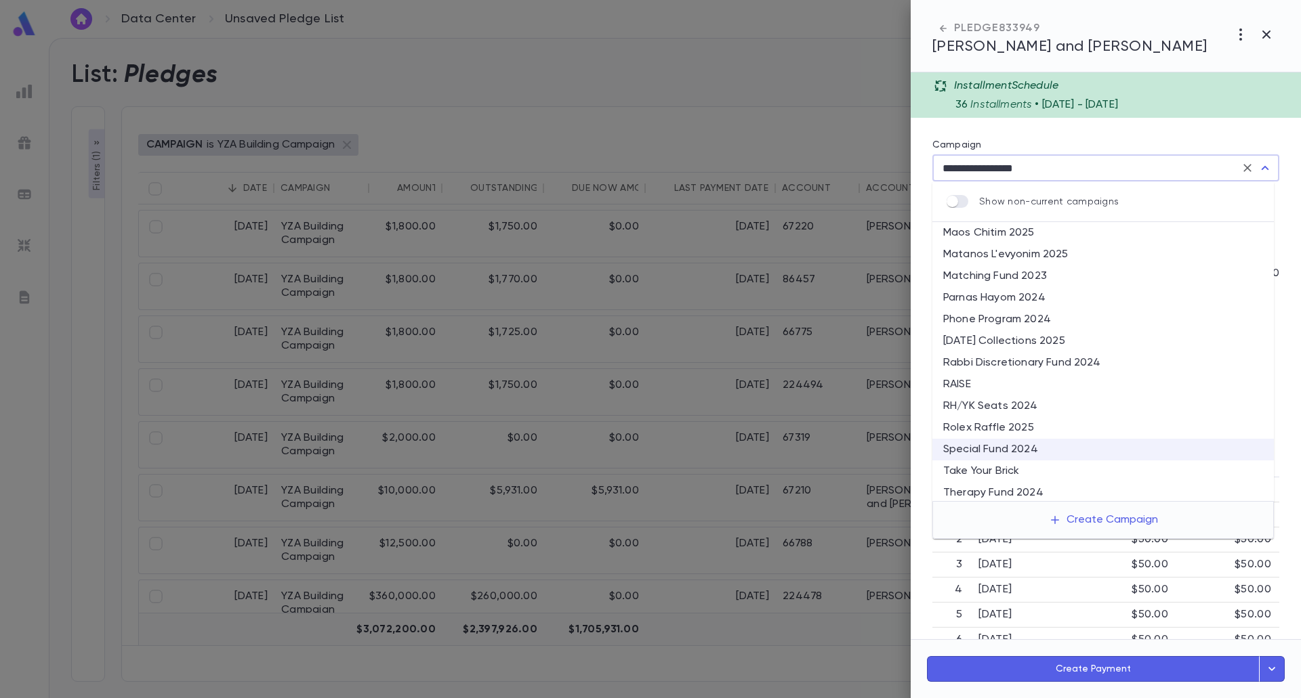
click at [971, 471] on li "Take Your Brick" at bounding box center [1102, 472] width 341 height 22
type input "**********"
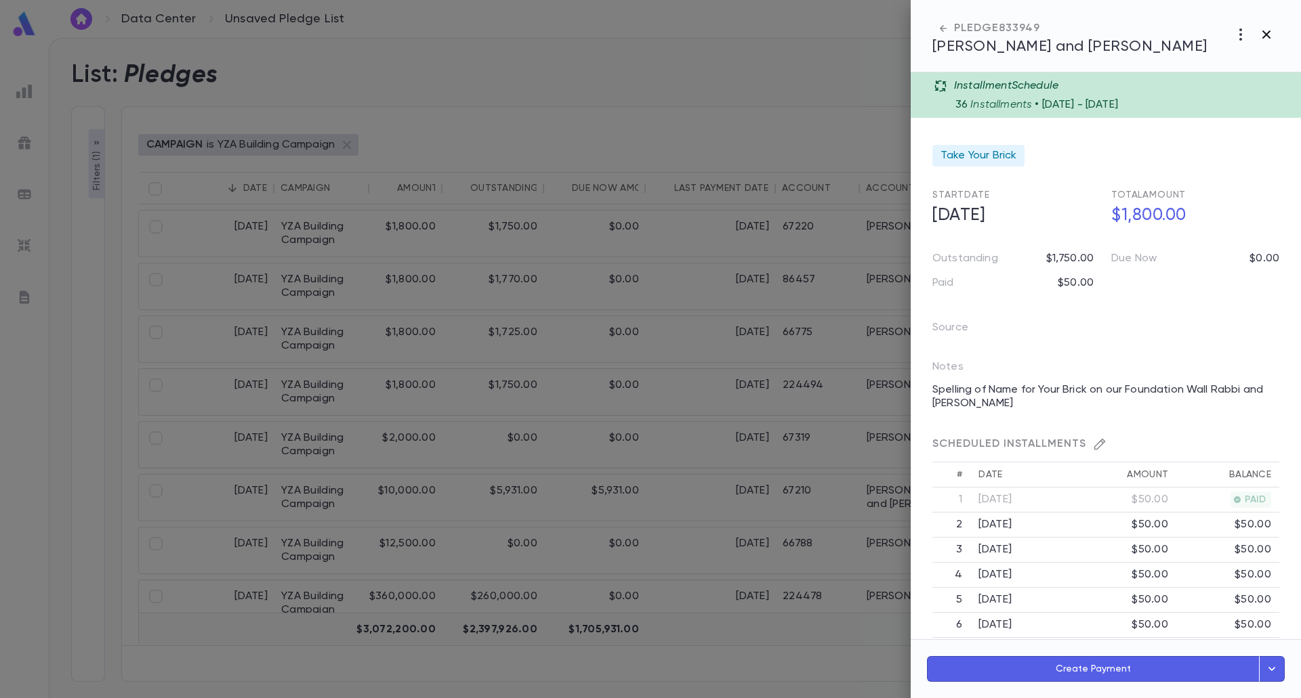
click at [1270, 33] on icon "button" at bounding box center [1266, 34] width 16 height 16
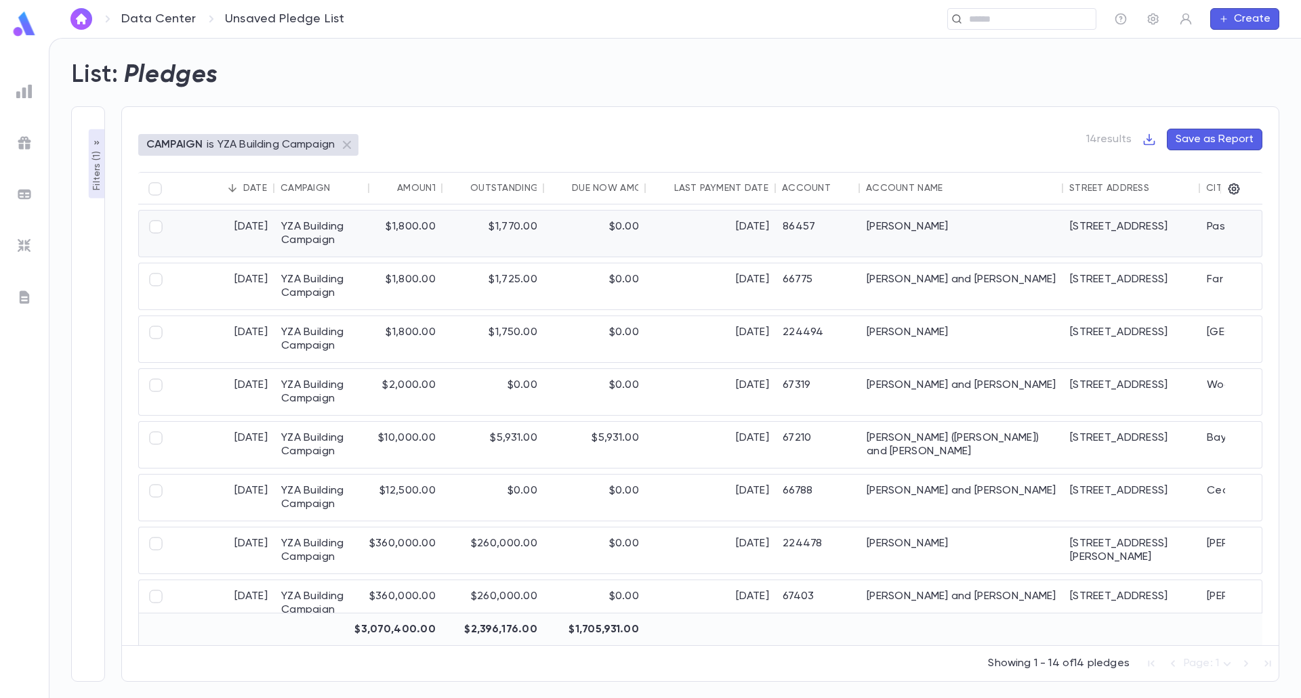
click at [315, 241] on div "YZA Building Campaign" at bounding box center [321, 234] width 95 height 46
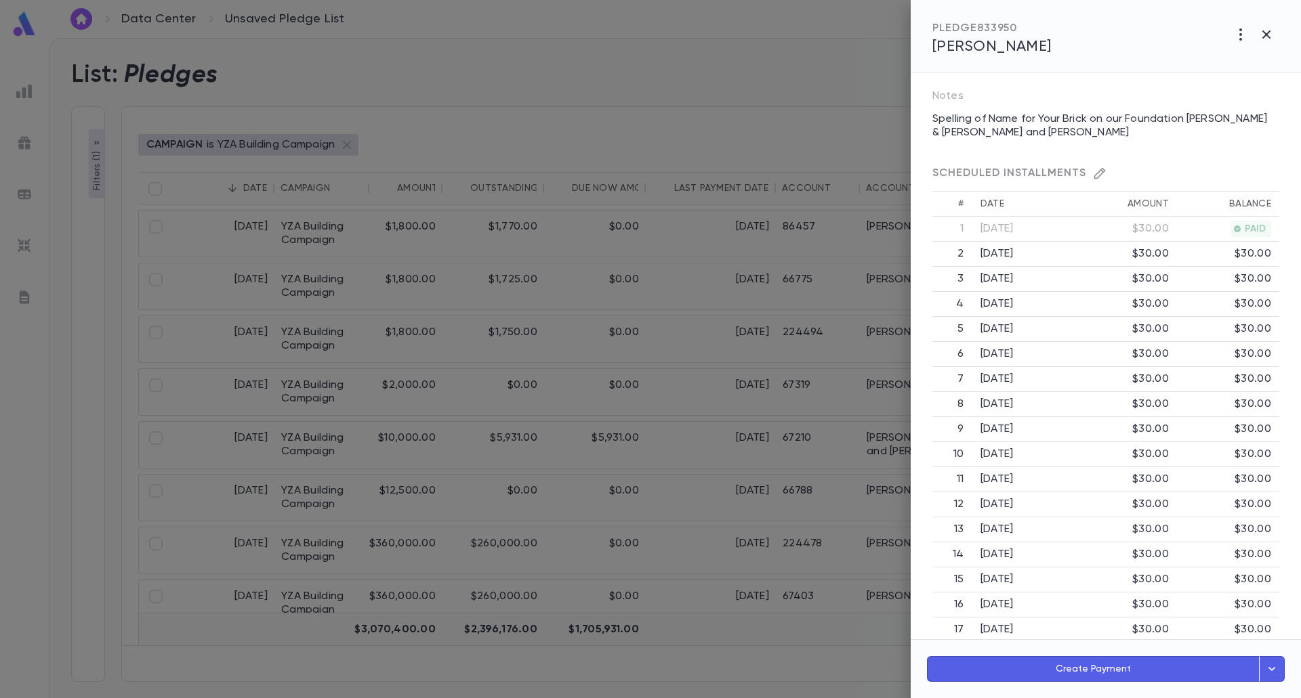
scroll to position [0, 0]
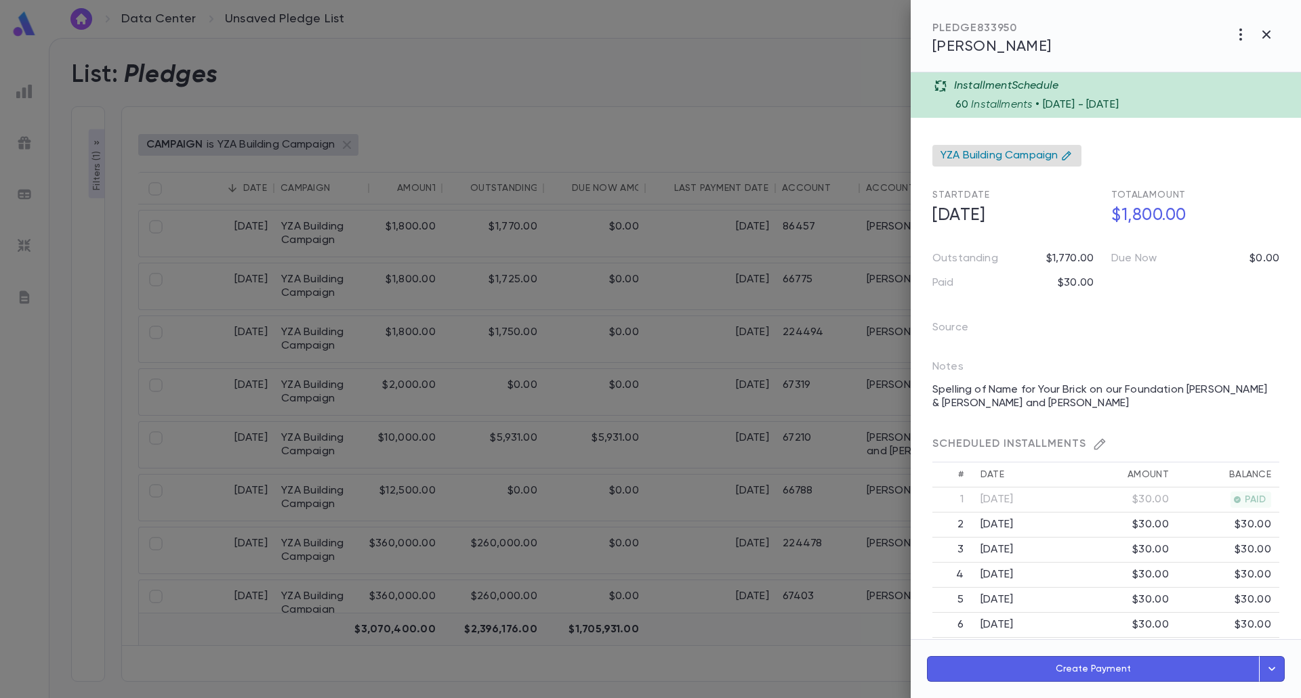
click at [992, 160] on span "YZA Building Campaign" at bounding box center [998, 156] width 117 height 14
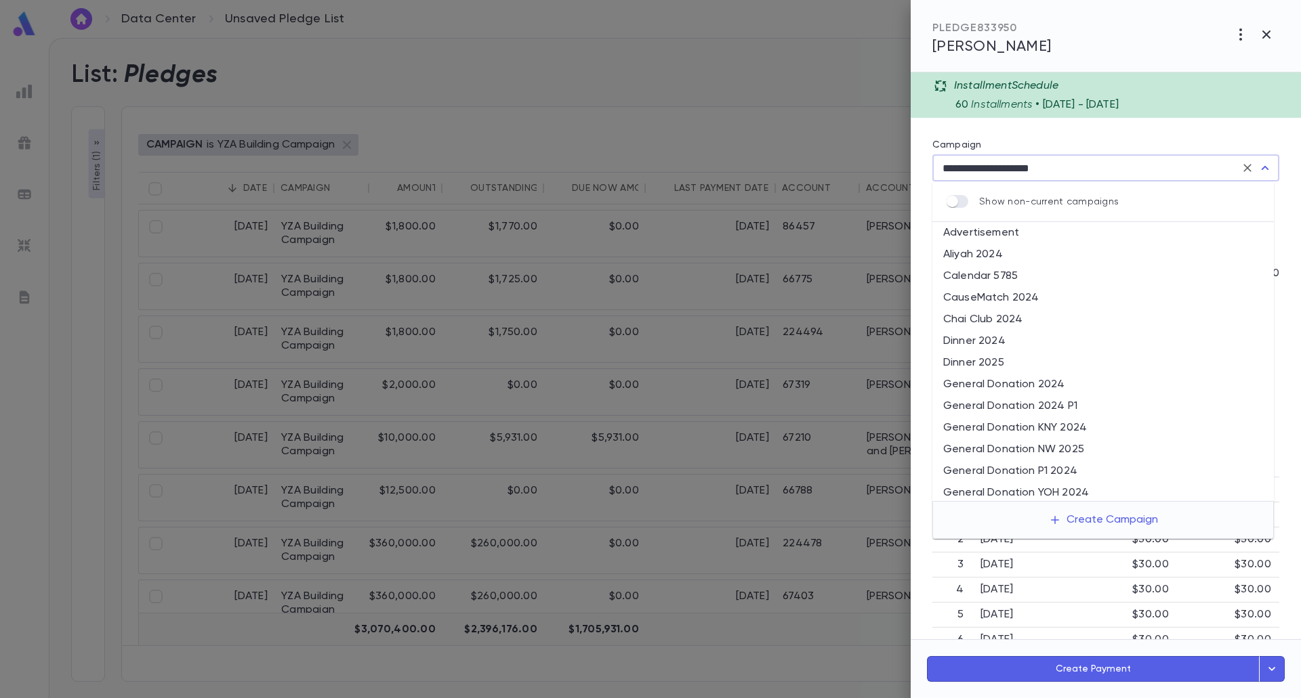
scroll to position [545, 0]
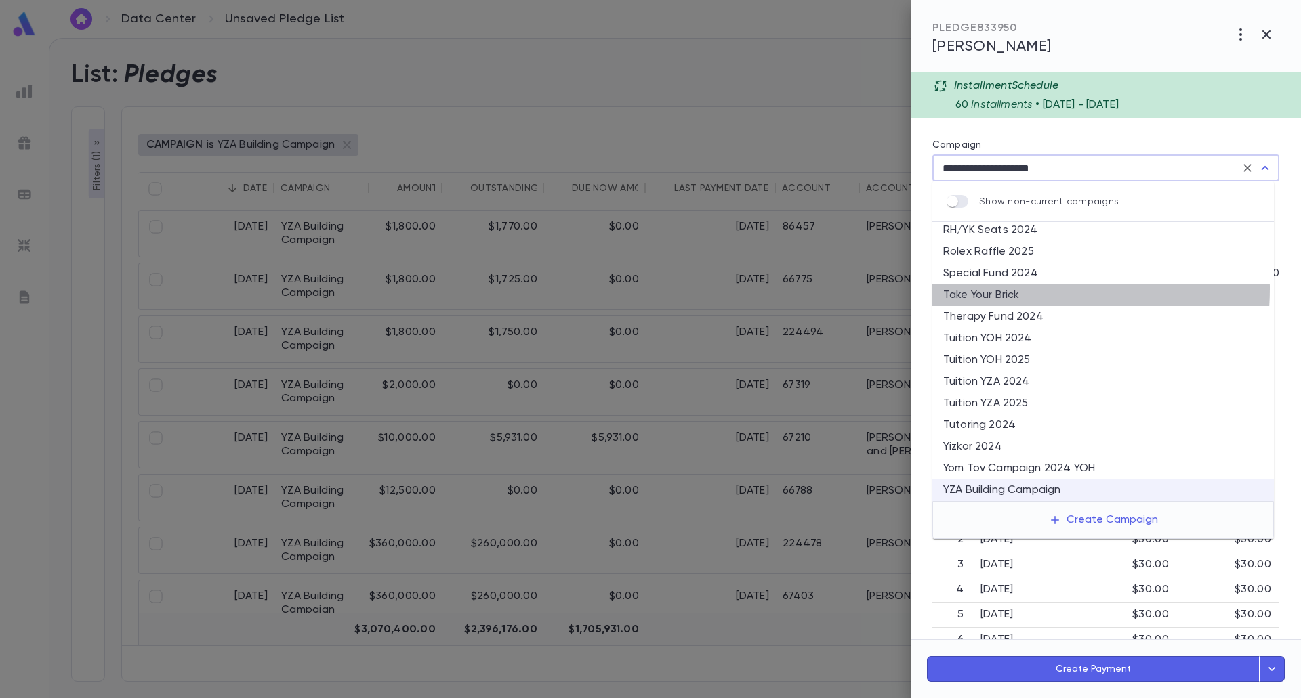
click at [986, 289] on li "Take Your Brick" at bounding box center [1102, 295] width 341 height 22
type input "**********"
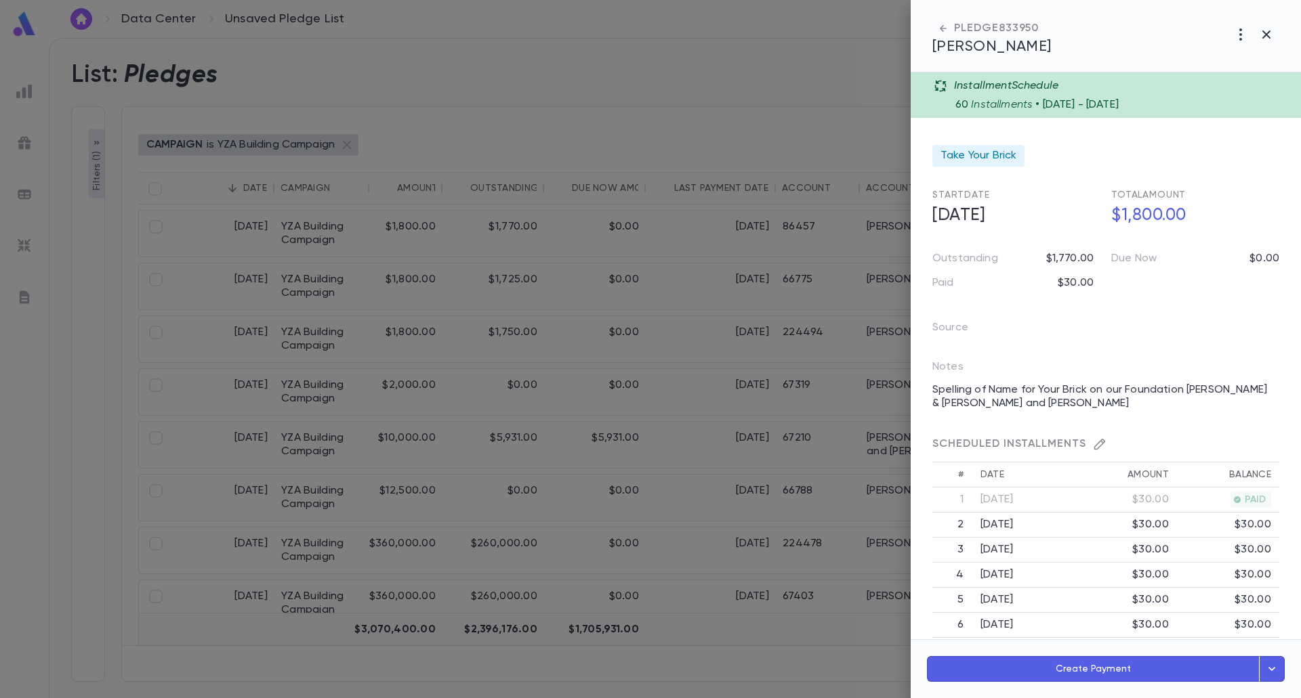
click at [440, 299] on div at bounding box center [650, 349] width 1301 height 698
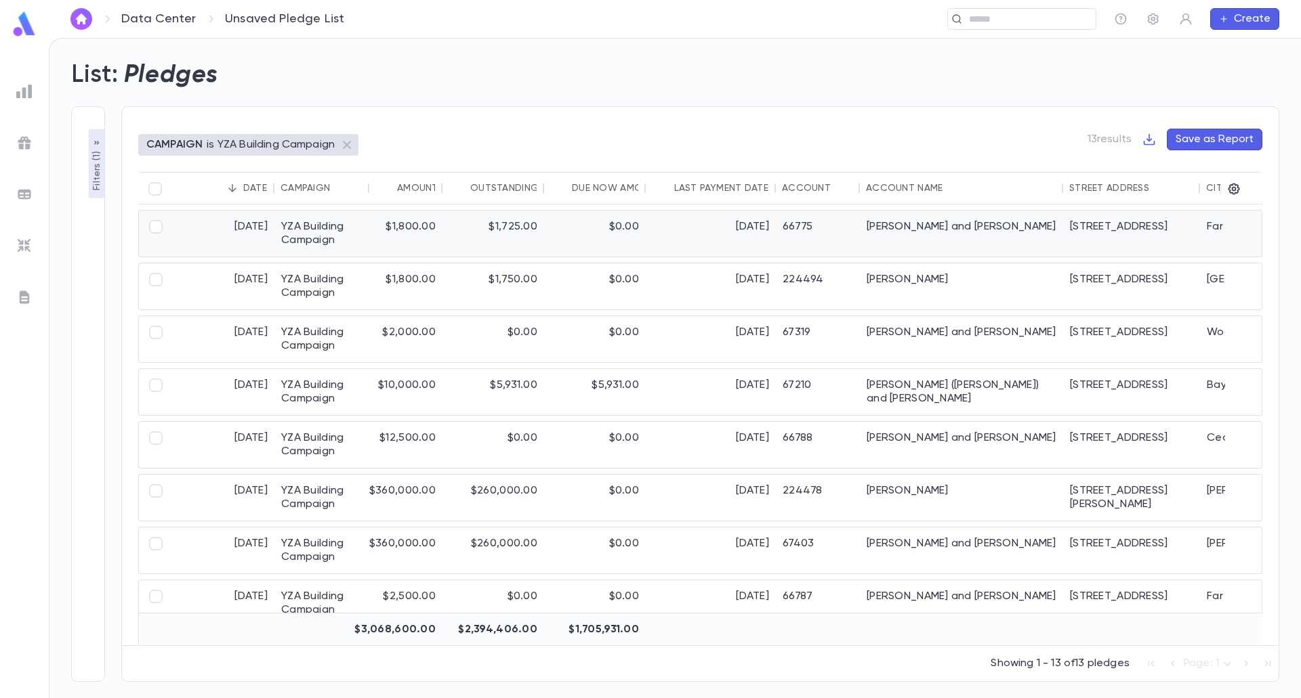
click at [330, 238] on div "YZA Building Campaign" at bounding box center [321, 234] width 95 height 46
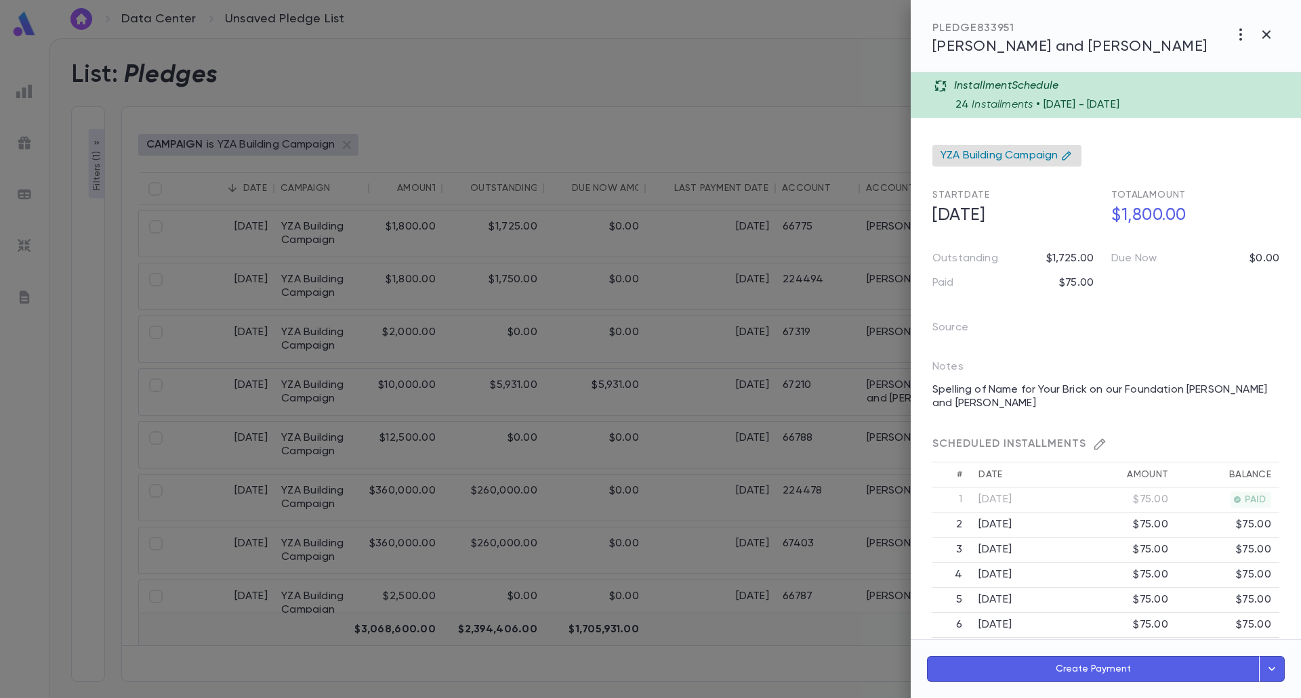
click at [981, 158] on span "YZA Building Campaign" at bounding box center [998, 156] width 117 height 14
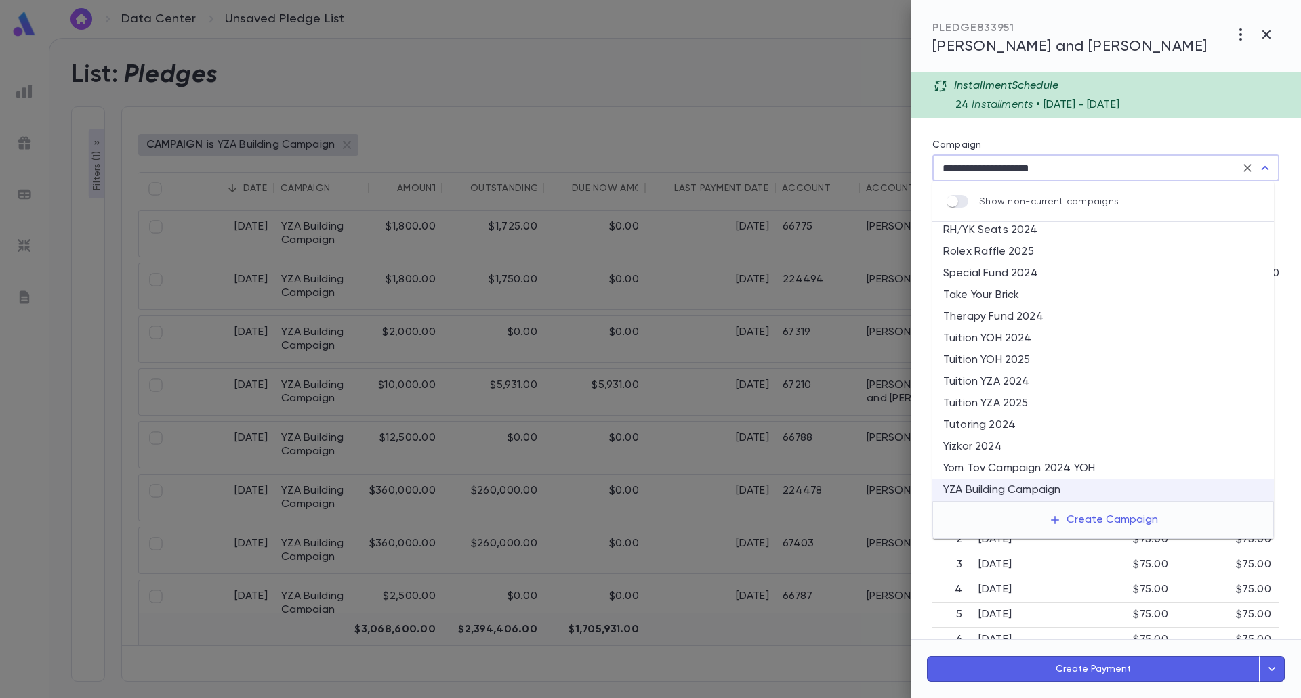
click at [987, 292] on li "Take Your Brick" at bounding box center [1102, 295] width 341 height 22
type input "**********"
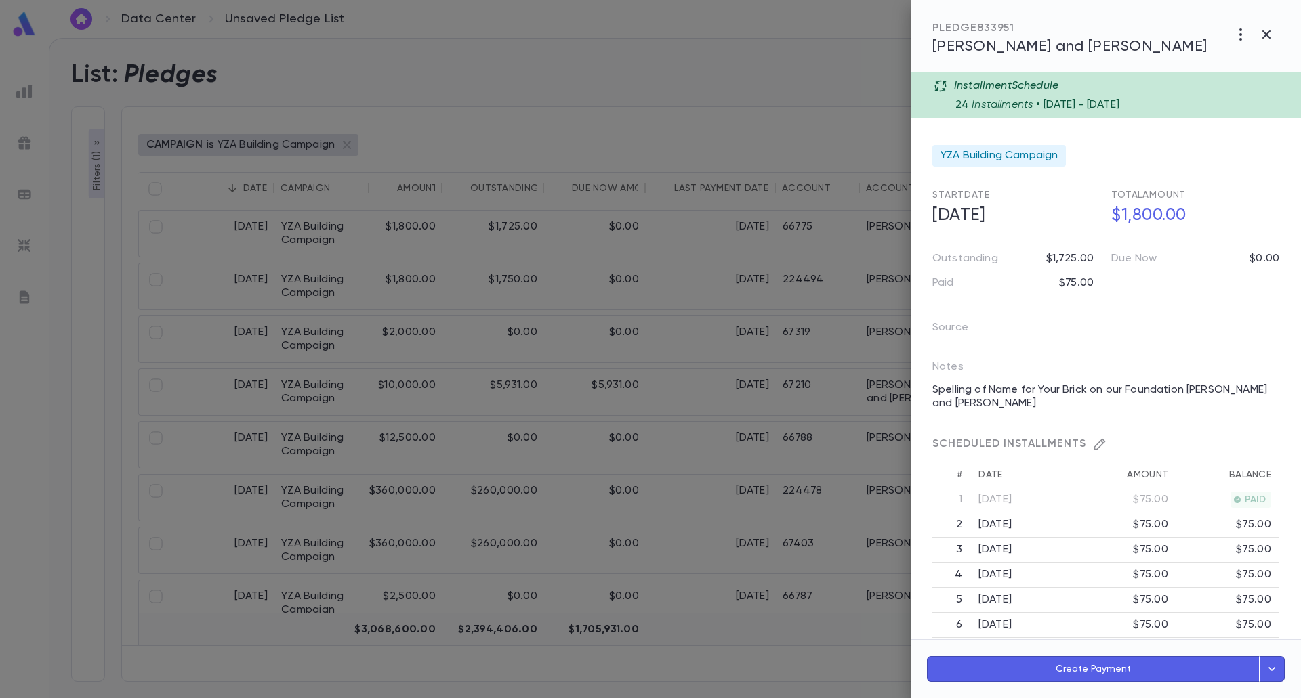
click at [311, 253] on div at bounding box center [650, 349] width 1301 height 698
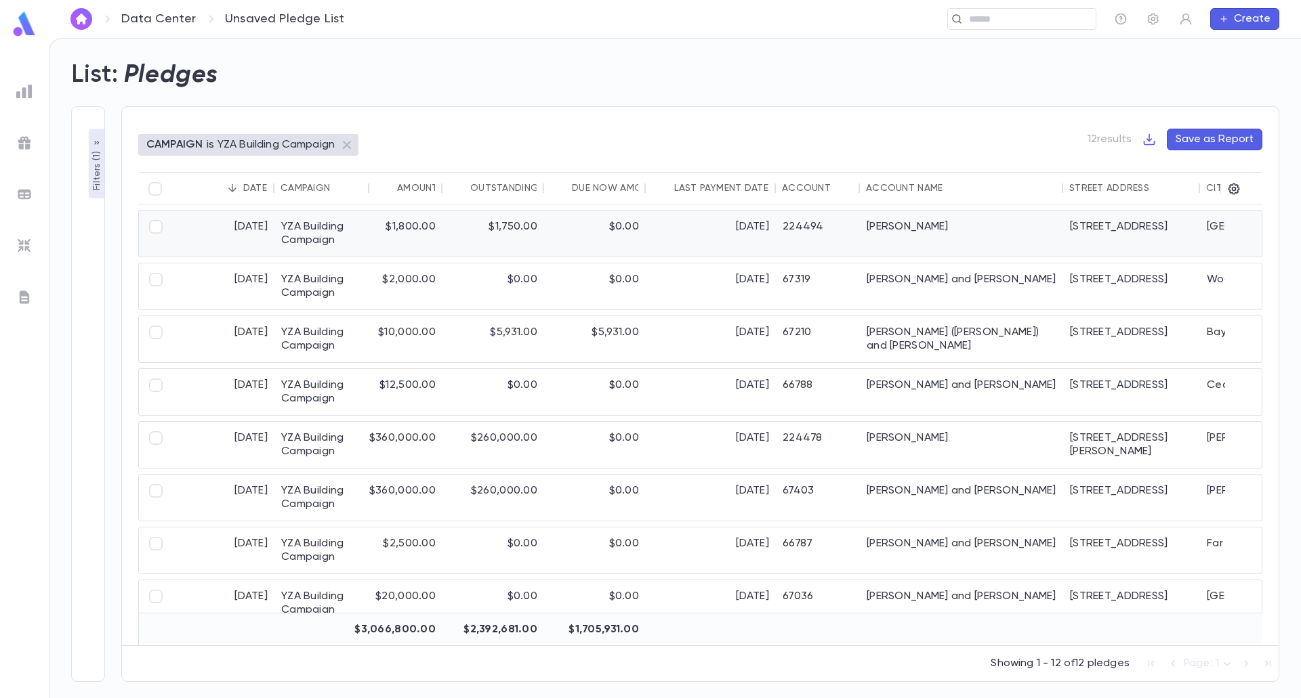
click at [323, 233] on div "YZA Building Campaign" at bounding box center [321, 234] width 95 height 46
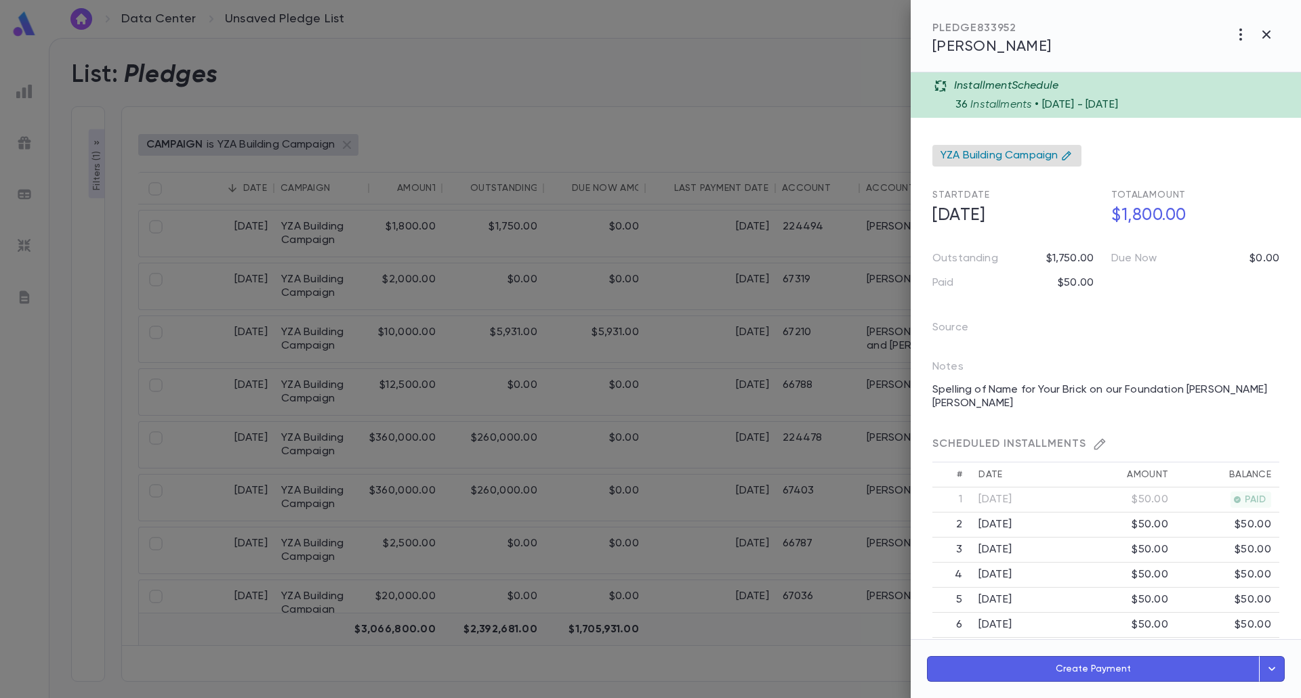
click at [986, 158] on span "YZA Building Campaign" at bounding box center [998, 156] width 117 height 14
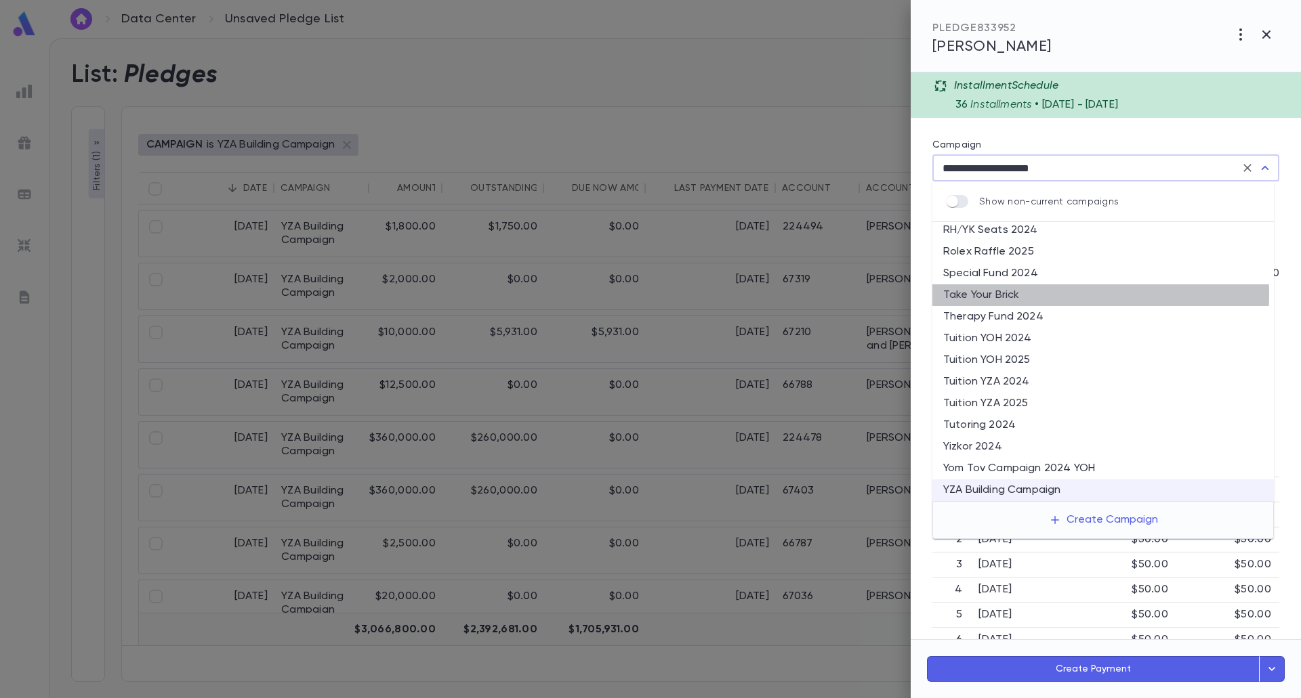
click at [982, 295] on li "Take Your Brick" at bounding box center [1102, 295] width 341 height 22
type input "**********"
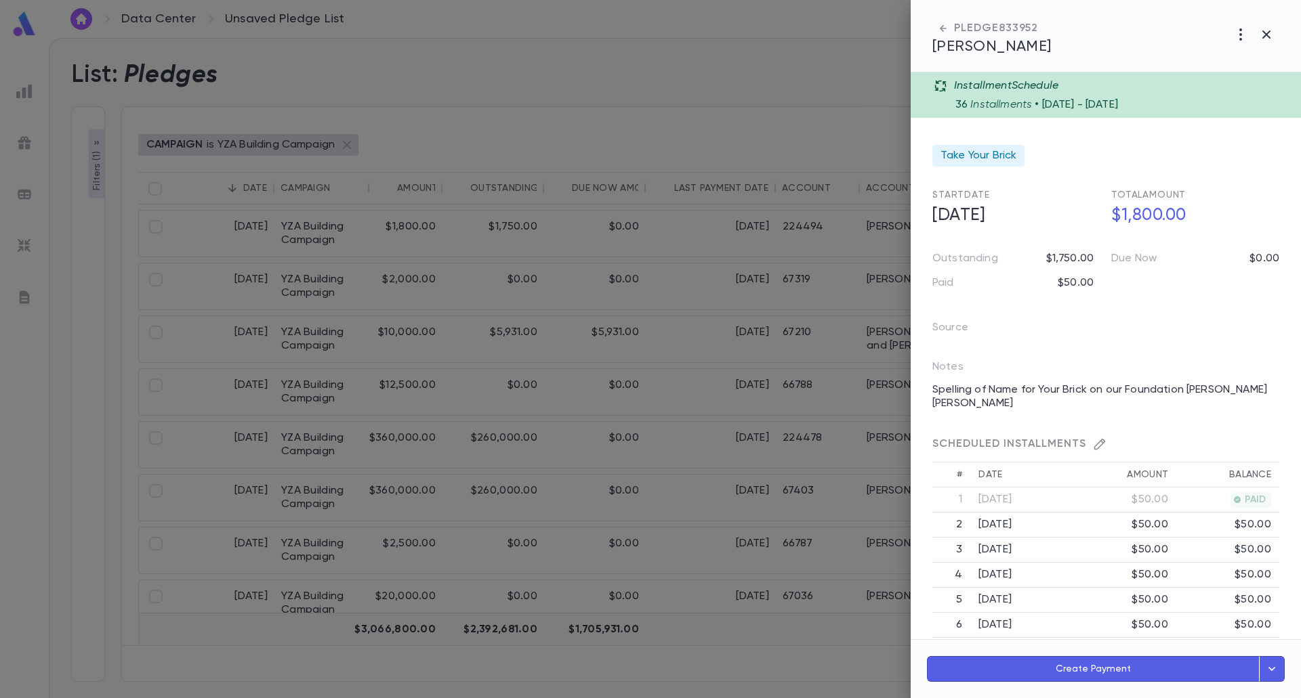
click at [425, 415] on div at bounding box center [650, 349] width 1301 height 698
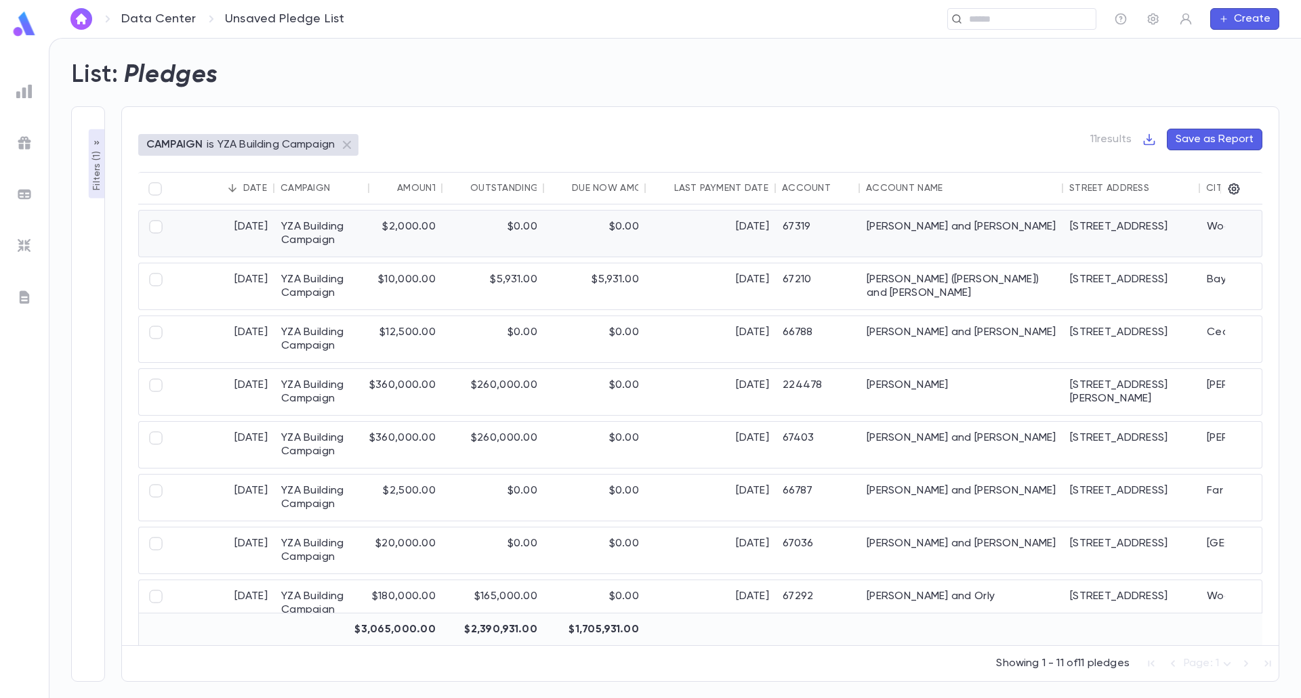
click at [318, 238] on div "YZA Building Campaign" at bounding box center [321, 234] width 95 height 46
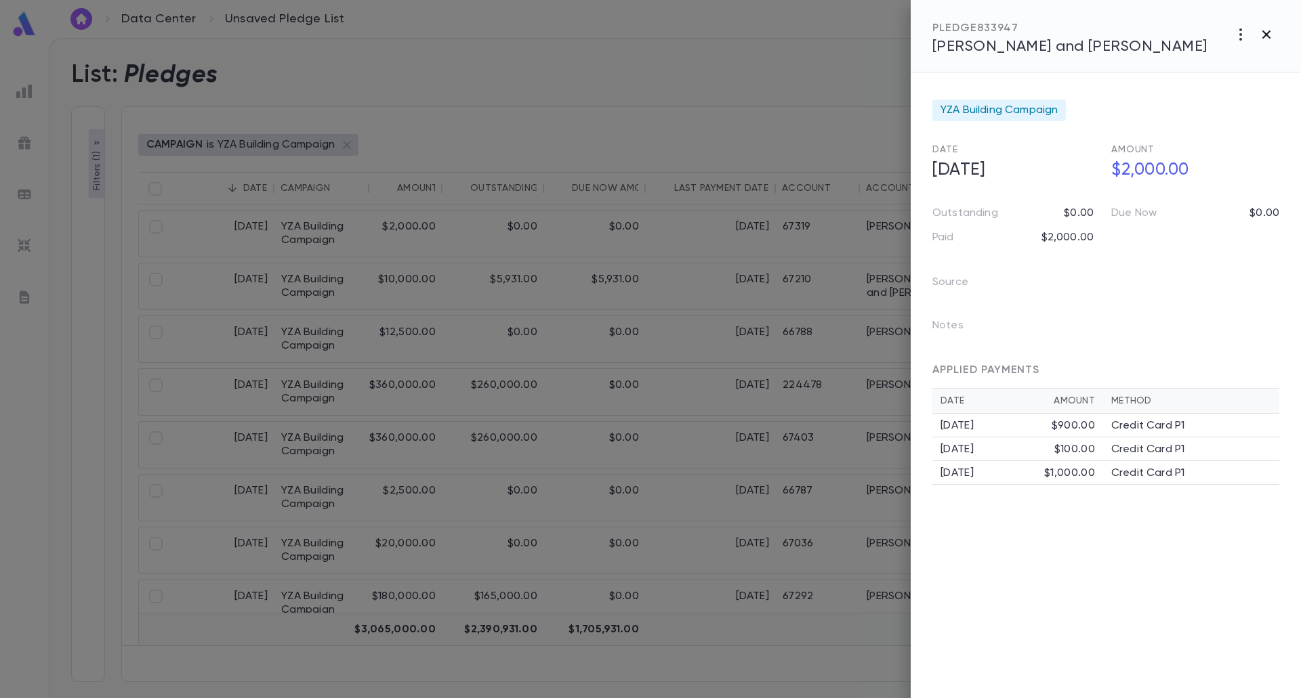
click at [1271, 33] on icon "button" at bounding box center [1266, 34] width 16 height 16
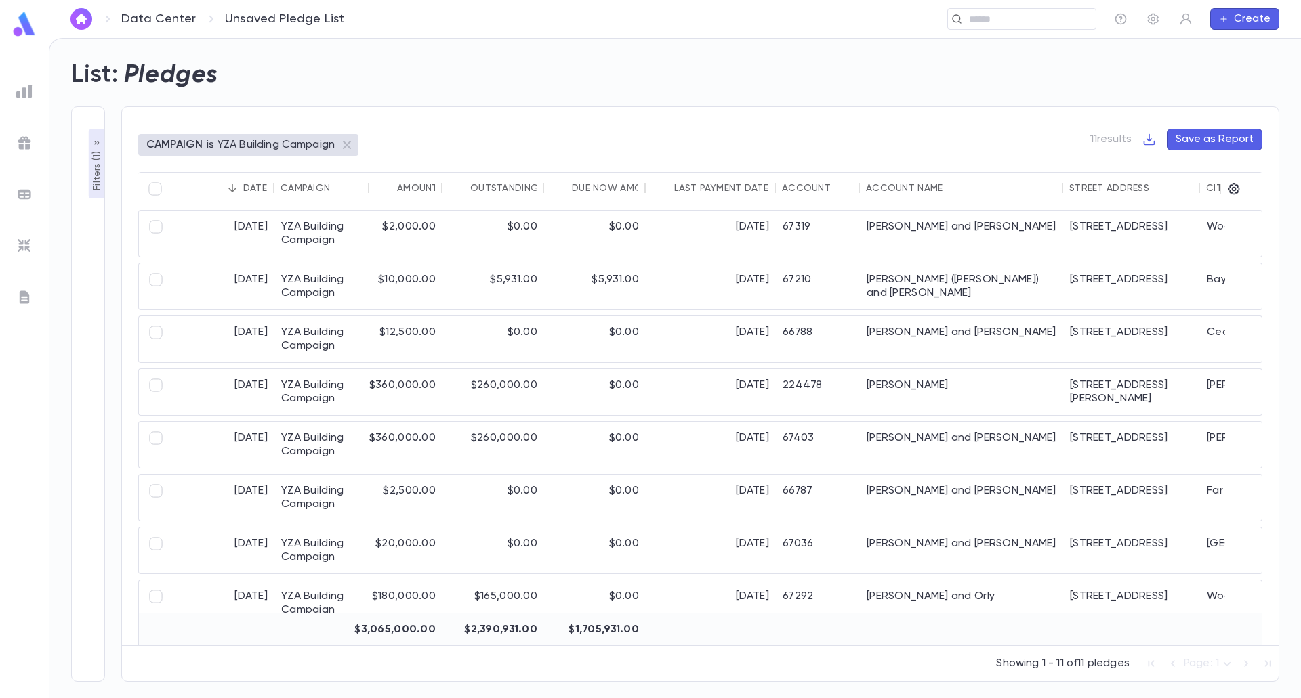
drag, startPoint x: 27, startPoint y: 19, endPoint x: 50, endPoint y: 1, distance: 29.4
click at [27, 19] on img at bounding box center [24, 24] width 27 height 26
